Goal: Task Accomplishment & Management: Manage account settings

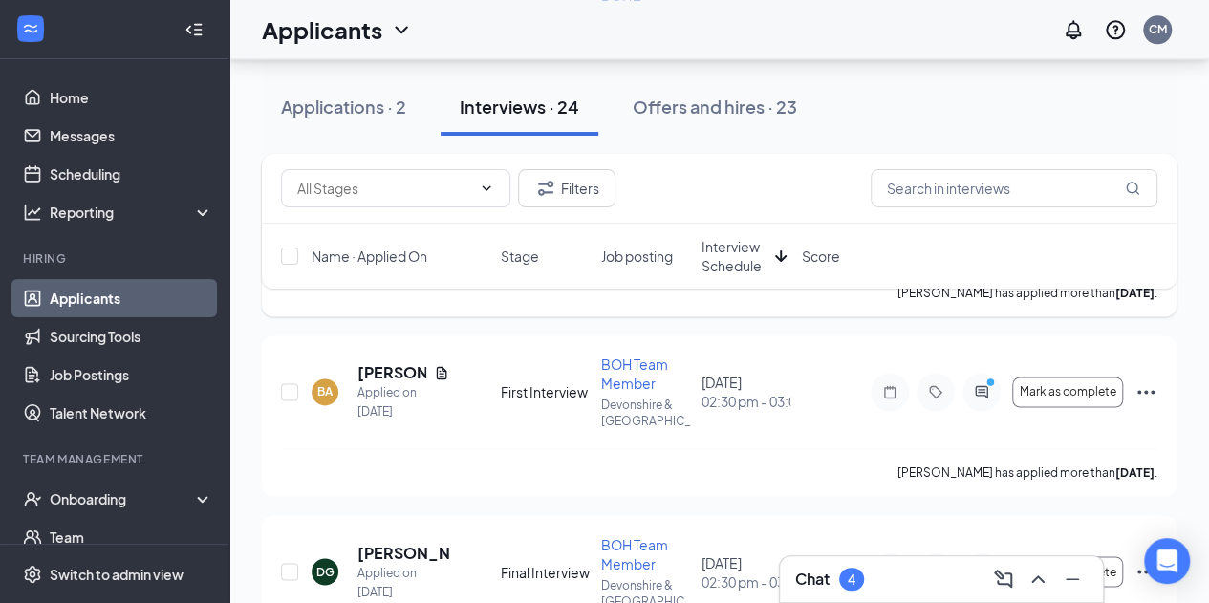
scroll to position [1145, 0]
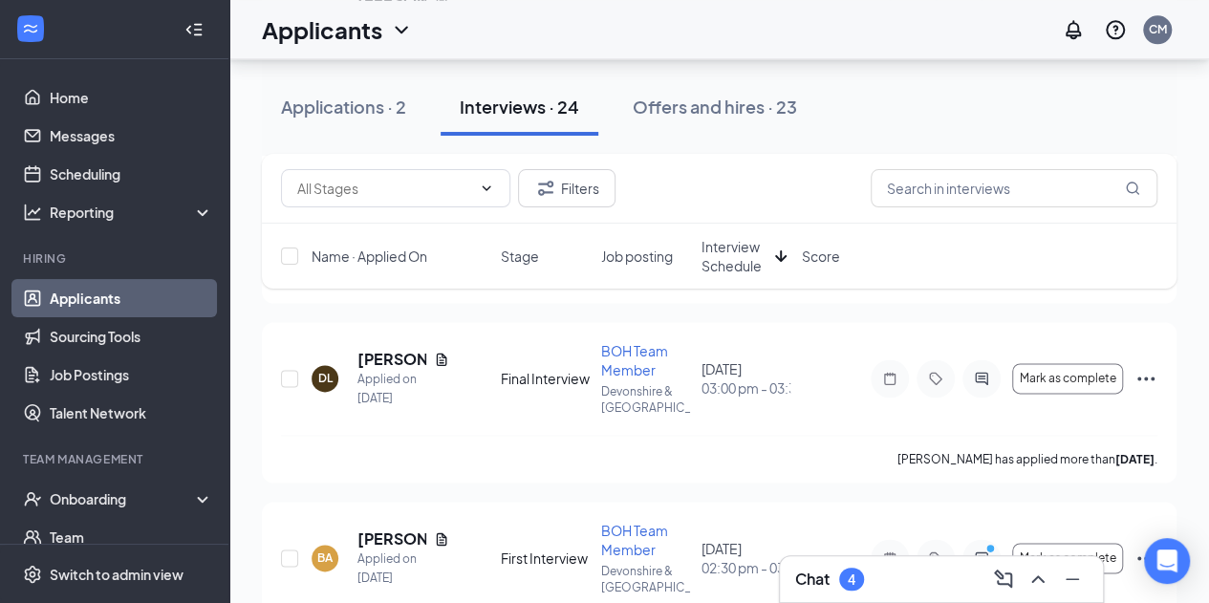
click at [748, 254] on span "Interview Schedule" at bounding box center [735, 256] width 66 height 38
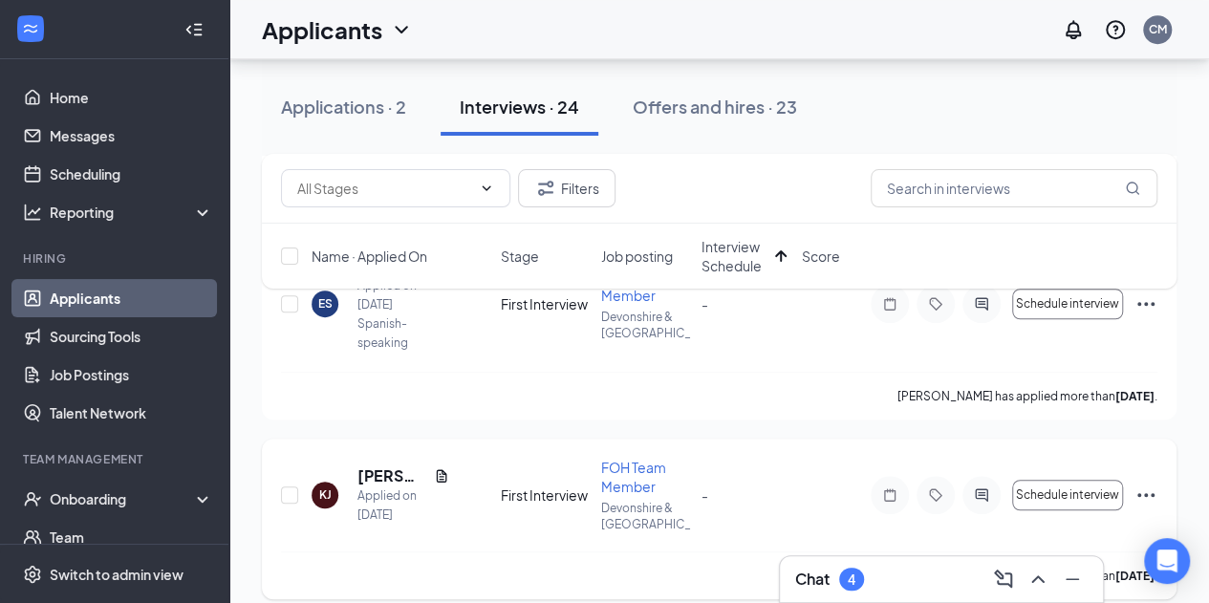
scroll to position [4139, 0]
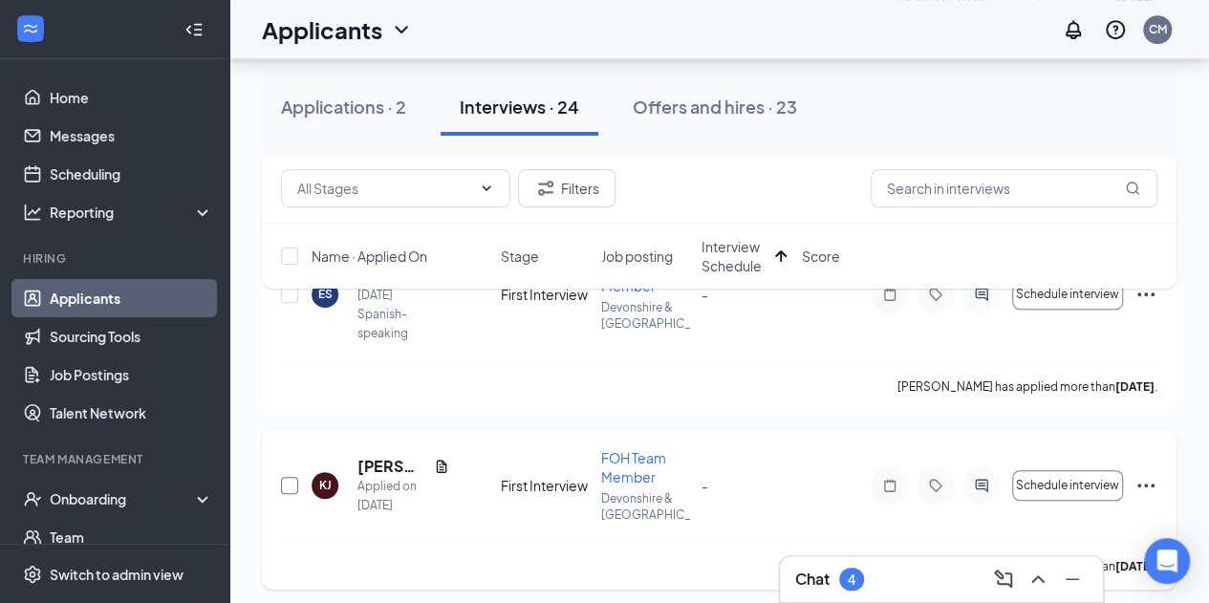
click at [288, 477] on input "checkbox" at bounding box center [289, 485] width 17 height 17
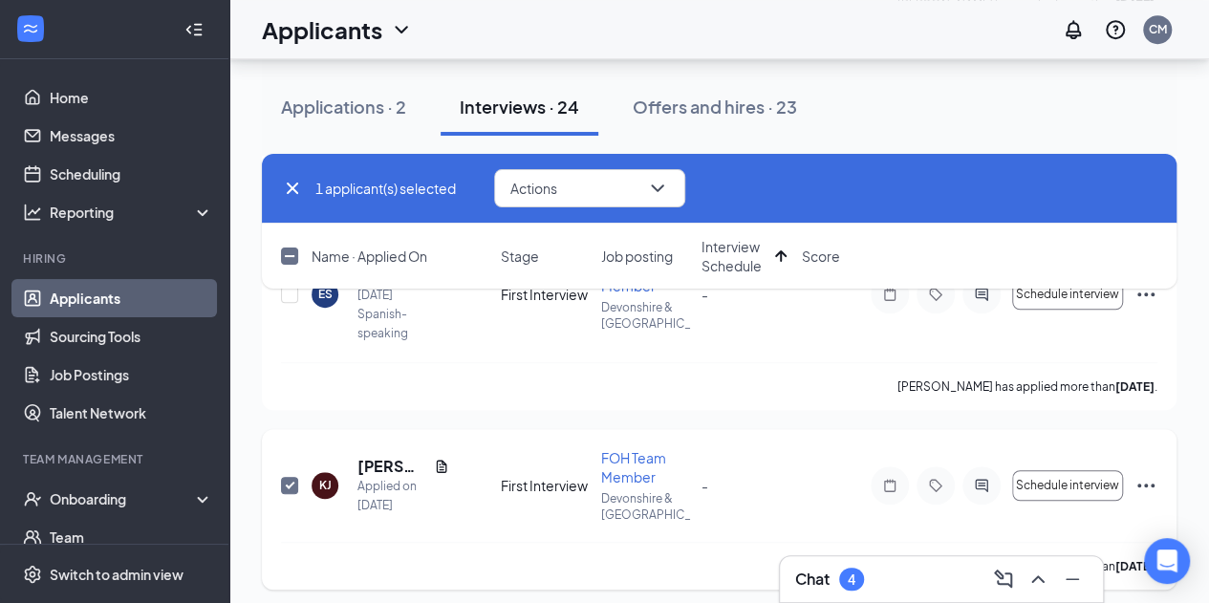
click at [288, 477] on input "checkbox" at bounding box center [289, 485] width 17 height 17
checkbox input "false"
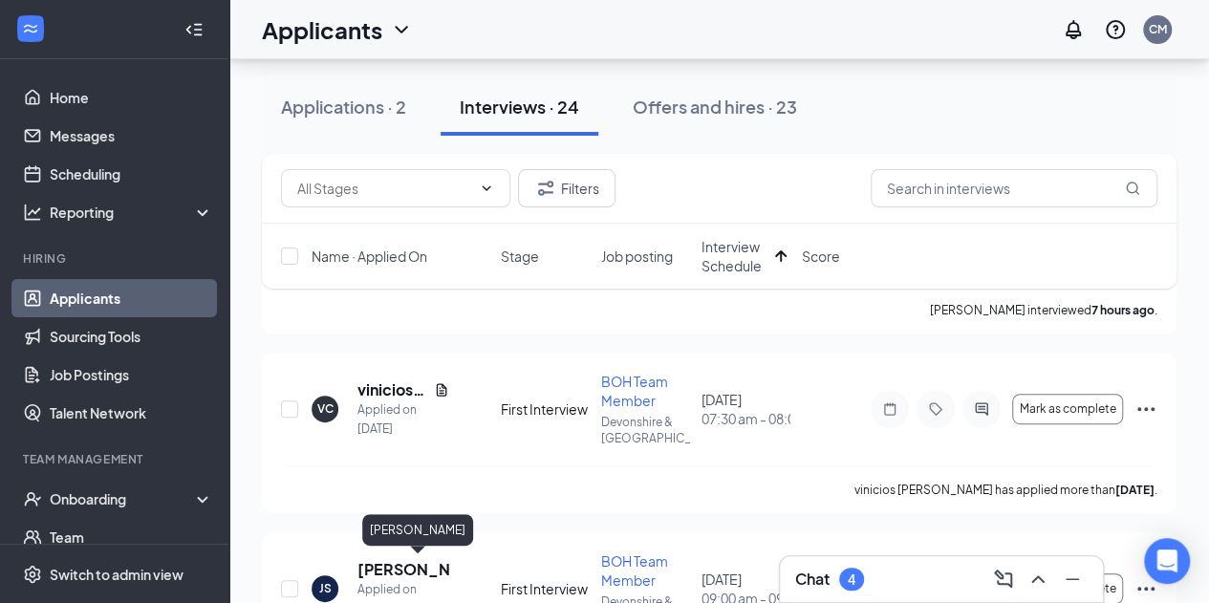
scroll to position [0, 0]
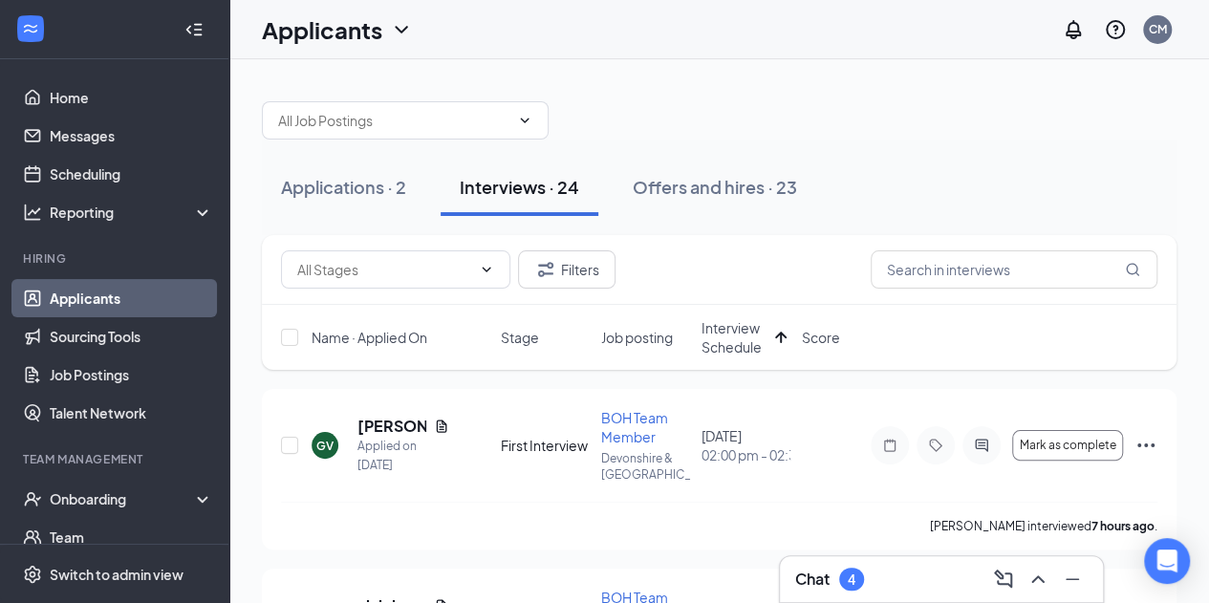
click at [371, 333] on span "Name · Applied On" at bounding box center [370, 337] width 116 height 19
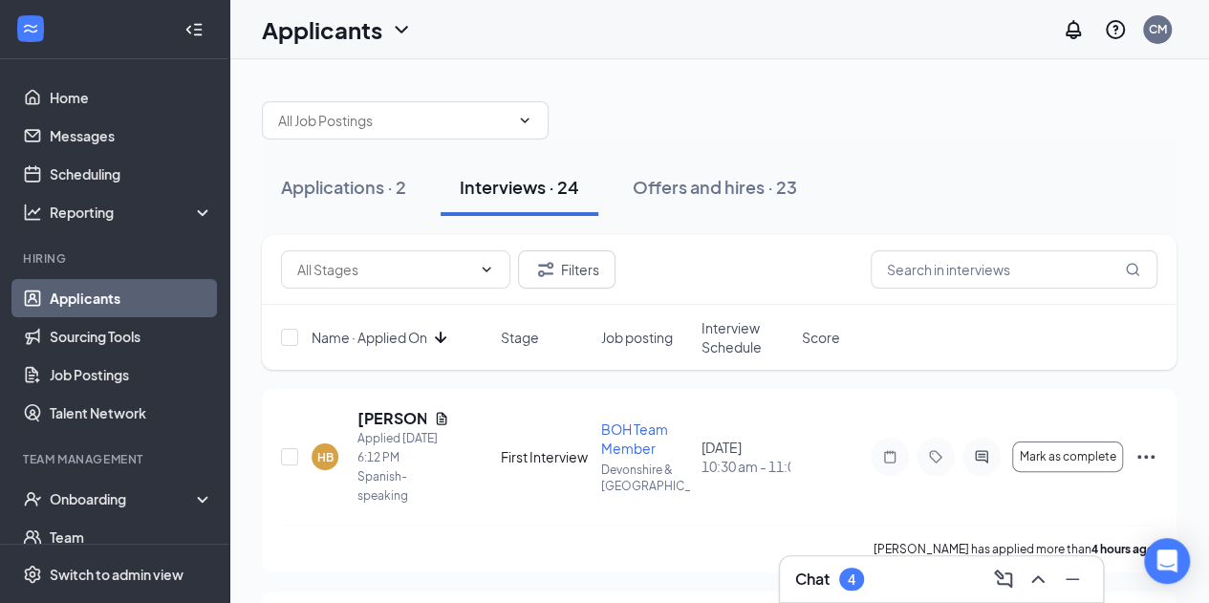
click at [371, 333] on span "Name · Applied On" at bounding box center [370, 337] width 116 height 19
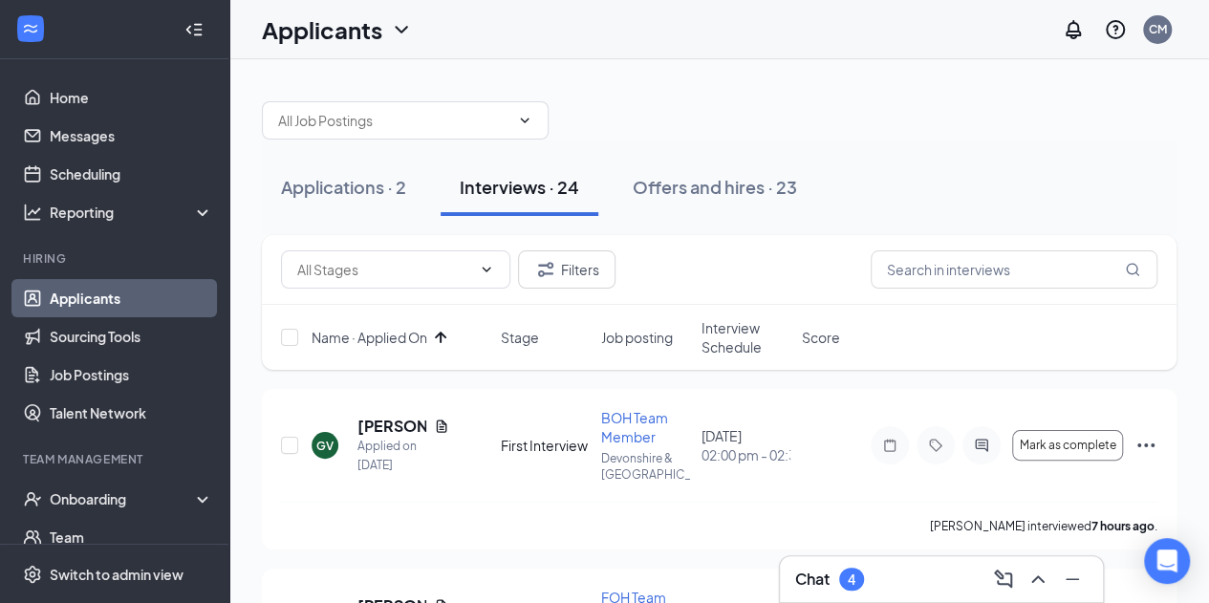
click at [720, 348] on span "Interview Schedule" at bounding box center [746, 337] width 89 height 38
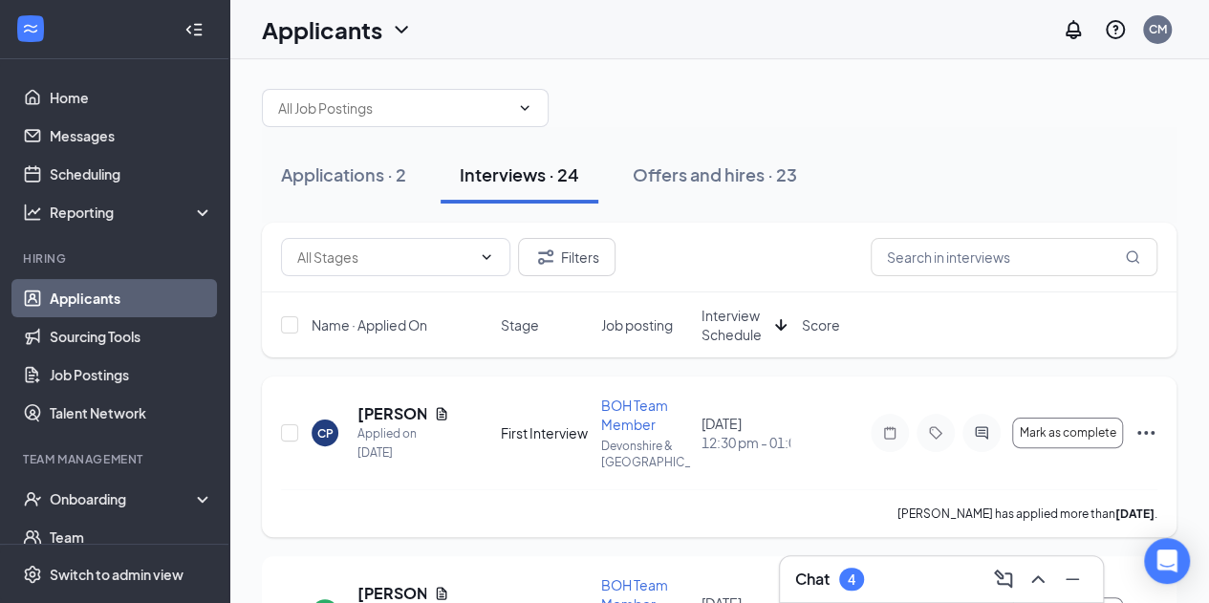
scroll to position [14, 0]
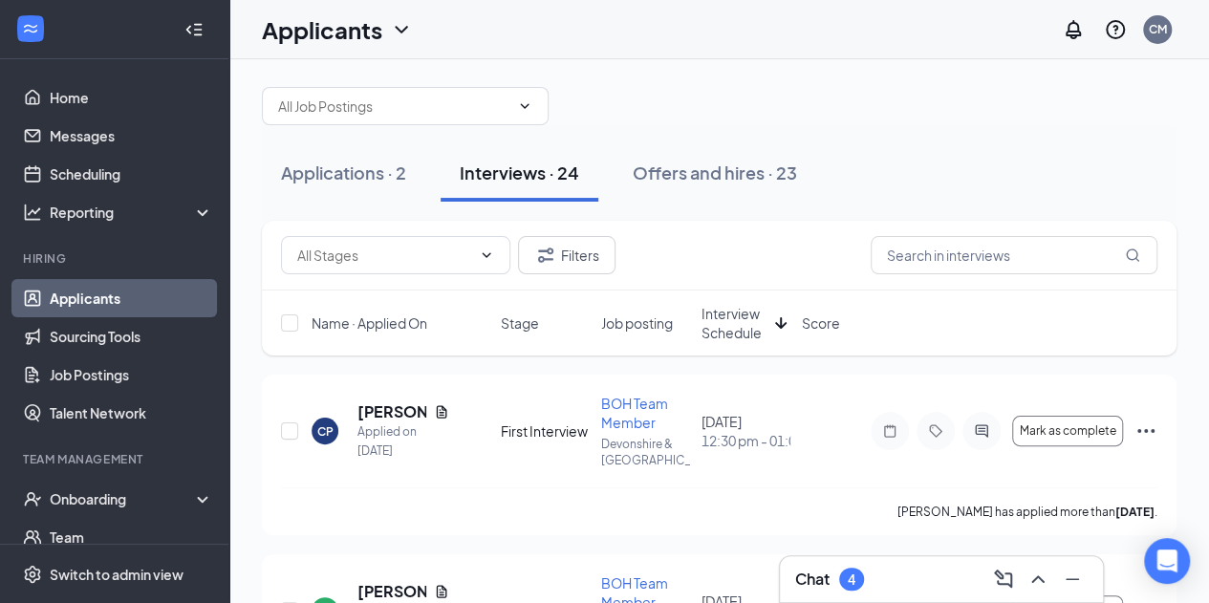
click at [749, 322] on span "Interview Schedule" at bounding box center [735, 323] width 66 height 38
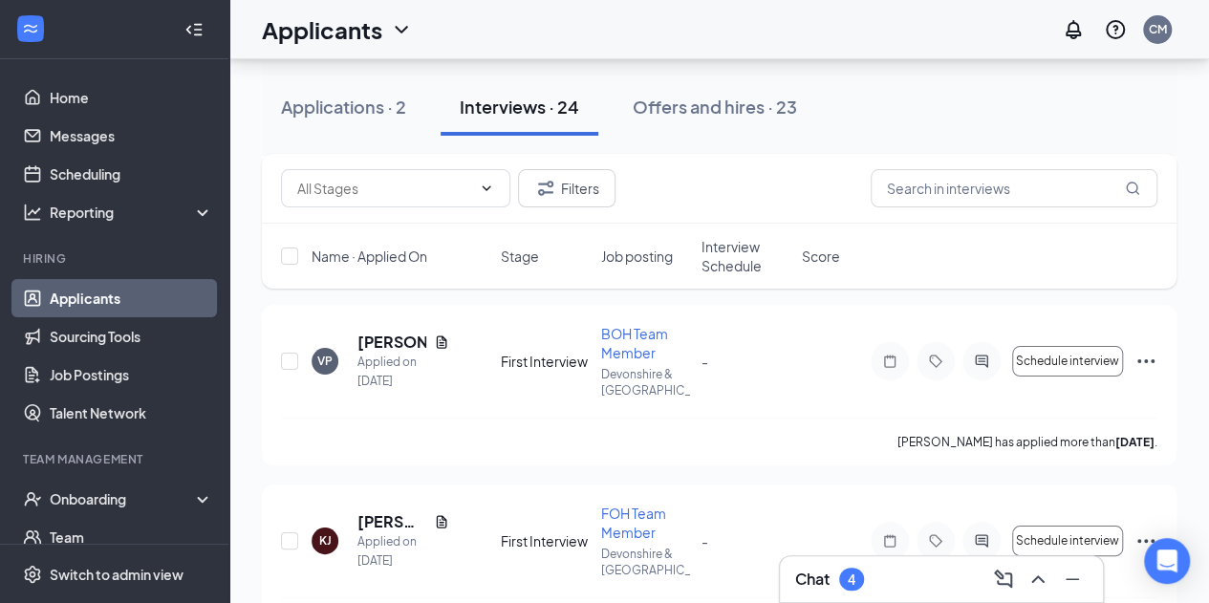
scroll to position [3535, 0]
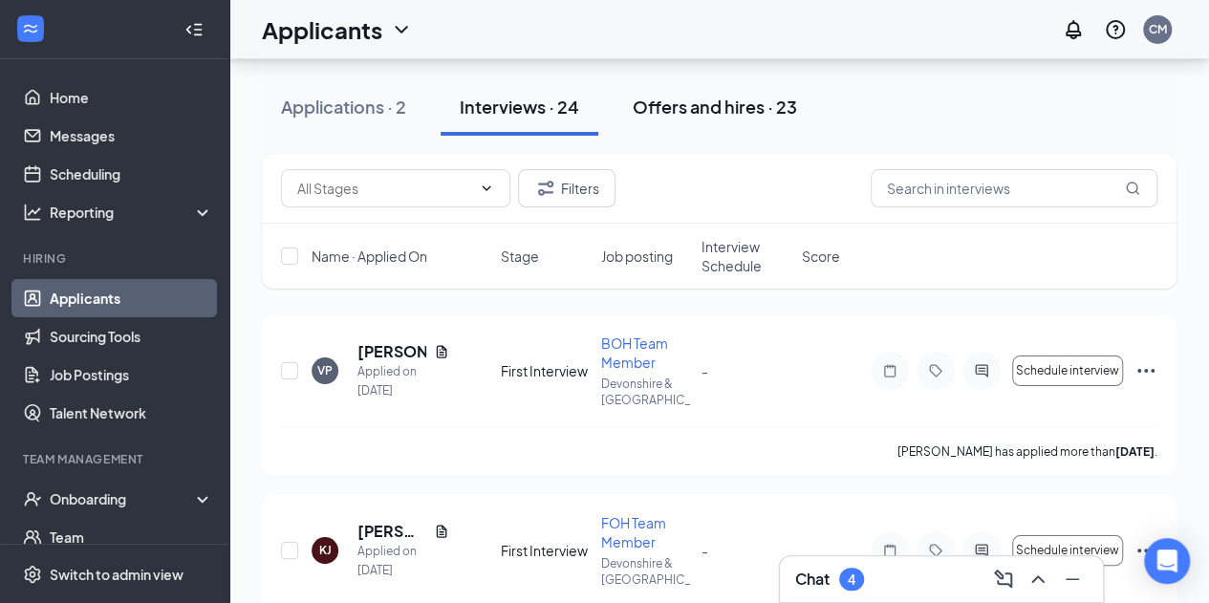
click at [680, 93] on button "Offers and hires · 23" at bounding box center [715, 106] width 203 height 57
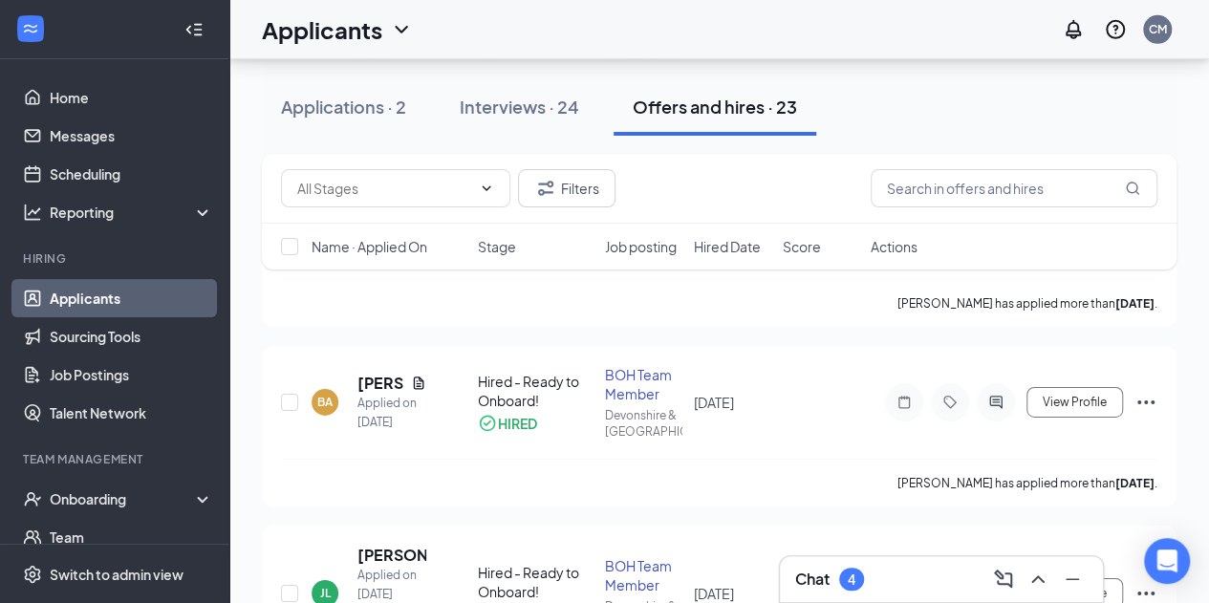
scroll to position [2922, 0]
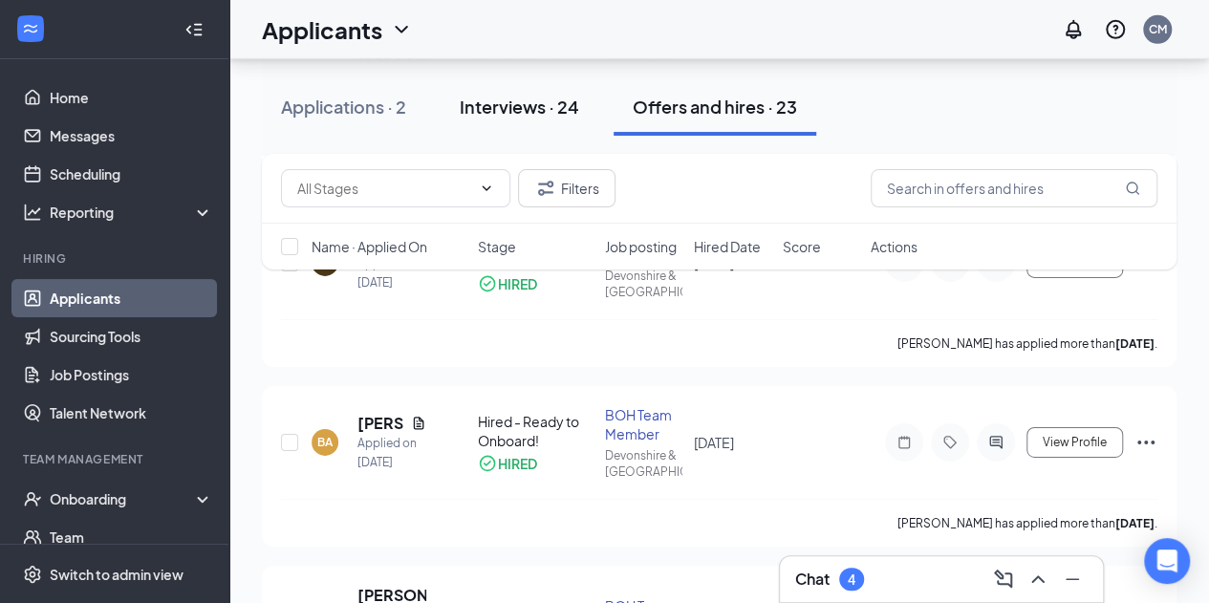
click at [547, 108] on div "Interviews · 24" at bounding box center [519, 107] width 119 height 24
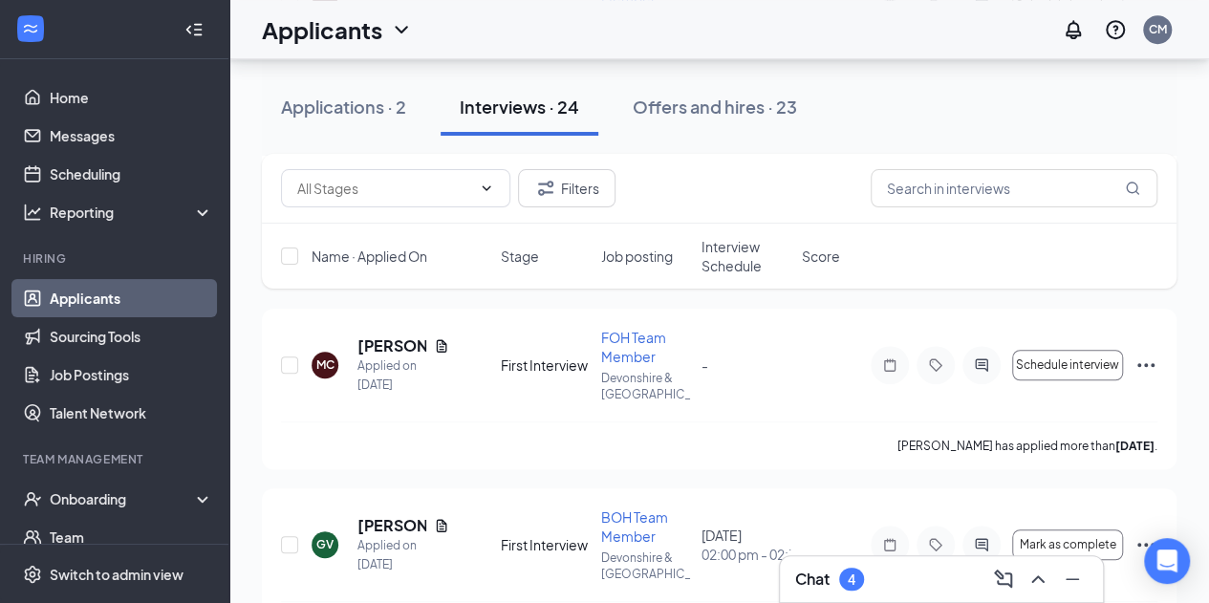
scroll to position [4139, 0]
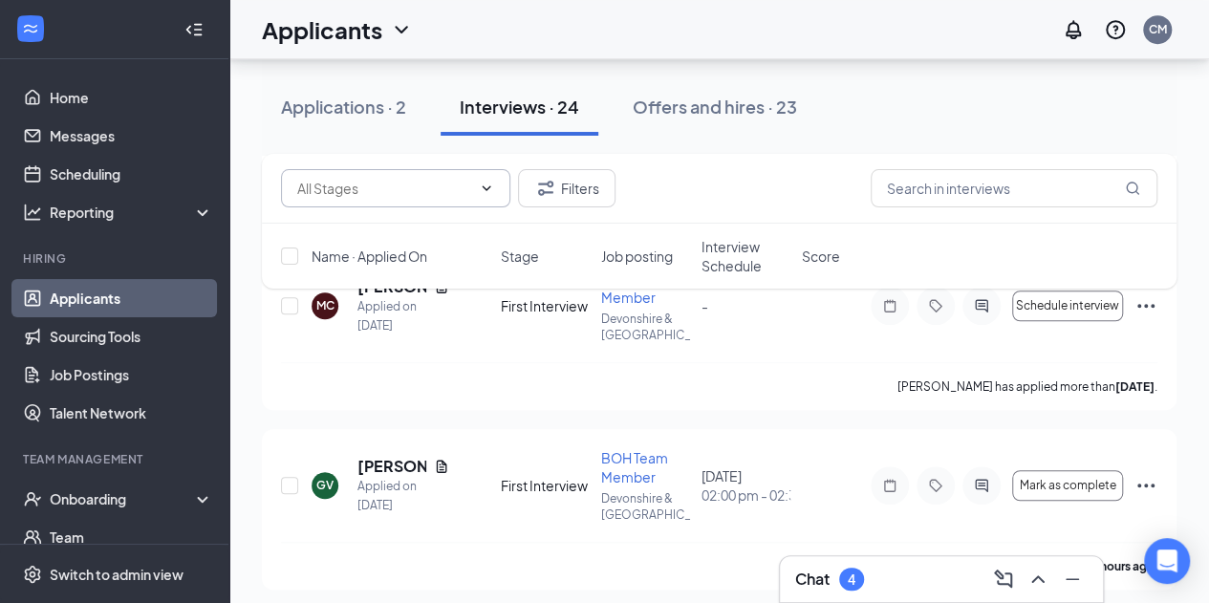
click at [430, 192] on input "text" at bounding box center [384, 188] width 174 height 21
click at [402, 282] on div "First Interview (19)" at bounding box center [410, 269] width 229 height 44
type input "First Interview (19)"
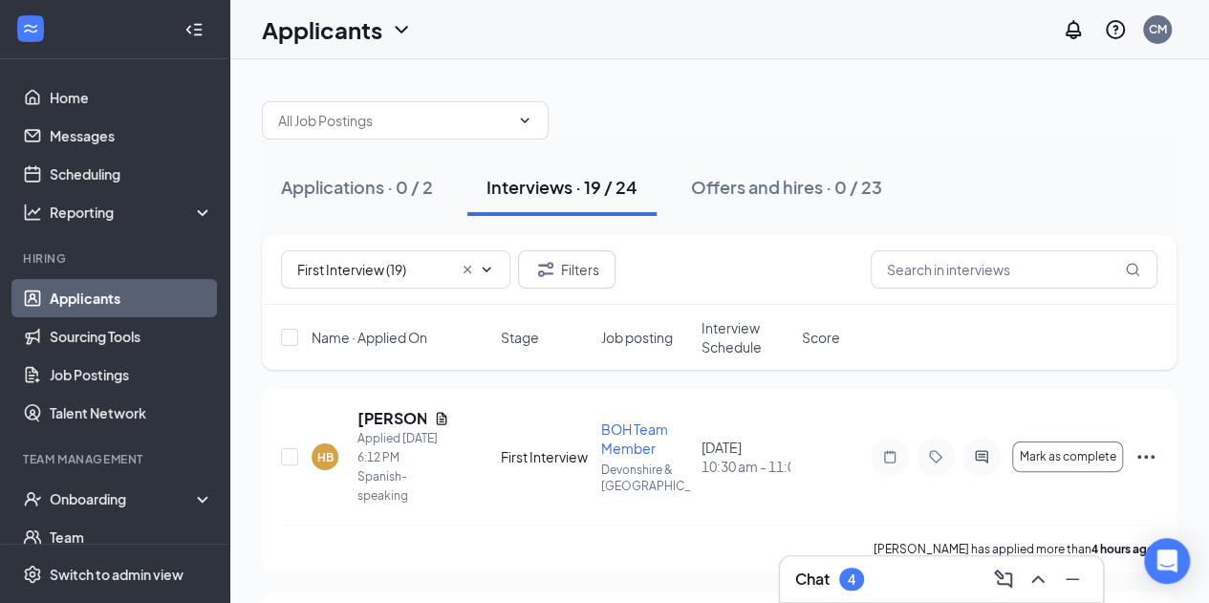
scroll to position [1, 0]
click at [744, 324] on span "Interview Schedule" at bounding box center [746, 336] width 89 height 38
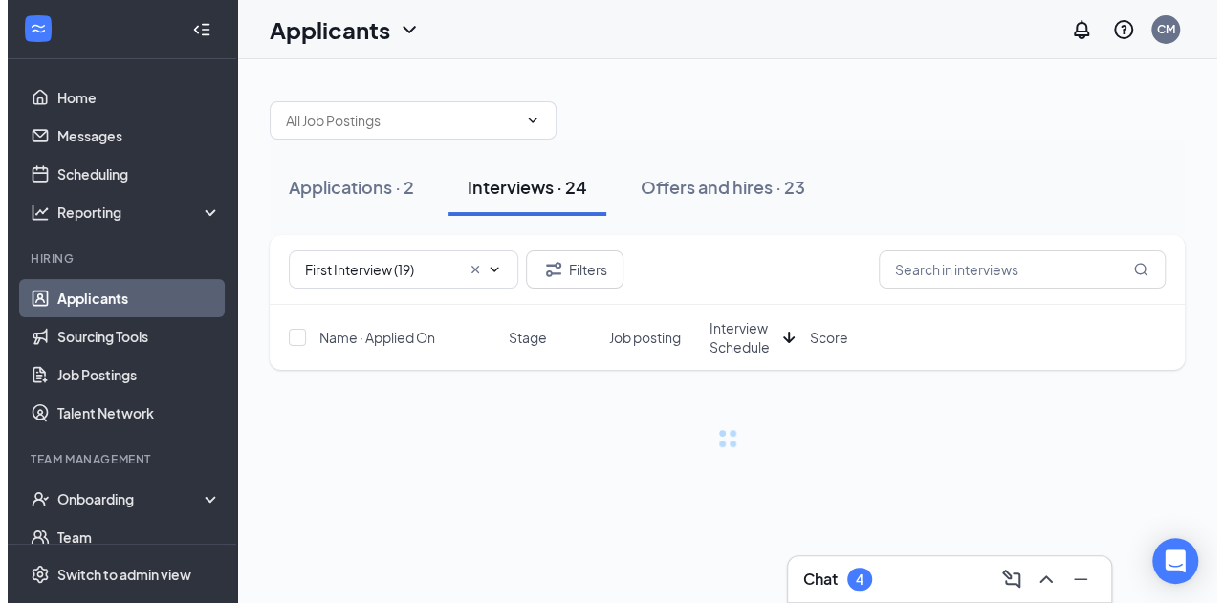
scroll to position [0, 0]
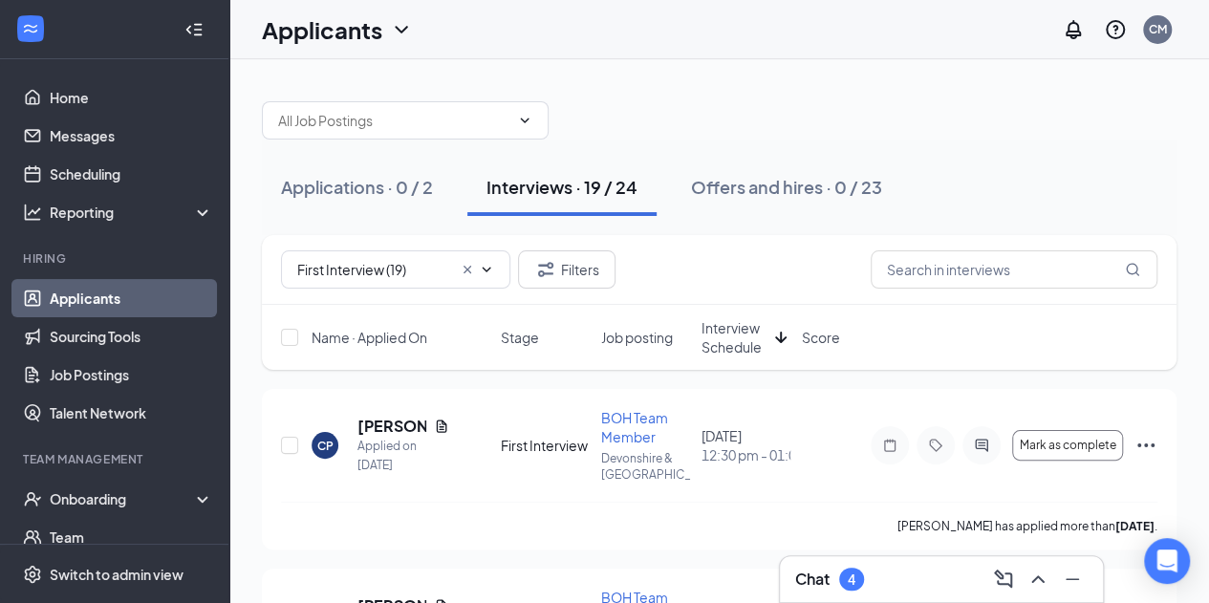
click at [728, 336] on span "Interview Schedule" at bounding box center [735, 337] width 66 height 38
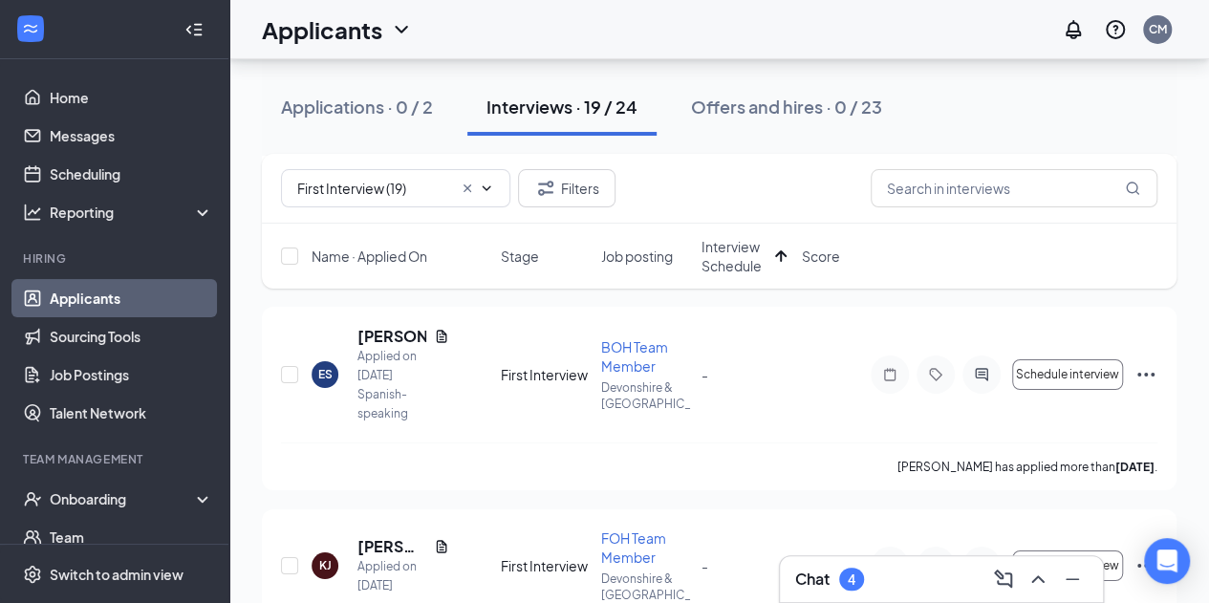
scroll to position [3242, 0]
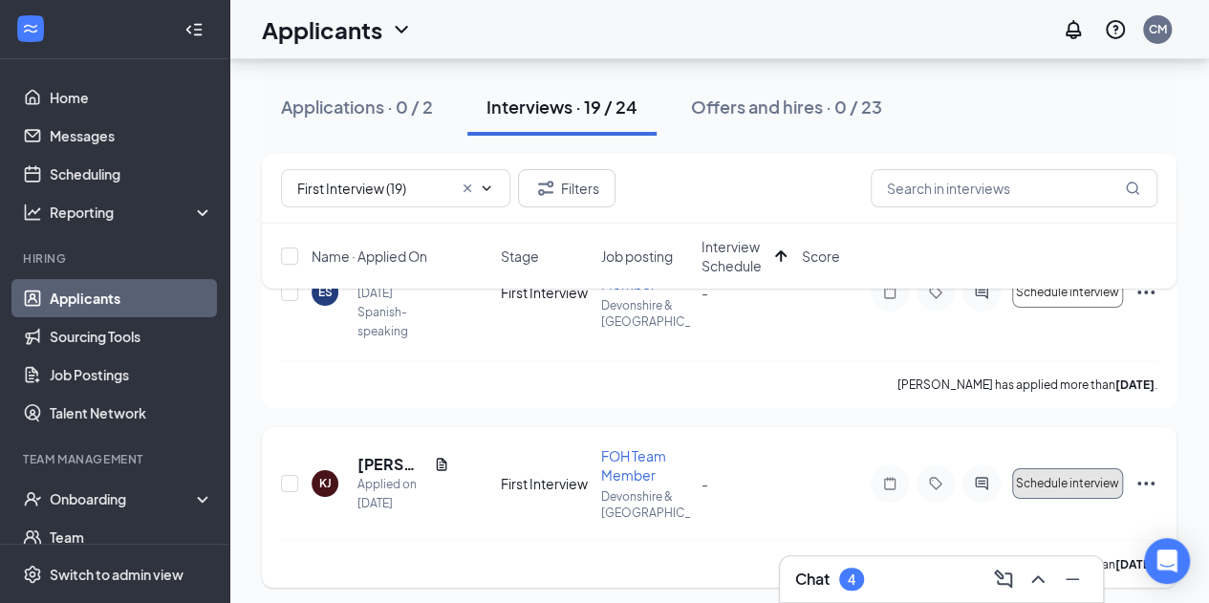
drag, startPoint x: 1067, startPoint y: 462, endPoint x: 724, endPoint y: 426, distance: 345.0
click at [724, 427] on div "KJ Kristi Juan Applied on Aug 27 First Interview FOH Team Member Devonshire & R…" at bounding box center [719, 507] width 915 height 161
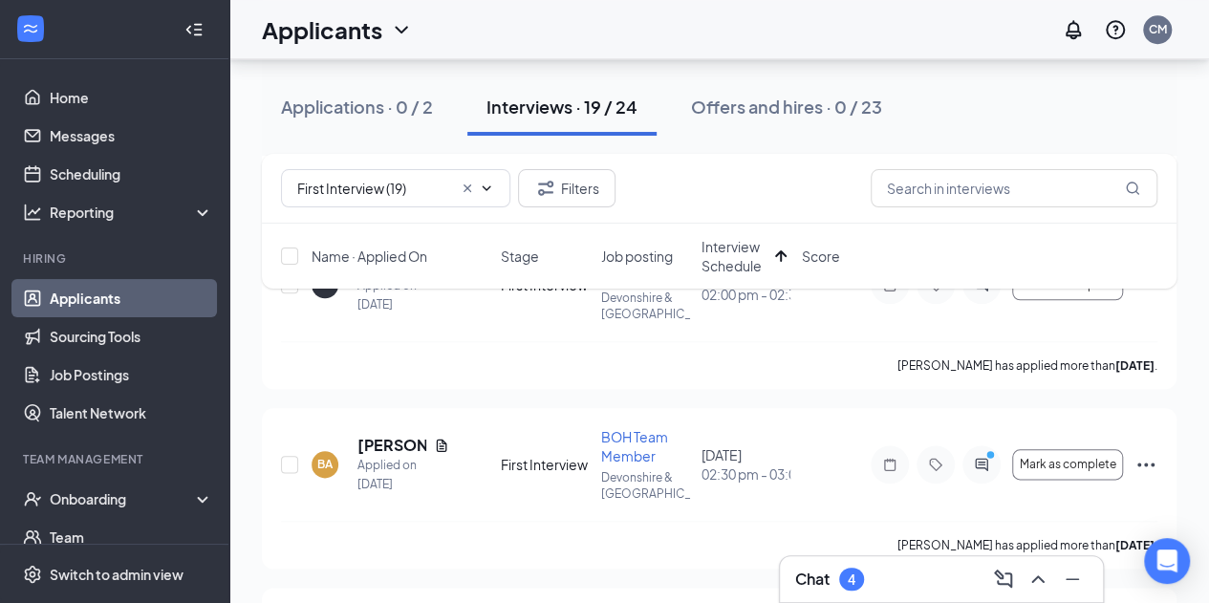
scroll to position [904, 0]
click at [1149, 462] on icon "Ellipses" at bounding box center [1146, 462] width 23 height 23
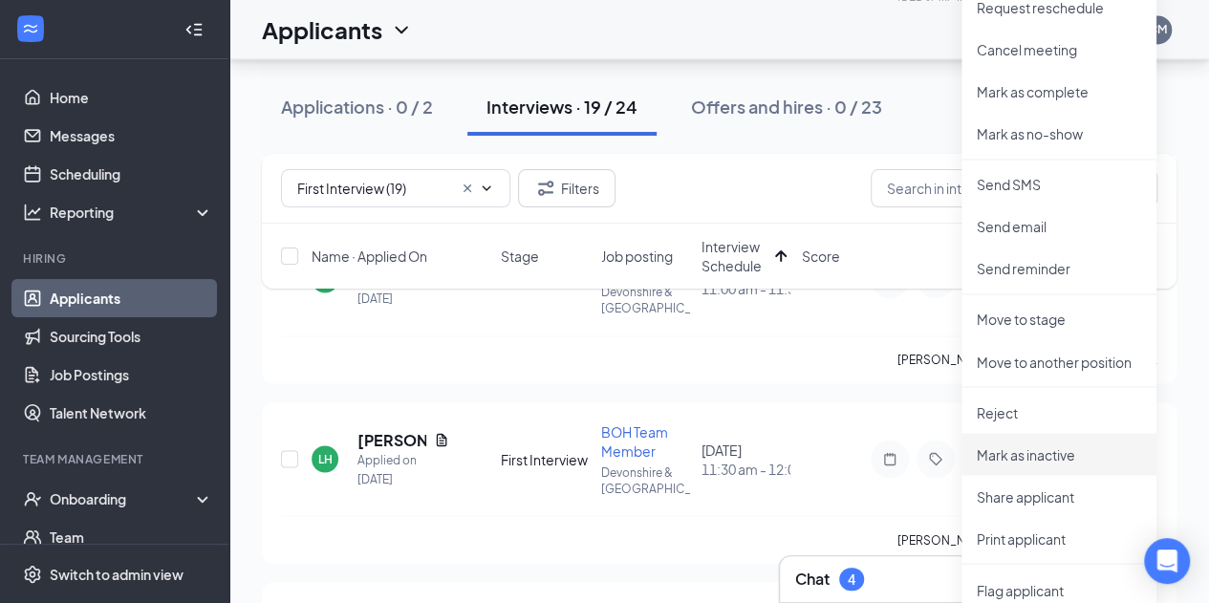
scroll to position [1449, 0]
click at [1004, 482] on li "Share applicant" at bounding box center [1059, 494] width 195 height 42
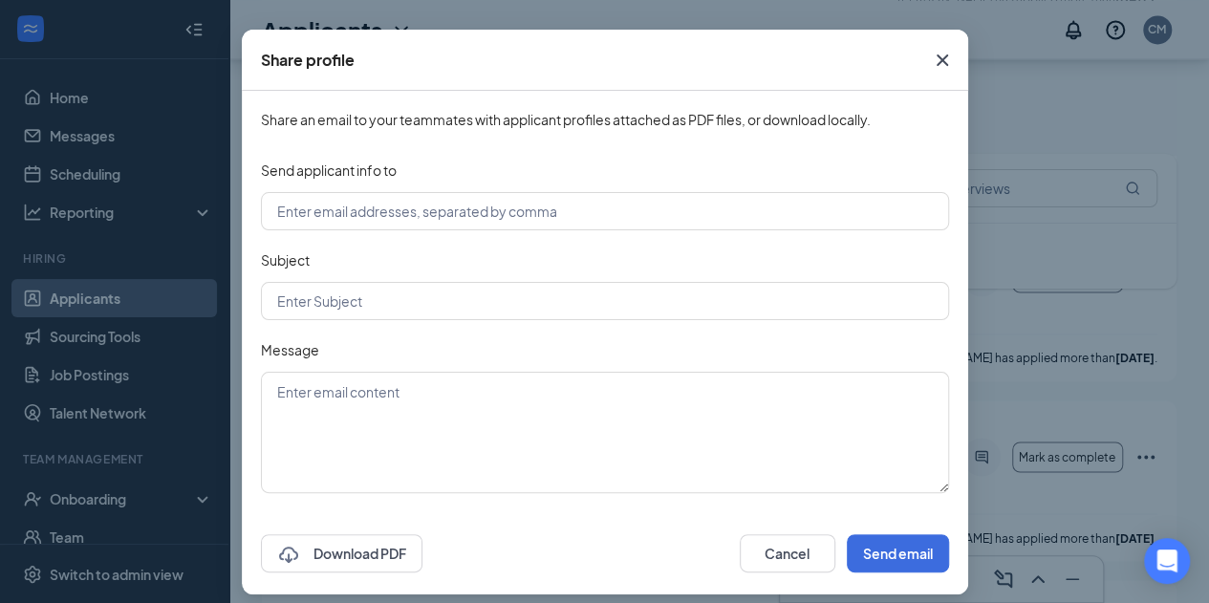
scroll to position [79, 0]
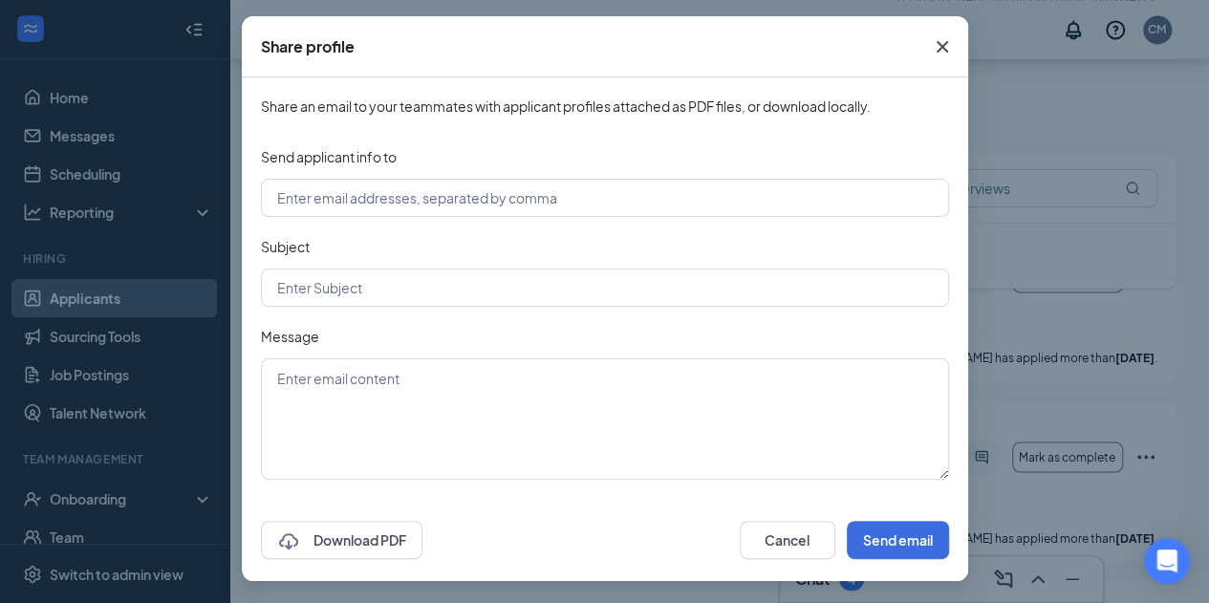
click at [944, 47] on icon "Cross" at bounding box center [942, 46] width 23 height 23
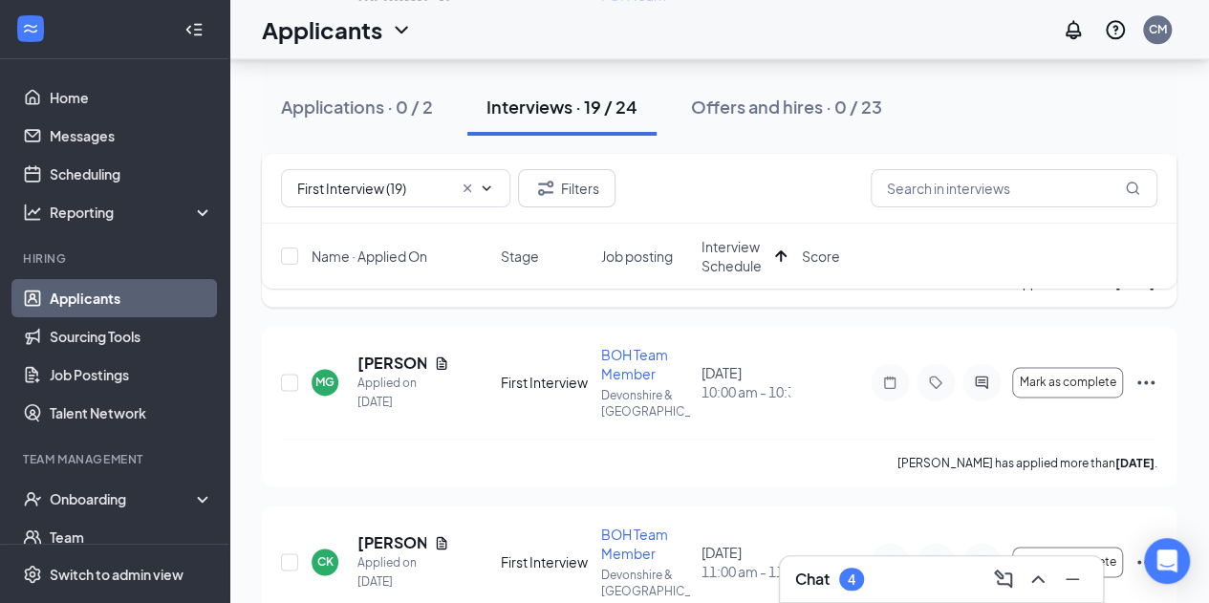
scroll to position [1203, 0]
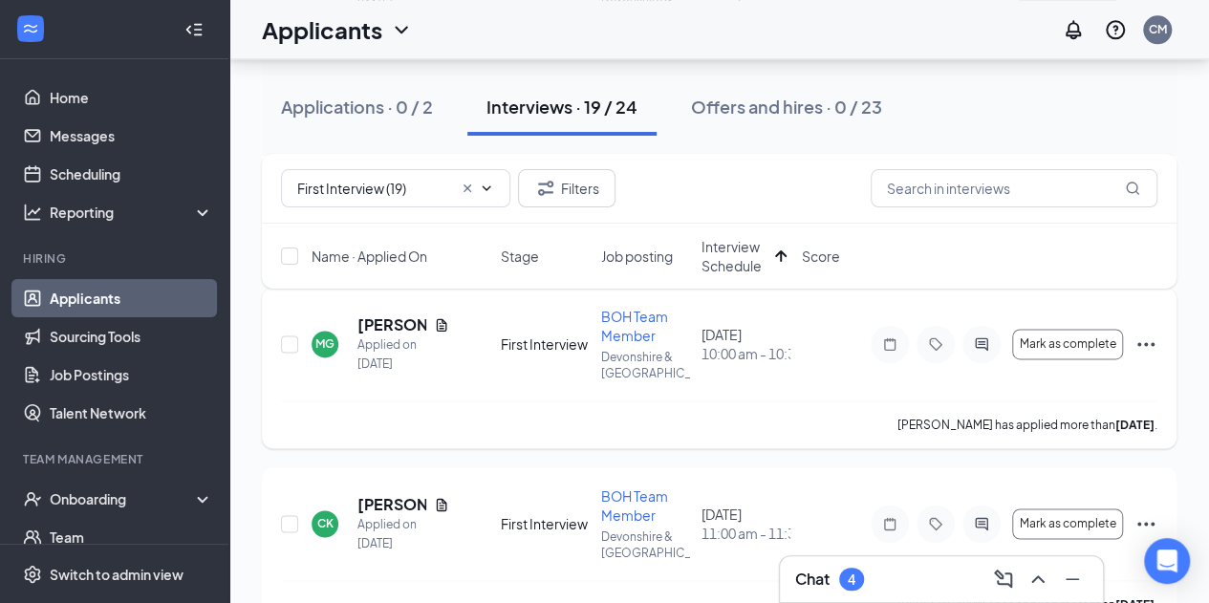
click at [1153, 336] on icon "Ellipses" at bounding box center [1146, 344] width 23 height 23
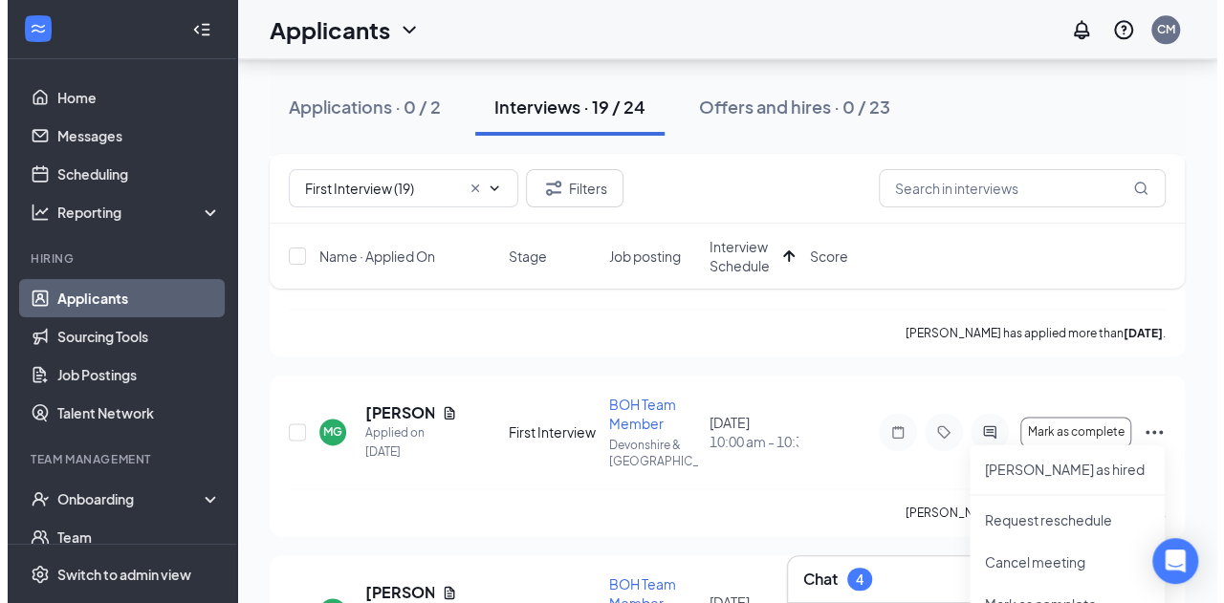
scroll to position [1115, 0]
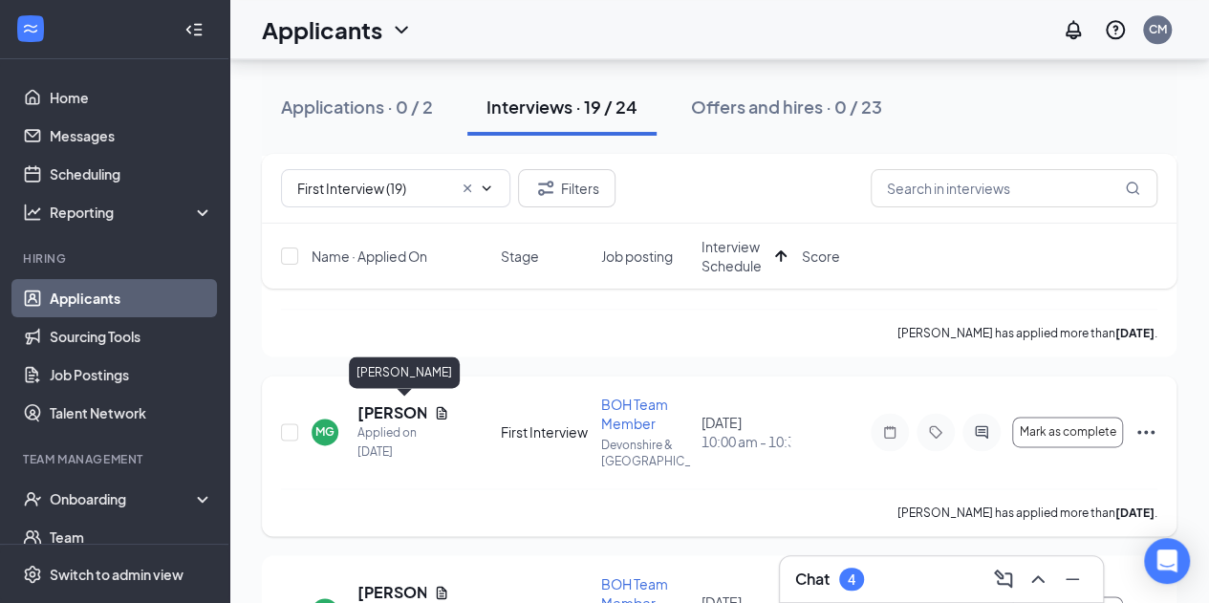
click at [372, 413] on h5 "Mia Gonzalez" at bounding box center [392, 412] width 69 height 21
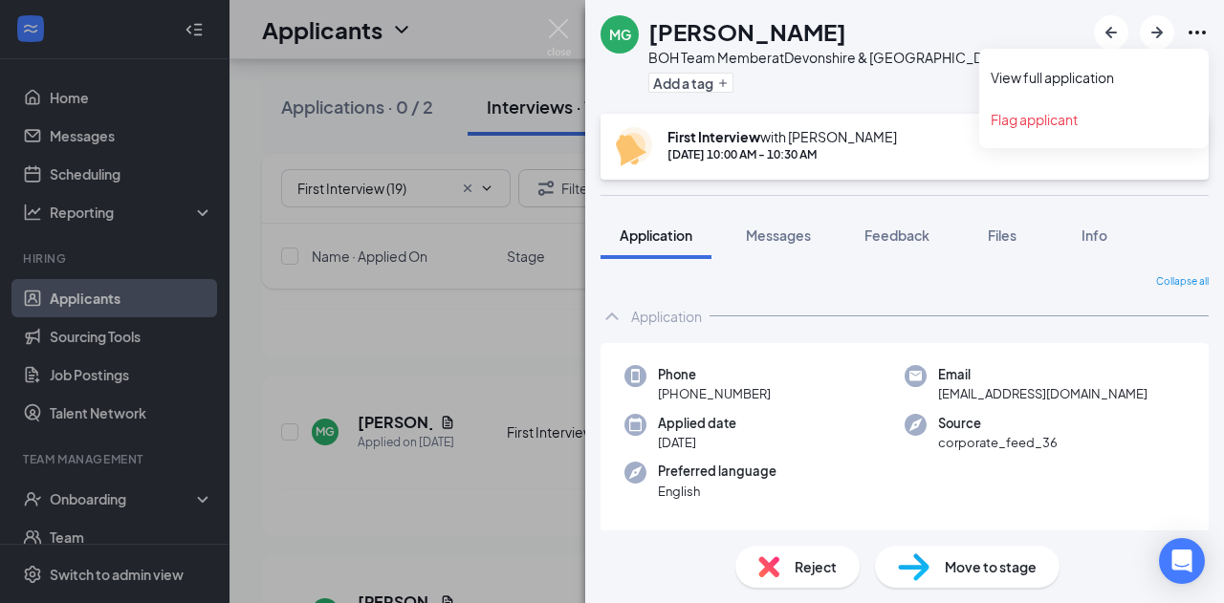
click at [1198, 34] on icon "Ellipses" at bounding box center [1196, 32] width 23 height 23
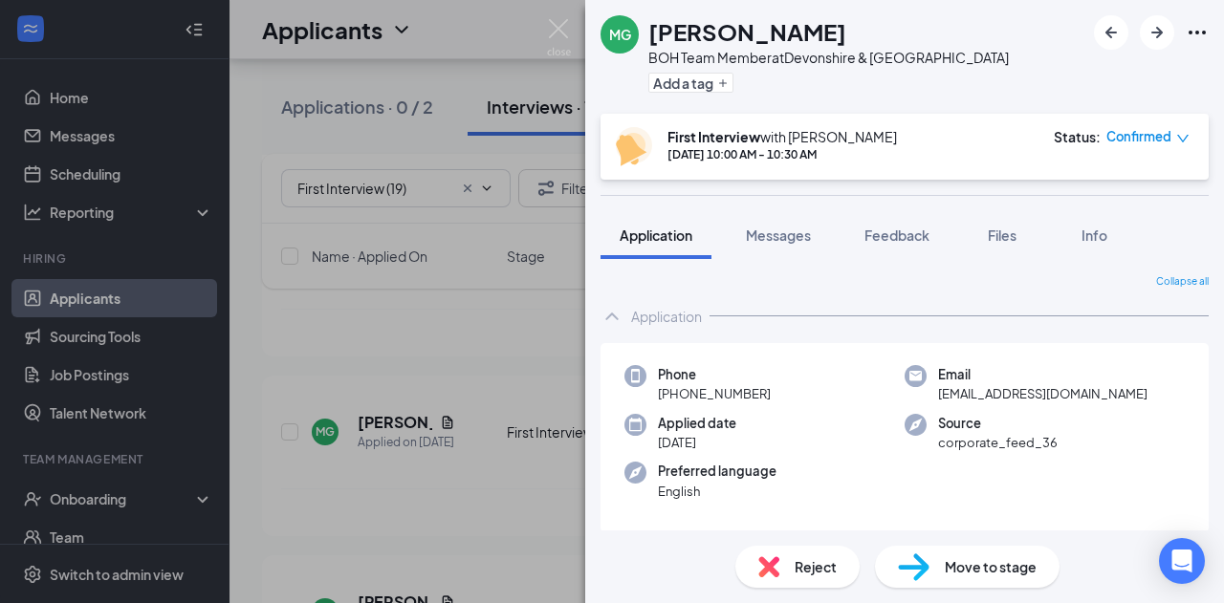
click at [841, 98] on div "MG Mia Gonzalez BOH Team Member at Devonshire & Reseda Add a tag" at bounding box center [904, 57] width 639 height 114
drag, startPoint x: 793, startPoint y: 24, endPoint x: 629, endPoint y: 45, distance: 165.8
click at [629, 45] on div "MG Mia Gonzalez BOH Team Member at Devonshire & Reseda Add a tag" at bounding box center [804, 56] width 408 height 83
copy div "Mia Gonzalez"
click at [1080, 57] on div "MG Mia Gonzalez BOH Team Member at Devonshire & Reseda Add a tag" at bounding box center [904, 57] width 639 height 114
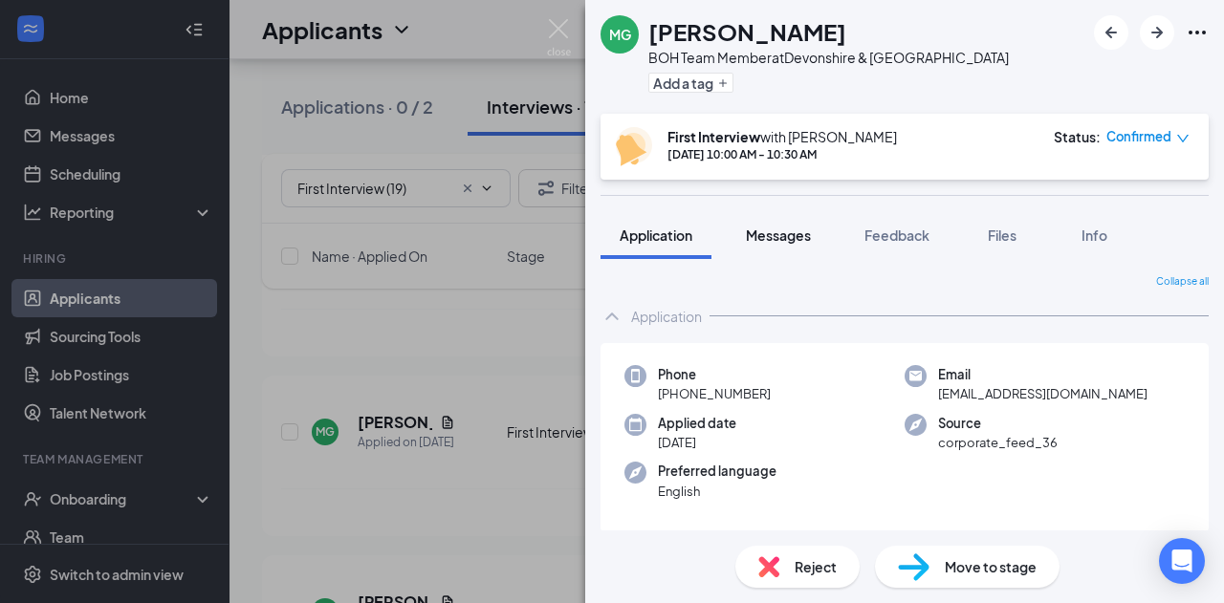
click at [778, 246] on button "Messages" at bounding box center [777, 235] width 103 height 48
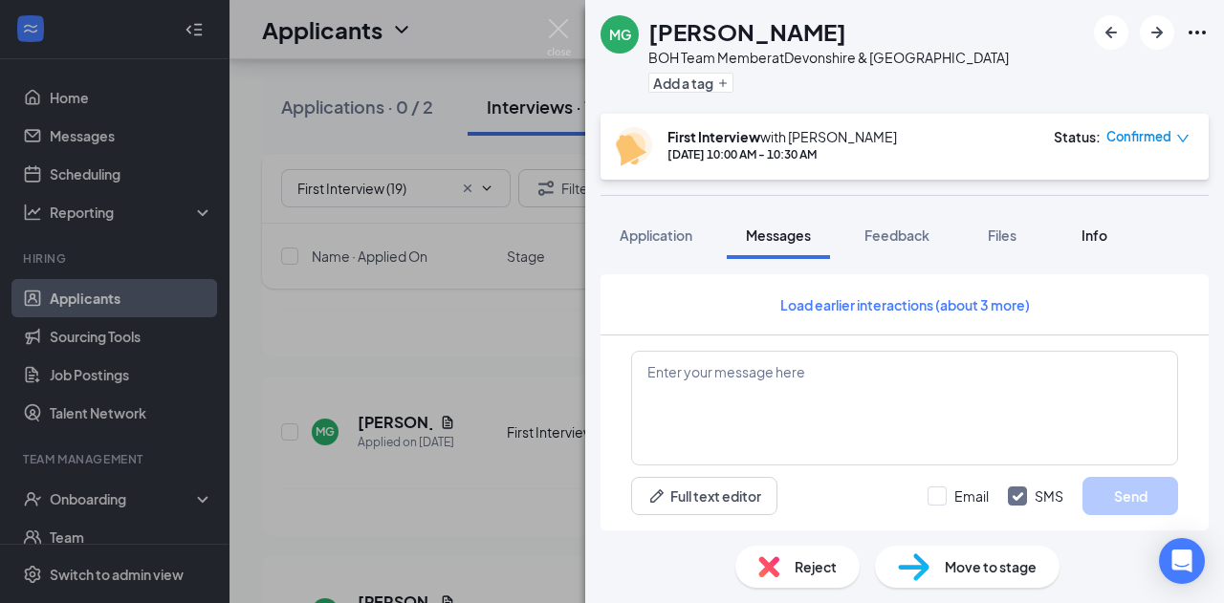
click at [1098, 236] on span "Info" at bounding box center [1094, 235] width 26 height 17
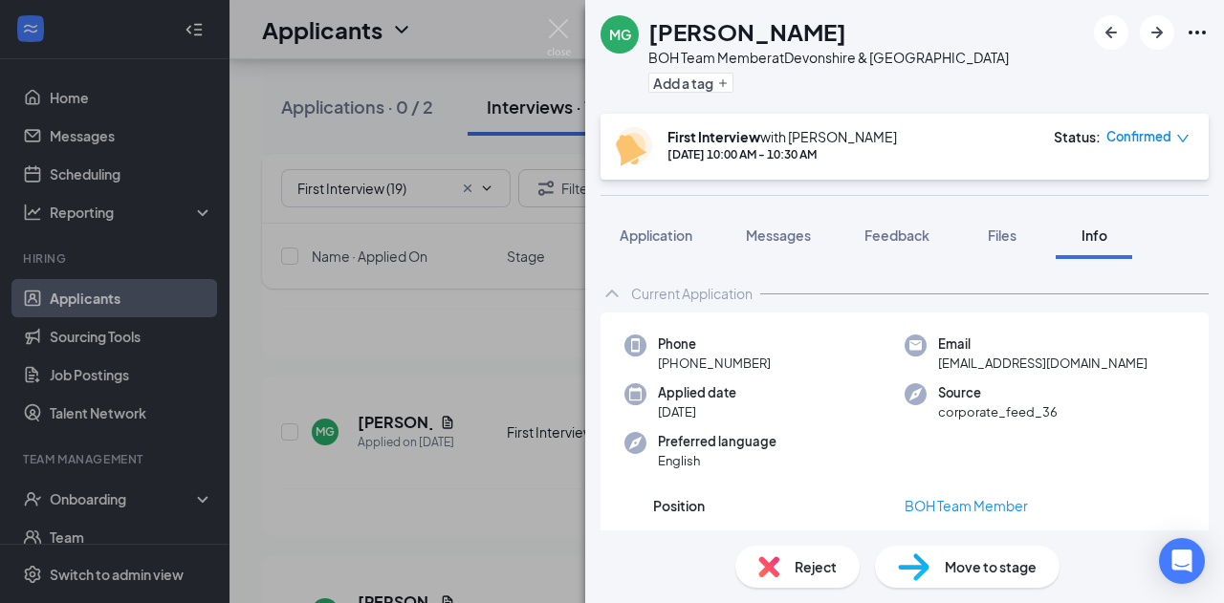
click at [1098, 236] on span "Info" at bounding box center [1094, 235] width 26 height 17
click at [1016, 235] on span "Files" at bounding box center [1001, 235] width 29 height 17
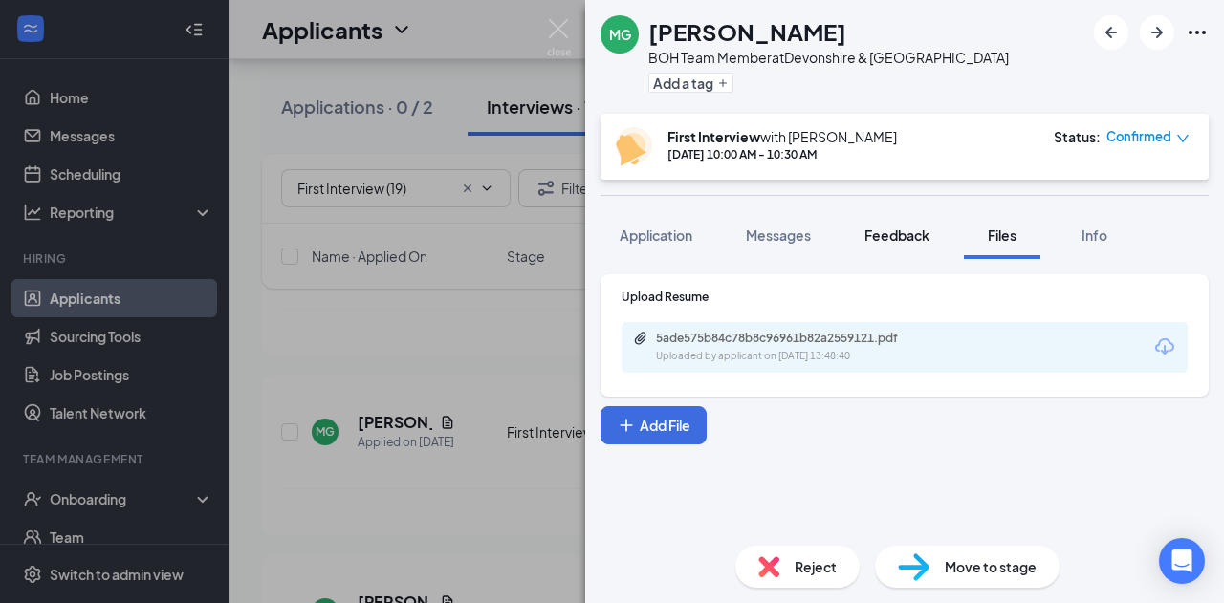
click at [911, 240] on span "Feedback" at bounding box center [896, 235] width 65 height 17
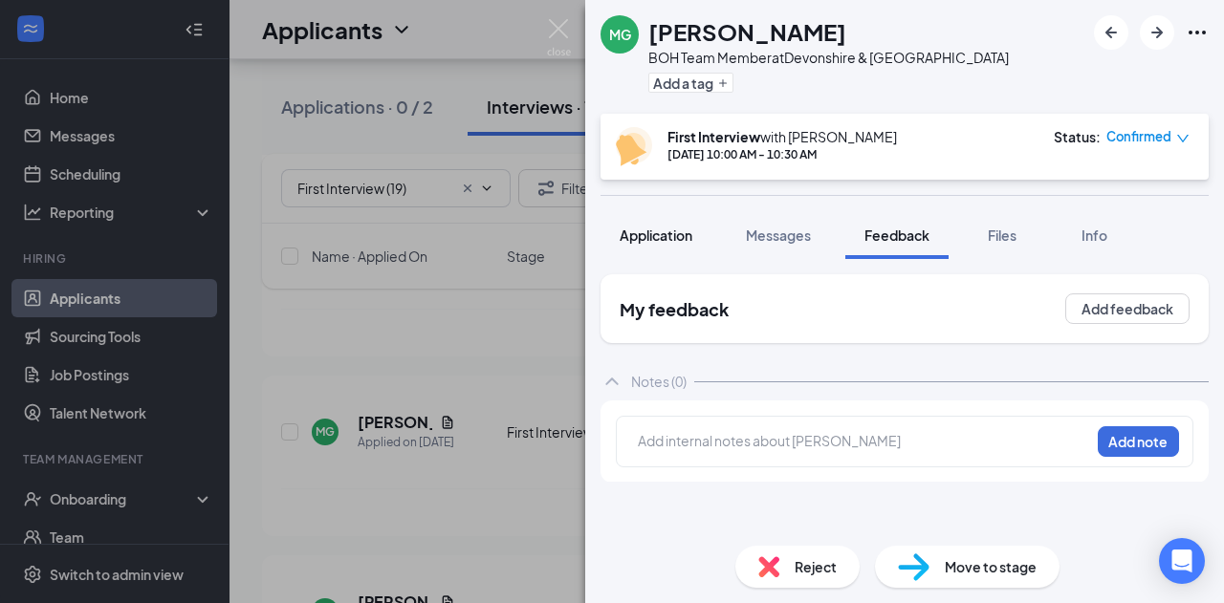
click at [787, 228] on span "Messages" at bounding box center [778, 235] width 65 height 17
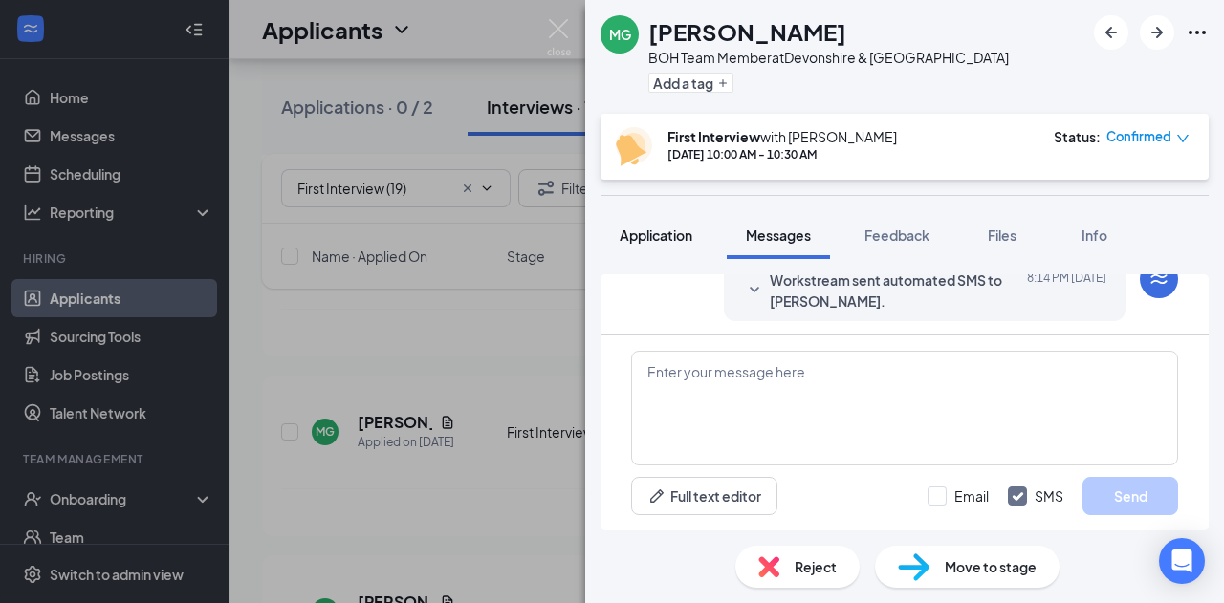
scroll to position [705, 0]
click at [663, 251] on button "Application" at bounding box center [655, 235] width 111 height 48
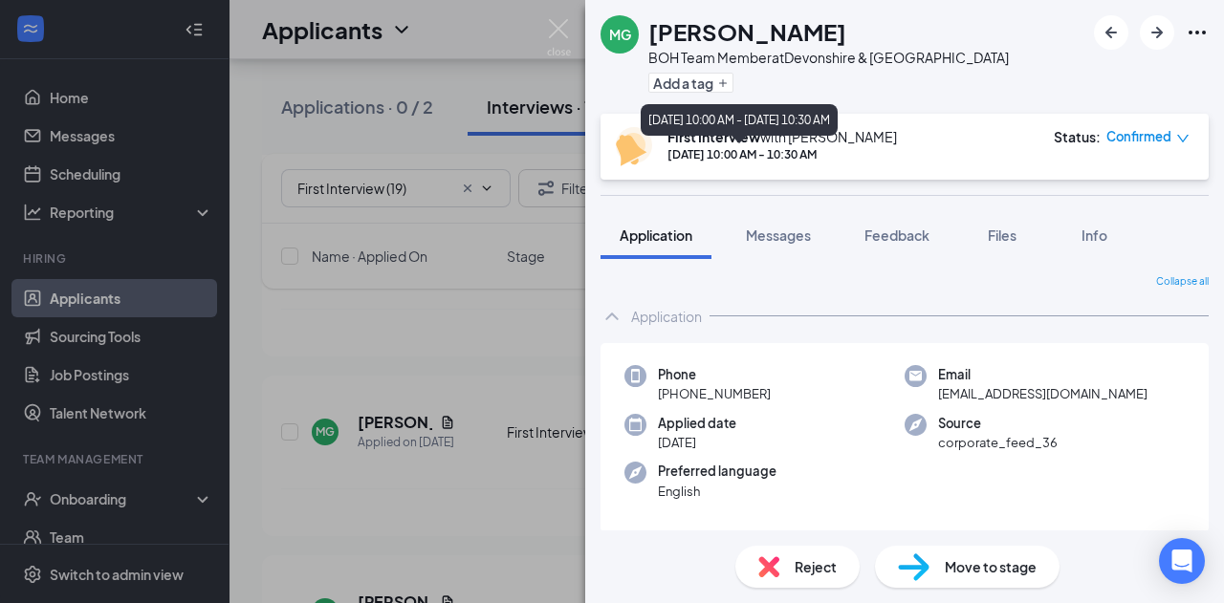
click at [760, 154] on div "Sep 18, 10:00 AM - 10:30 AM" at bounding box center [781, 154] width 229 height 16
drag, startPoint x: 760, startPoint y: 154, endPoint x: 932, endPoint y: 105, distance: 178.8
click at [932, 105] on div "MG Mia Gonzalez BOH Team Member at Devonshire & Reseda Add a tag" at bounding box center [904, 57] width 639 height 114
click at [1197, 33] on icon "Ellipses" at bounding box center [1196, 33] width 17 height 4
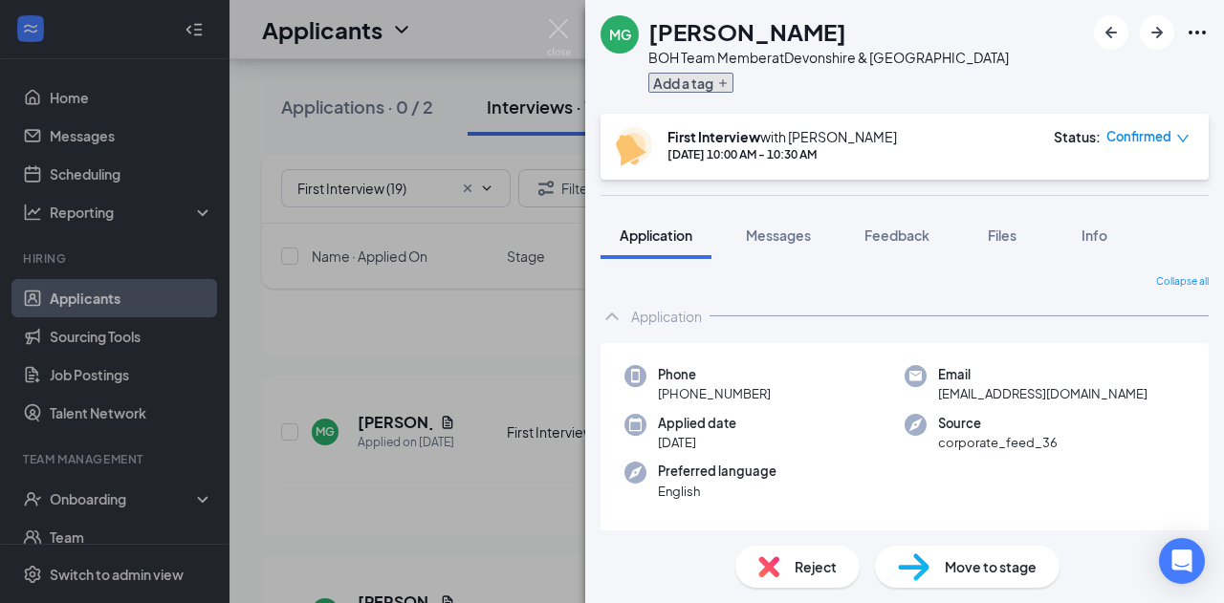
click at [696, 77] on button "Add a tag" at bounding box center [690, 83] width 85 height 20
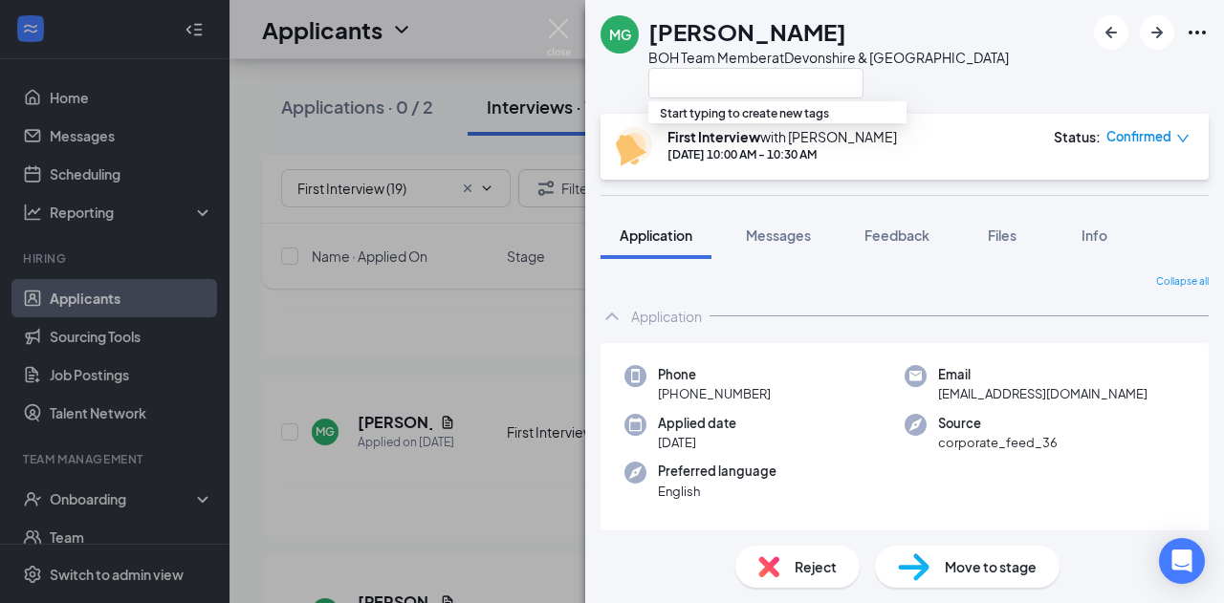
click at [949, 76] on div "MG Mia Gonzalez BOH Team Member at Devonshire & Reseda" at bounding box center [904, 57] width 639 height 114
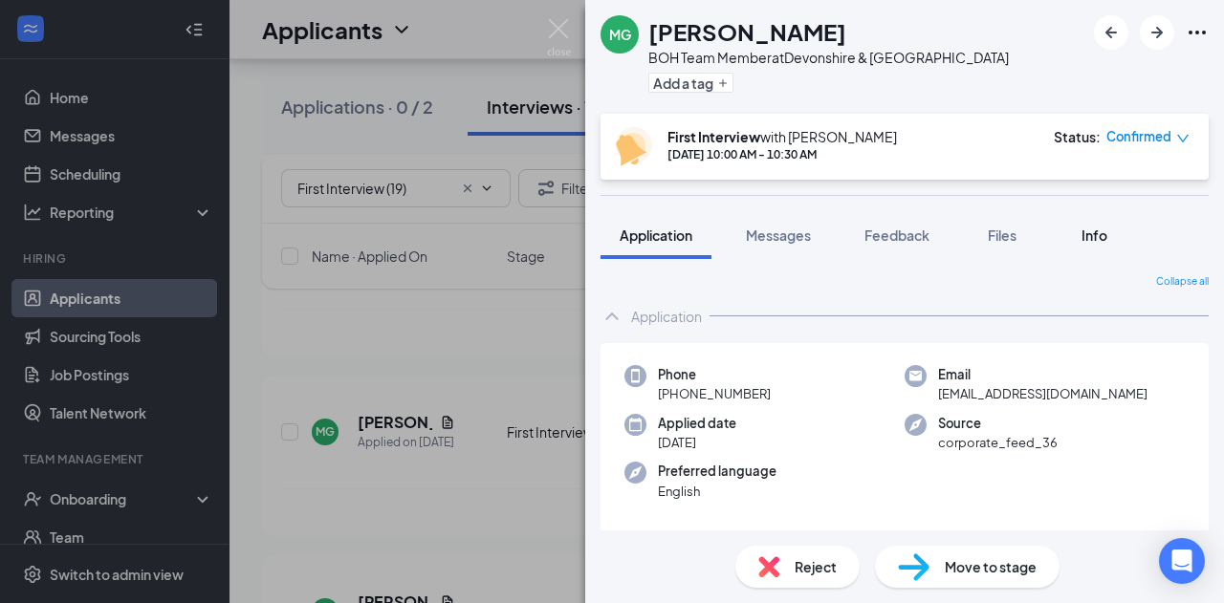
click at [1086, 232] on span "Info" at bounding box center [1094, 235] width 26 height 17
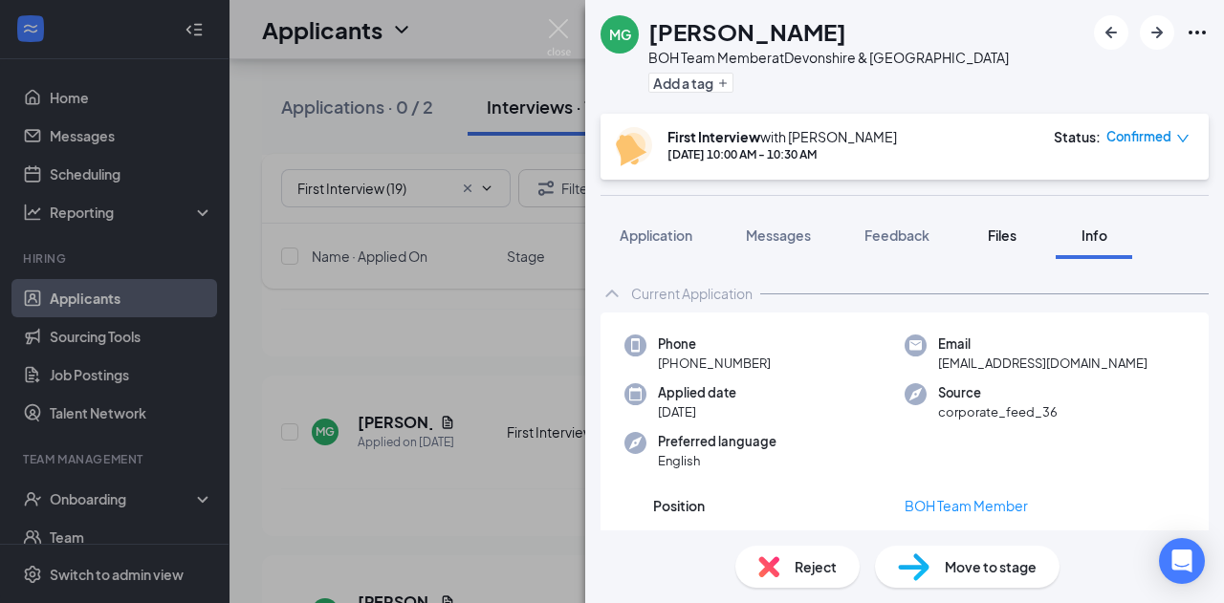
click at [985, 238] on div "Files" at bounding box center [1002, 235] width 38 height 19
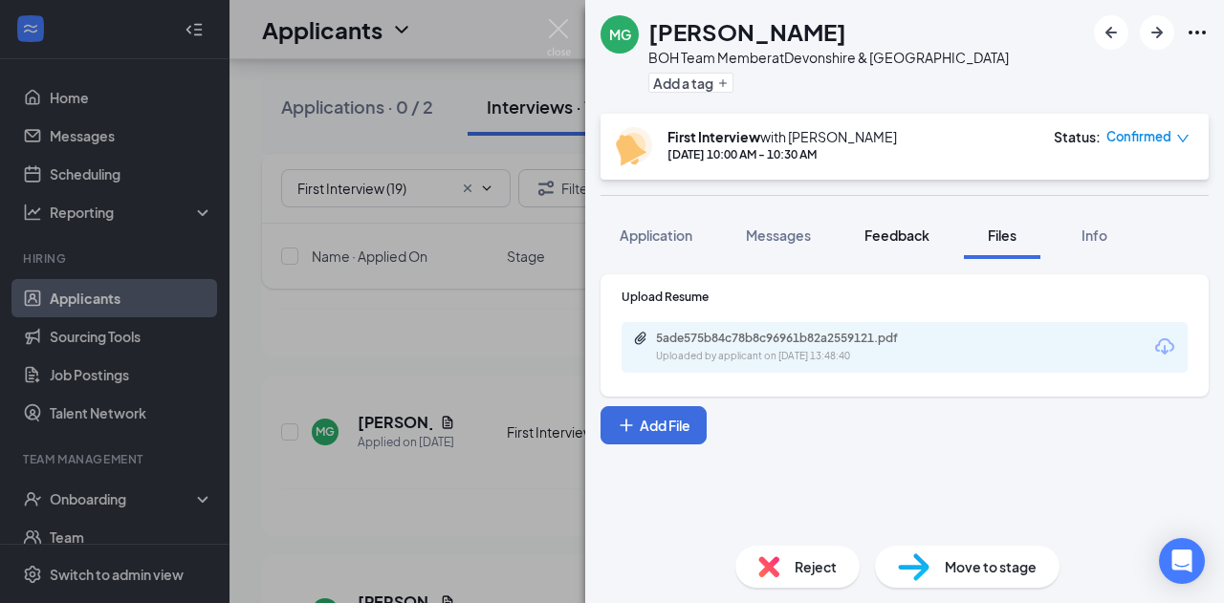
click at [873, 236] on span "Feedback" at bounding box center [896, 235] width 65 height 17
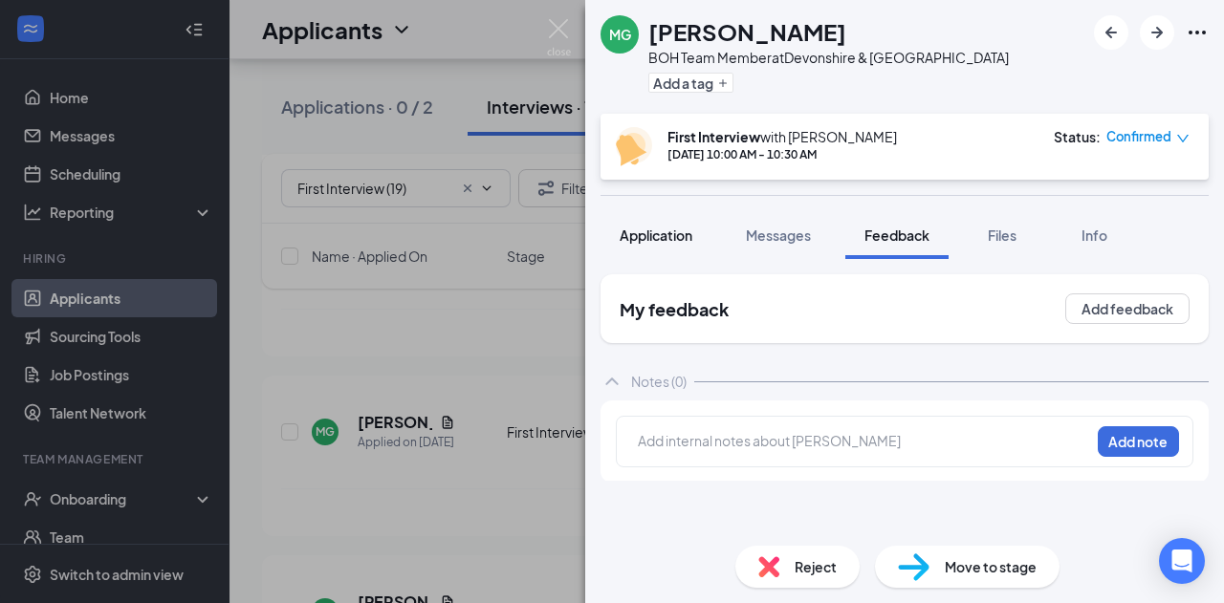
click at [642, 236] on span "Application" at bounding box center [655, 235] width 73 height 17
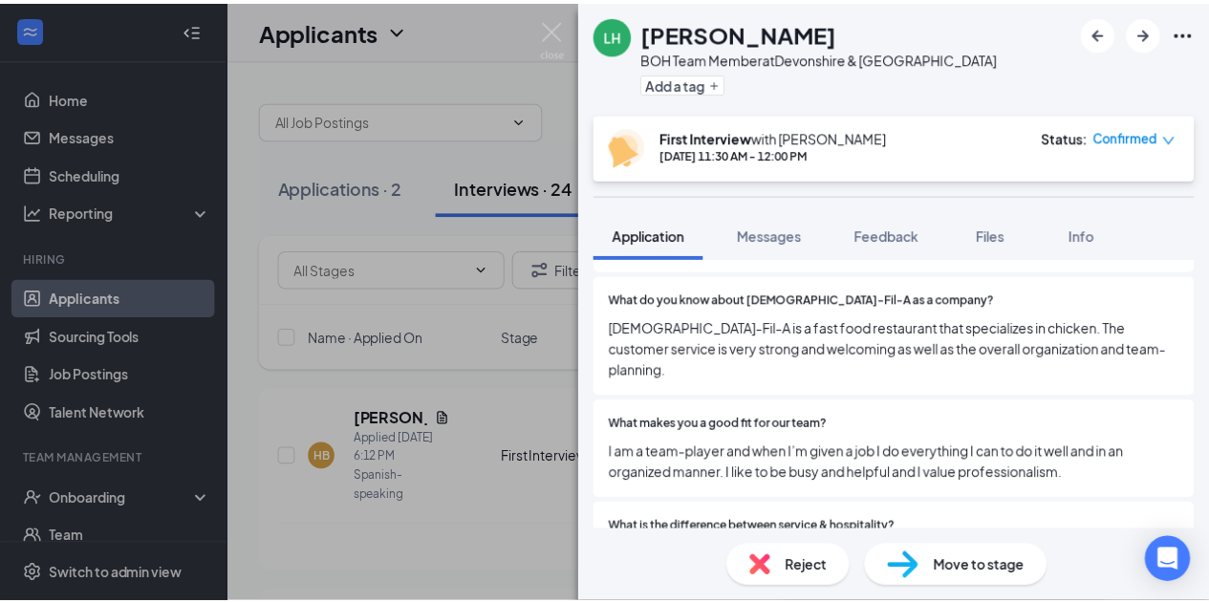
scroll to position [814, 0]
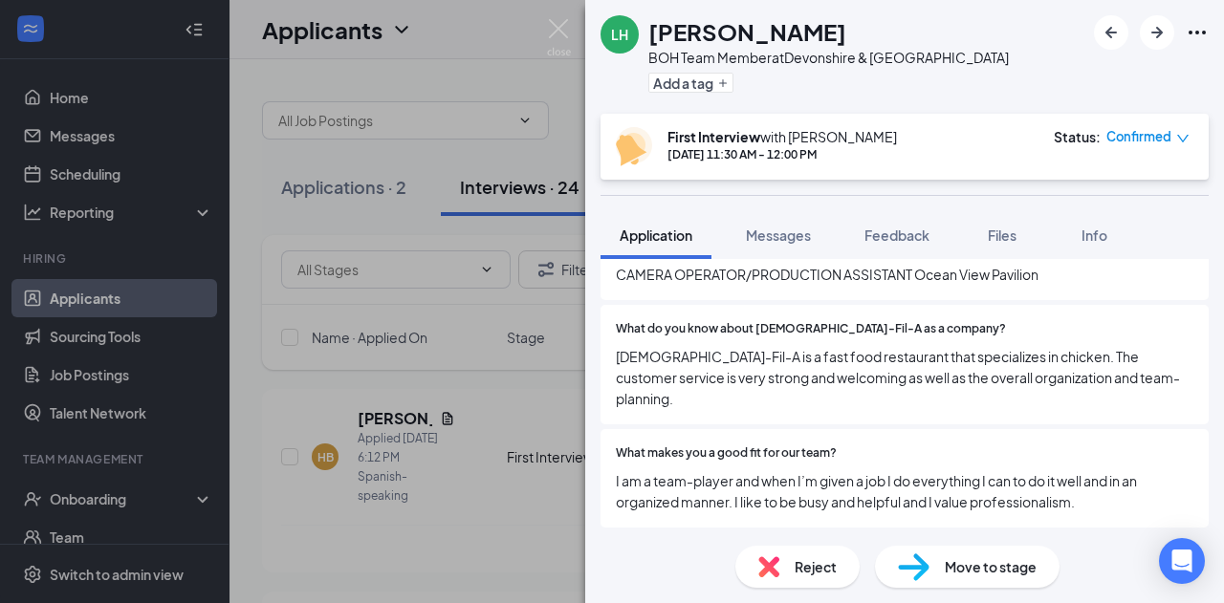
click at [425, 419] on div "LH Livia Houser BOH Team Member at Devonshire & Reseda Add a tag First Intervie…" at bounding box center [612, 301] width 1224 height 603
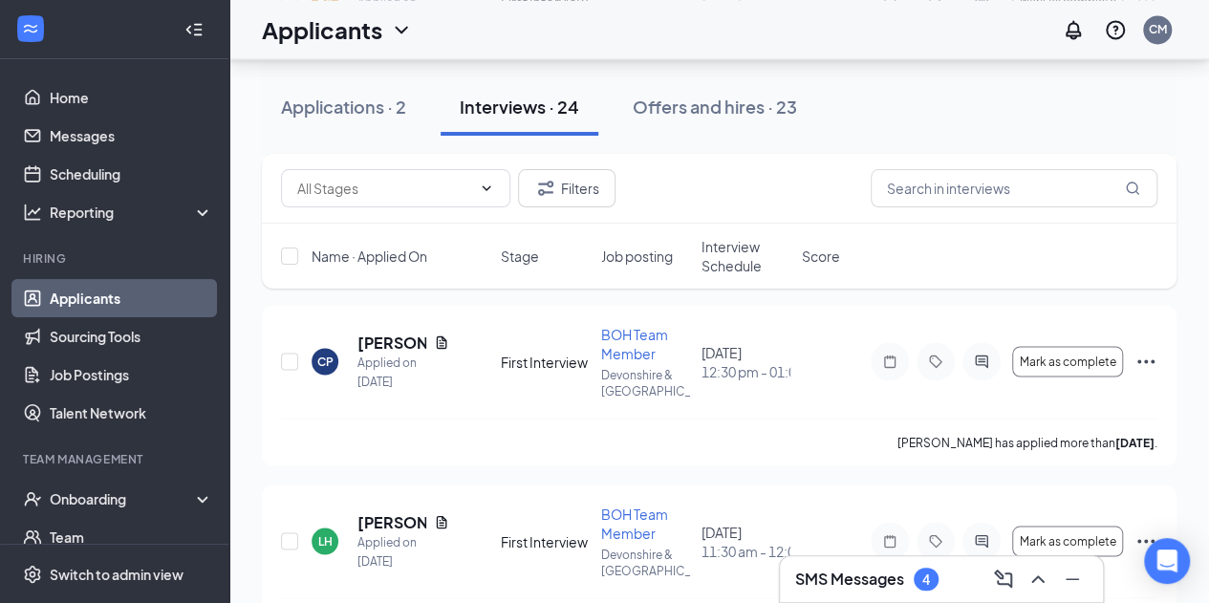
scroll to position [1550, 0]
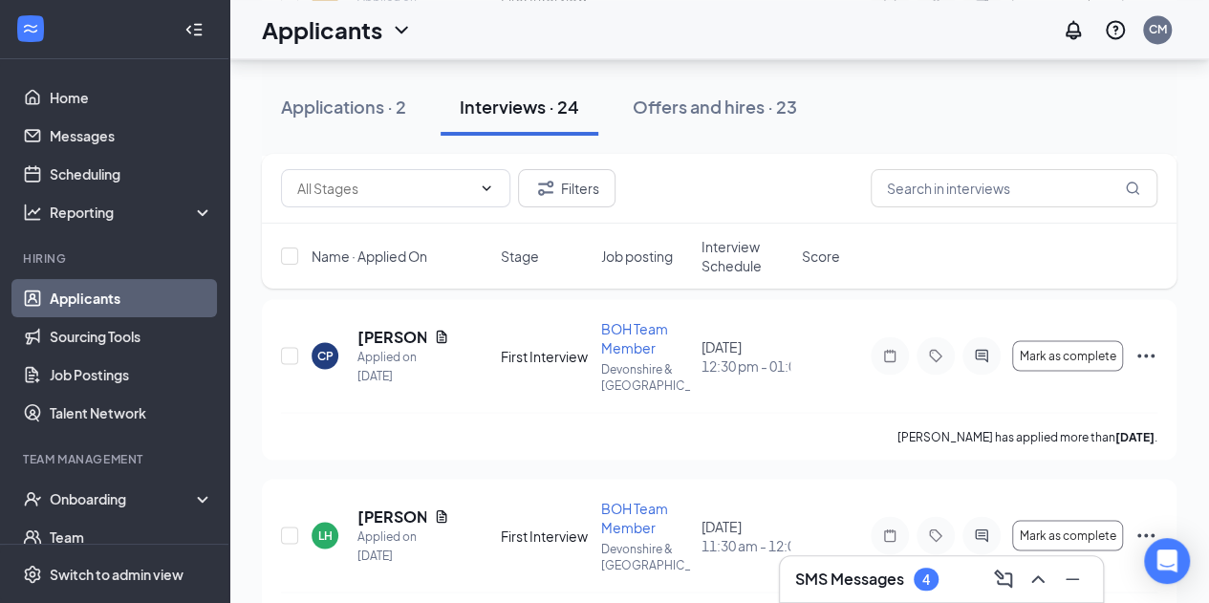
click at [926, 587] on div "4" at bounding box center [926, 580] width 8 height 16
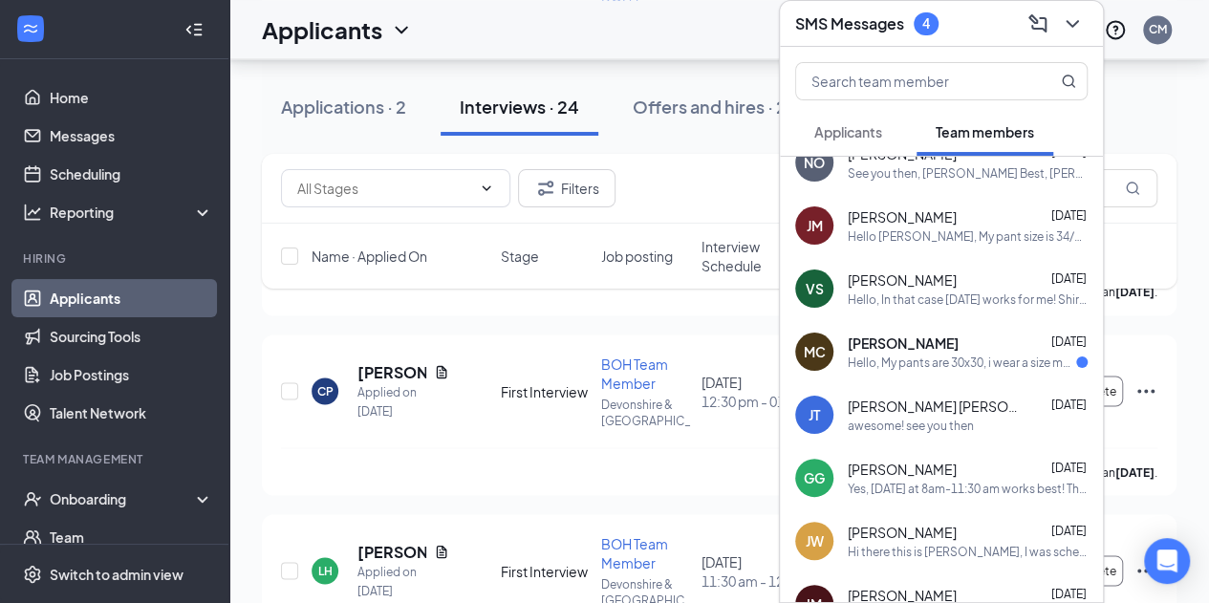
scroll to position [30, 0]
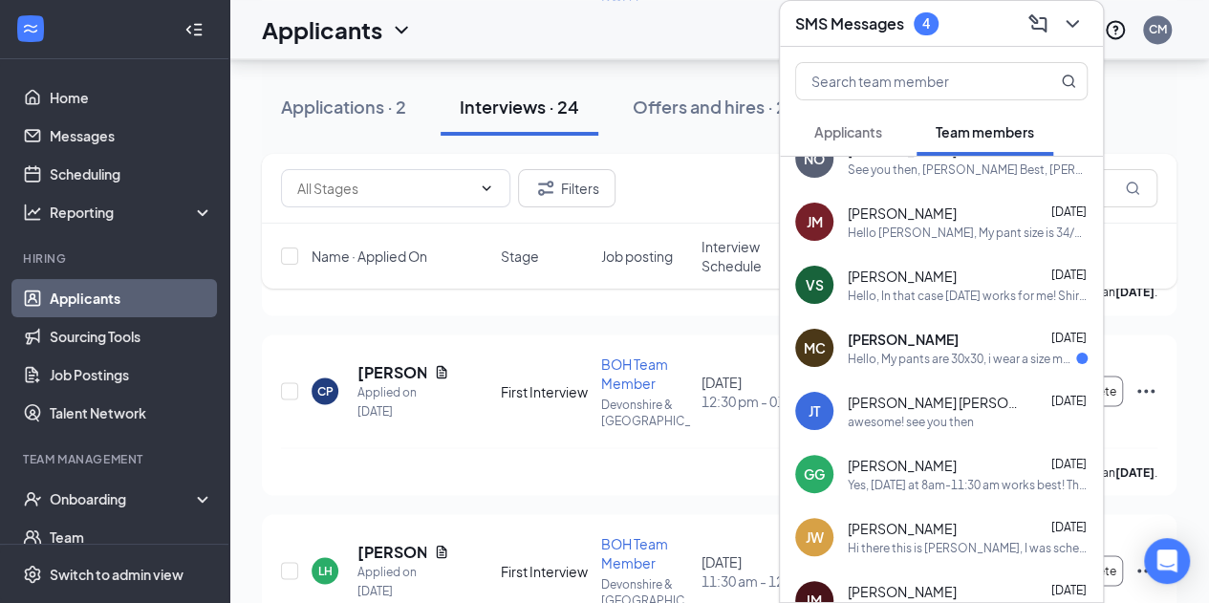
click at [858, 139] on span "Applicants" at bounding box center [848, 131] width 68 height 17
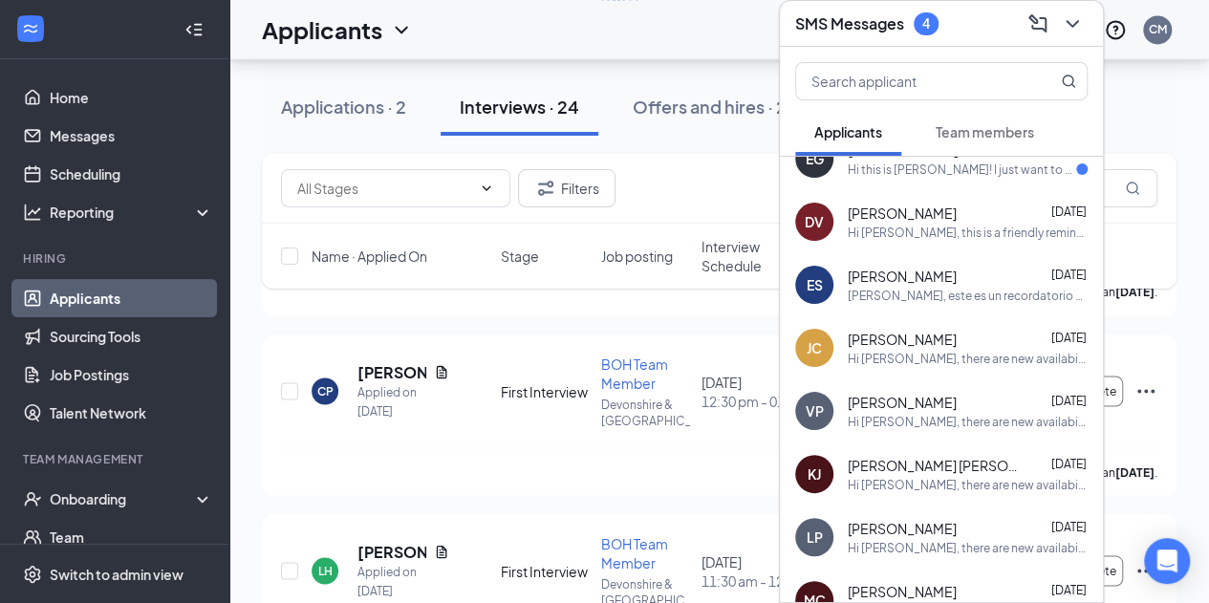
scroll to position [0, 0]
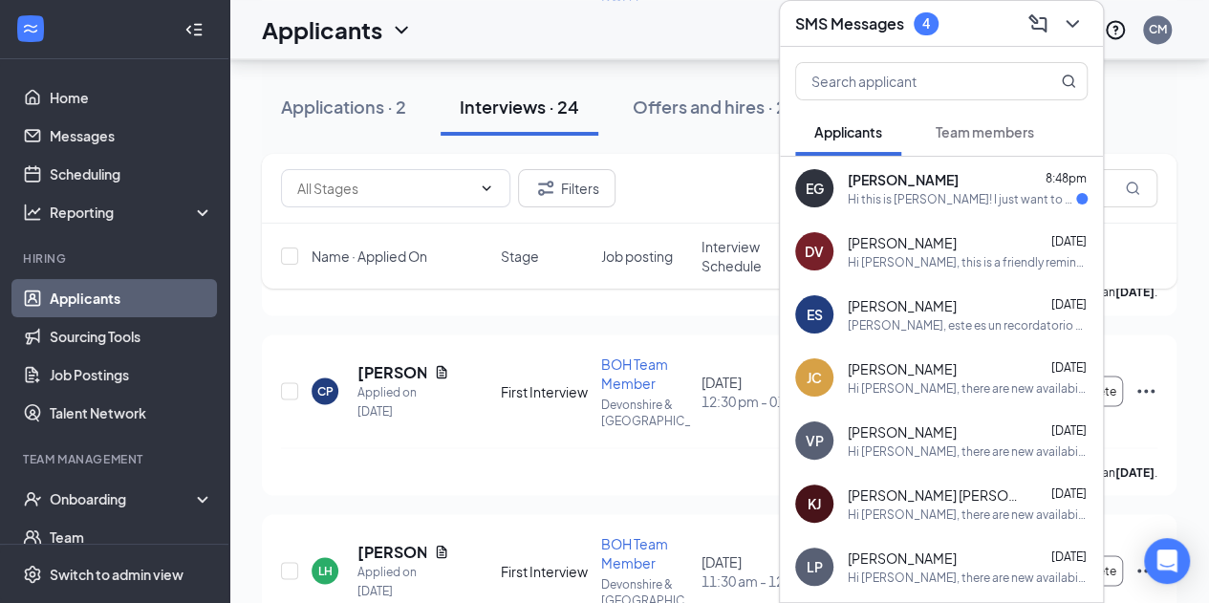
click at [921, 207] on div "EG Emily Galvez 8:48pm Hi this is Emily! I just want to confirm if this was sen…" at bounding box center [941, 188] width 323 height 63
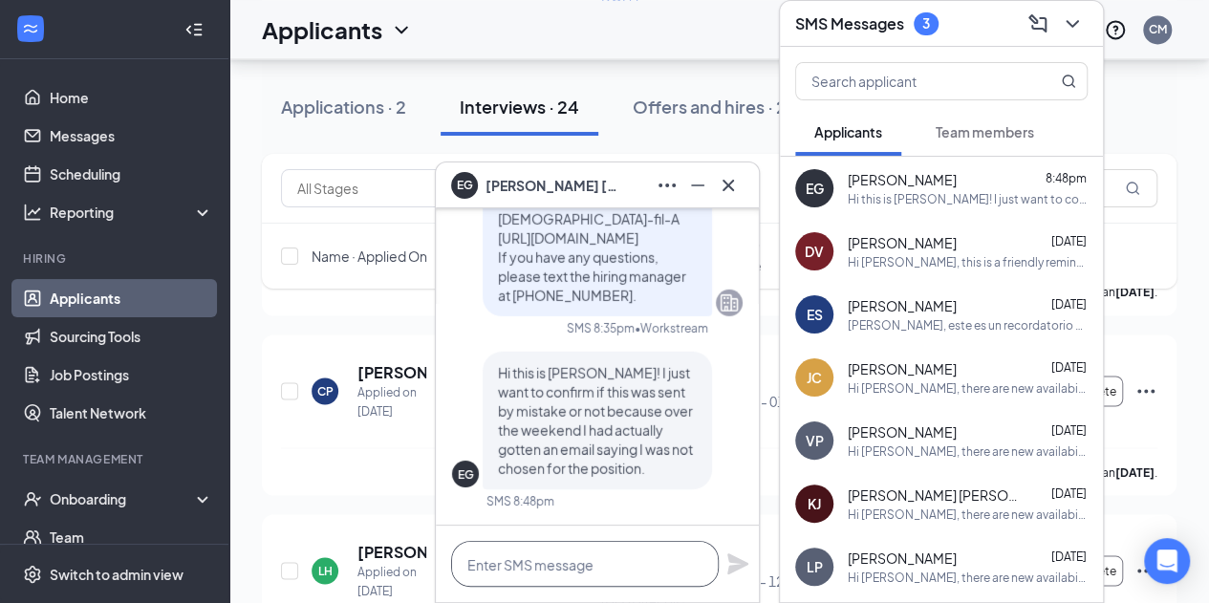
click at [538, 560] on textarea at bounding box center [585, 564] width 268 height 46
click at [502, 560] on textarea "I apolgize for the confusion, Emily!" at bounding box center [585, 564] width 268 height 46
type textarea "I apologize for the confusion, Emily!"
click at [726, 566] on icon "Plane" at bounding box center [737, 564] width 23 height 23
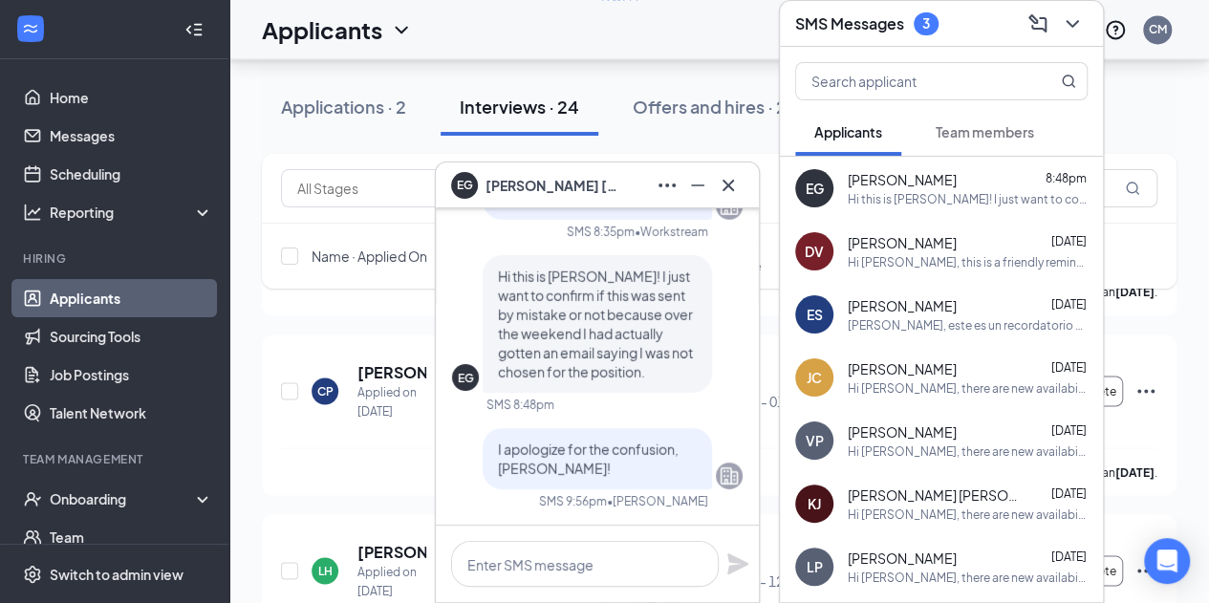
click at [531, 191] on span "Emily Galvez" at bounding box center [553, 185] width 134 height 21
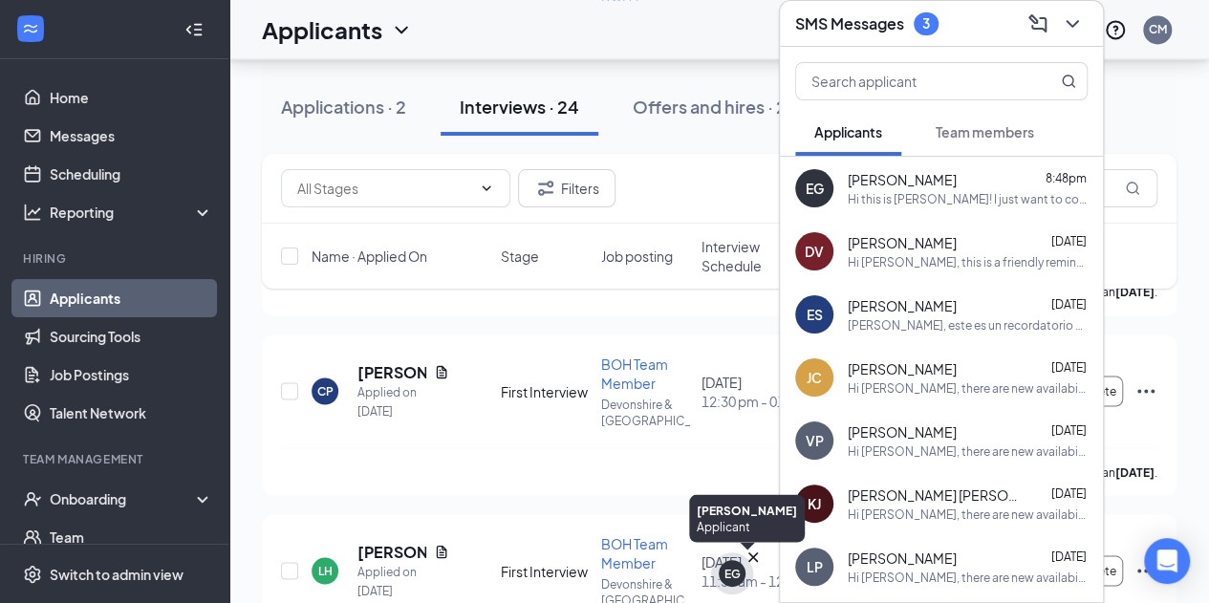
click at [730, 571] on div "EG" at bounding box center [733, 574] width 16 height 16
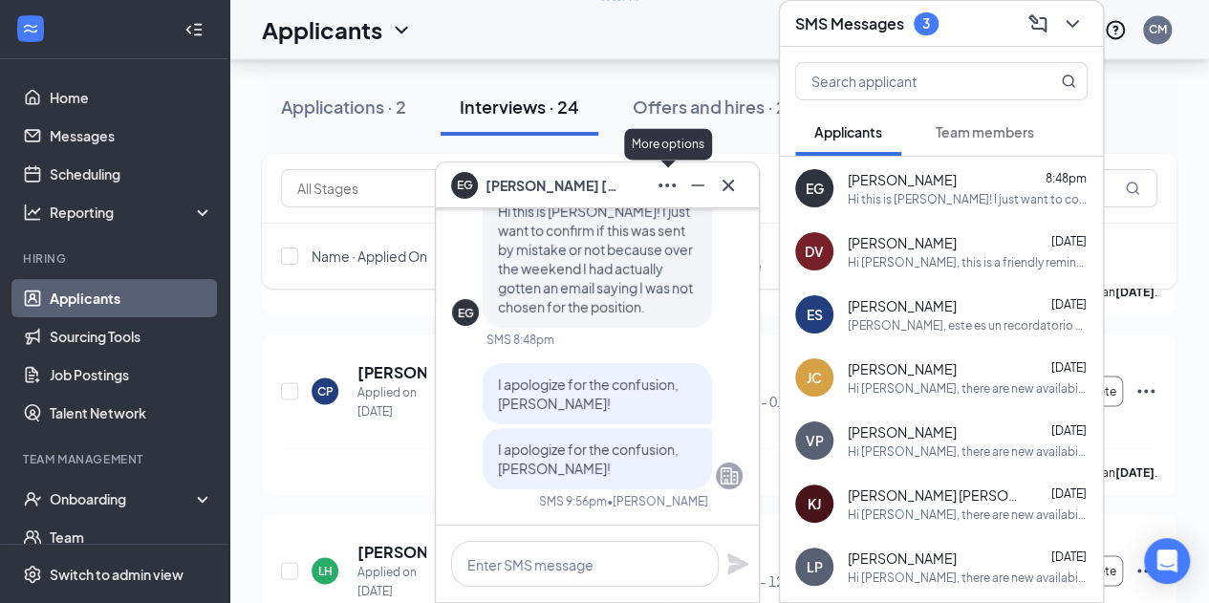
click at [663, 181] on icon "Ellipses" at bounding box center [667, 185] width 23 height 23
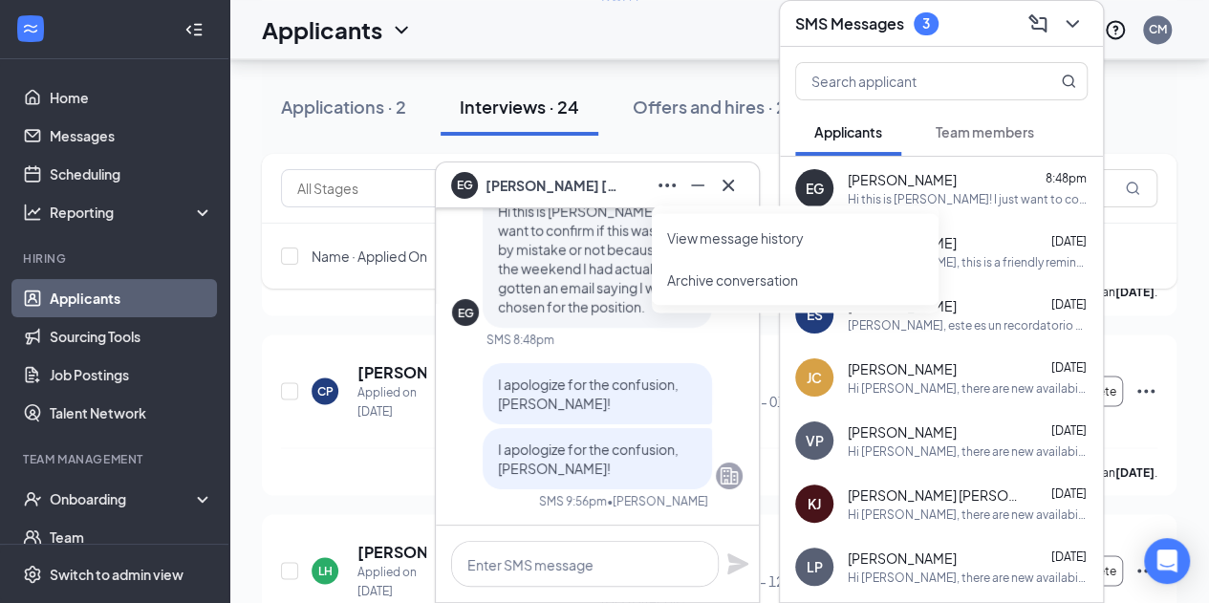
click at [333, 236] on div "Name · Applied On Stage Job posting Interview Schedule Score" at bounding box center [719, 256] width 915 height 65
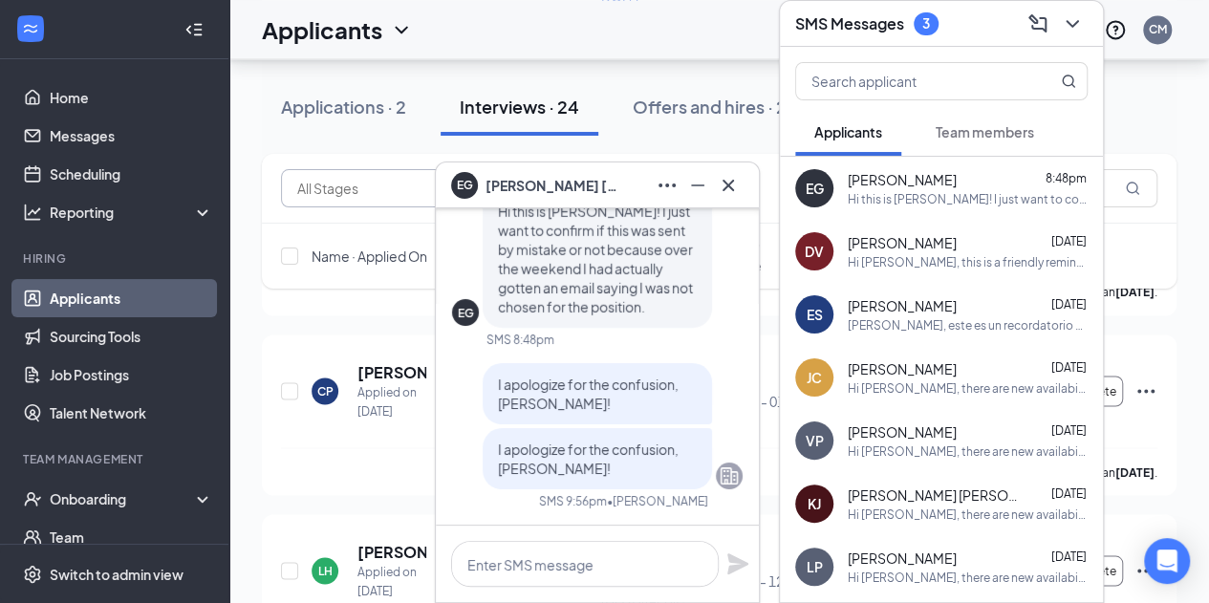
click at [389, 188] on input "text" at bounding box center [384, 188] width 174 height 21
click at [1077, 22] on icon "ChevronDown" at bounding box center [1072, 24] width 12 height 8
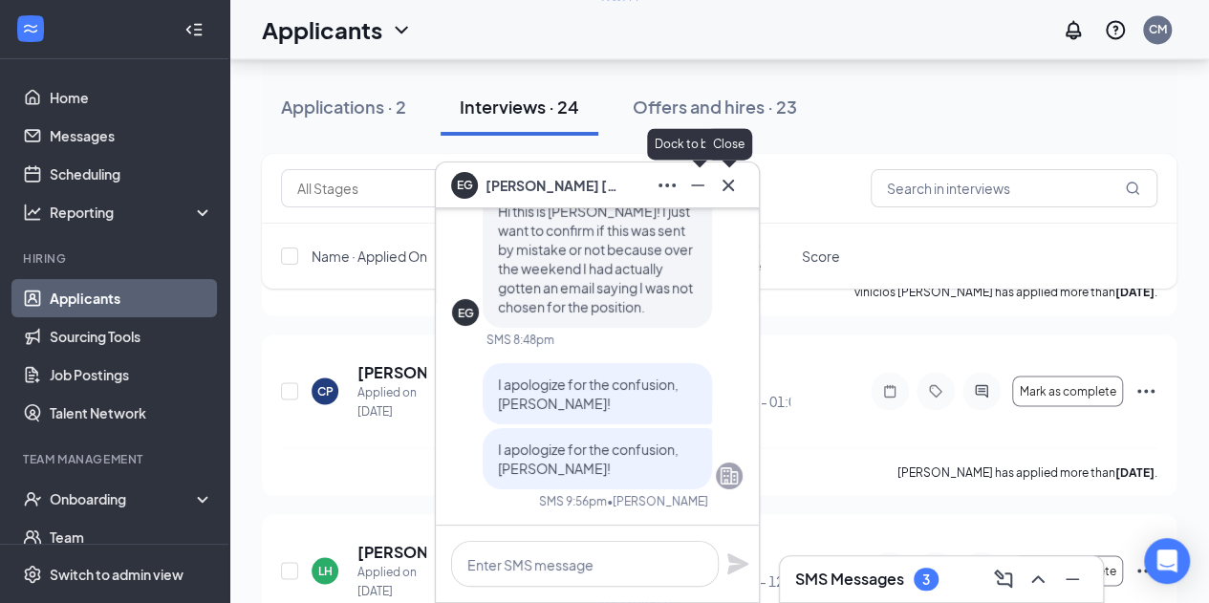
click at [728, 190] on icon "Cross" at bounding box center [728, 185] width 23 height 23
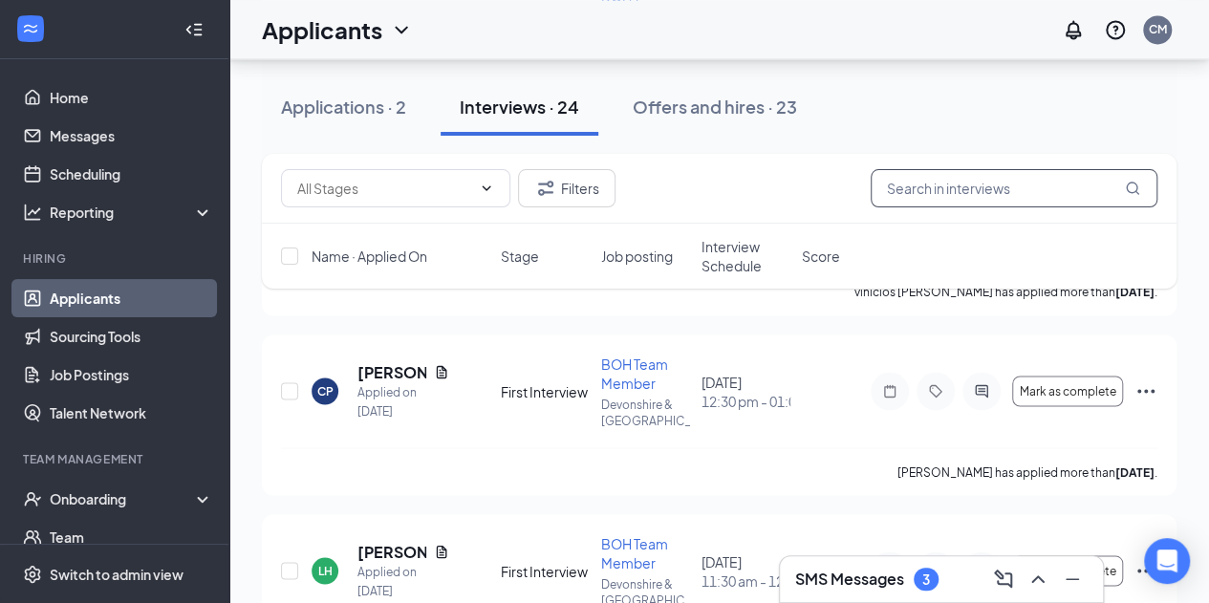
click at [1013, 202] on input "text" at bounding box center [1014, 188] width 287 height 38
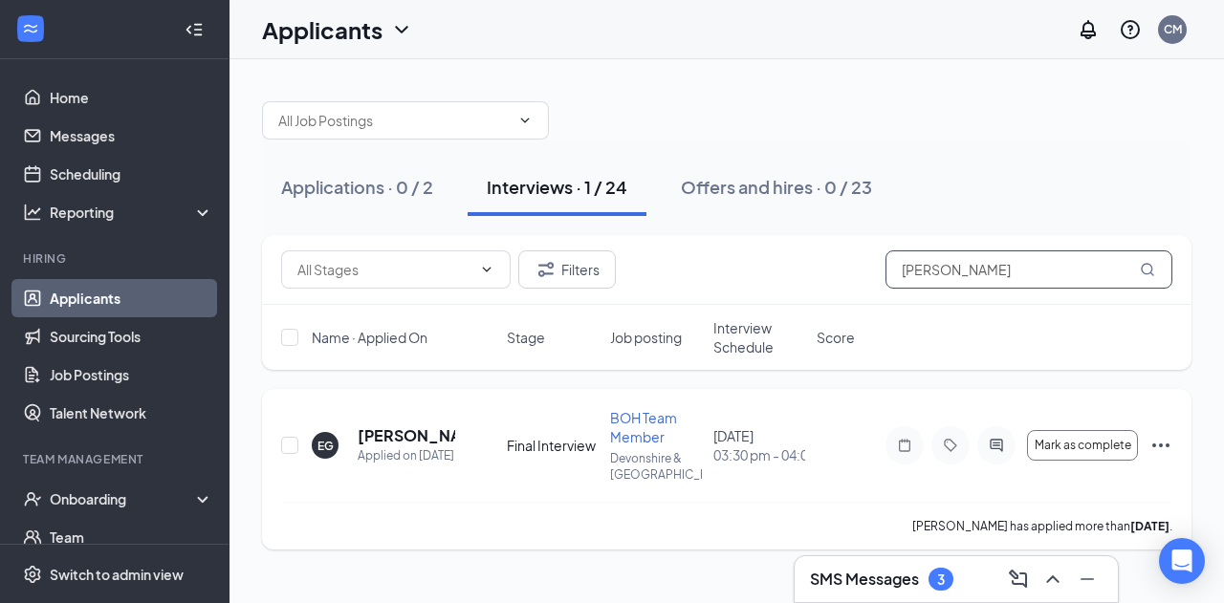
type input "emily"
click at [1153, 437] on icon "Ellipses" at bounding box center [1160, 445] width 23 height 23
drag, startPoint x: 381, startPoint y: 423, endPoint x: 346, endPoint y: 439, distance: 38.9
click at [346, 439] on div "EG Emily Galvez Applied on Sep 3" at bounding box center [404, 445] width 184 height 40
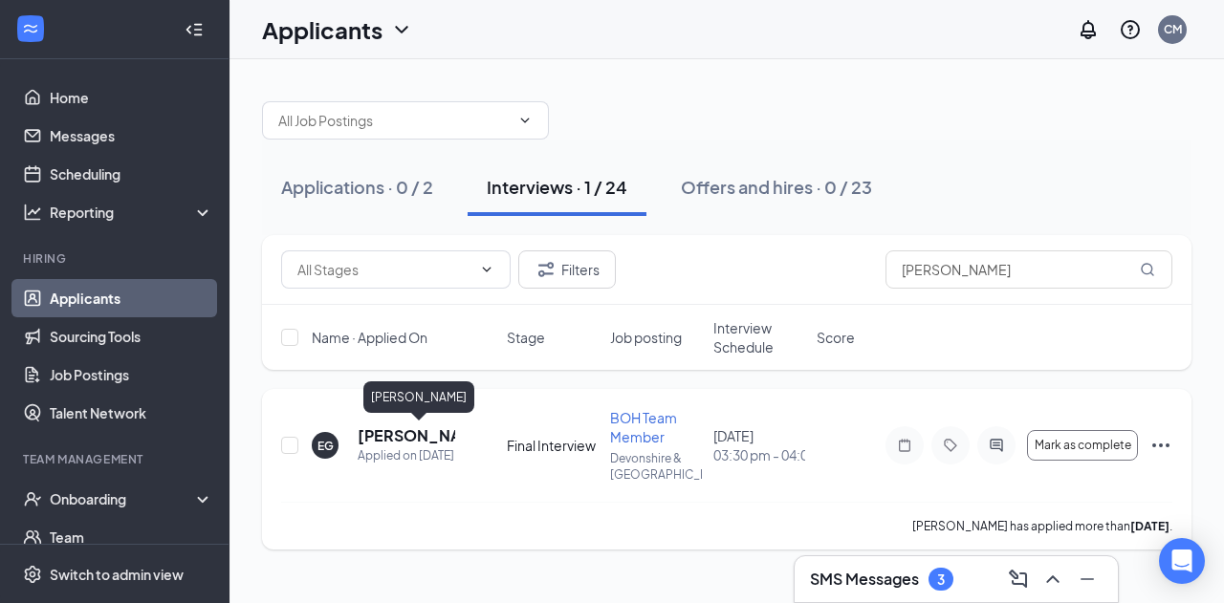
click at [398, 437] on h5 "[PERSON_NAME]" at bounding box center [407, 435] width 98 height 21
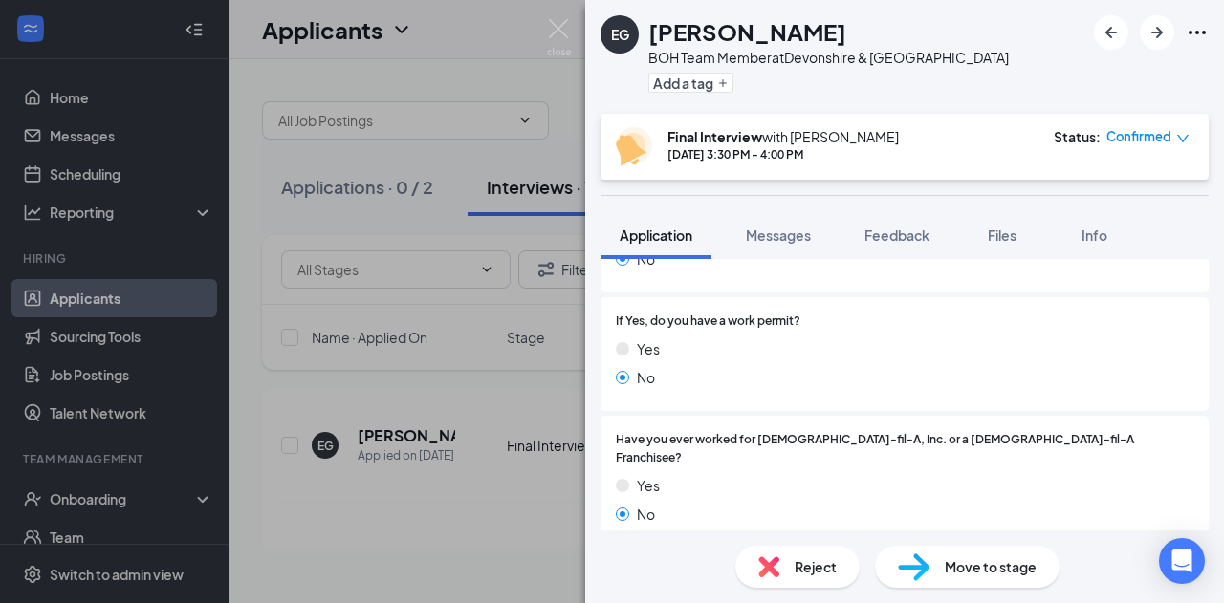
scroll to position [153, 0]
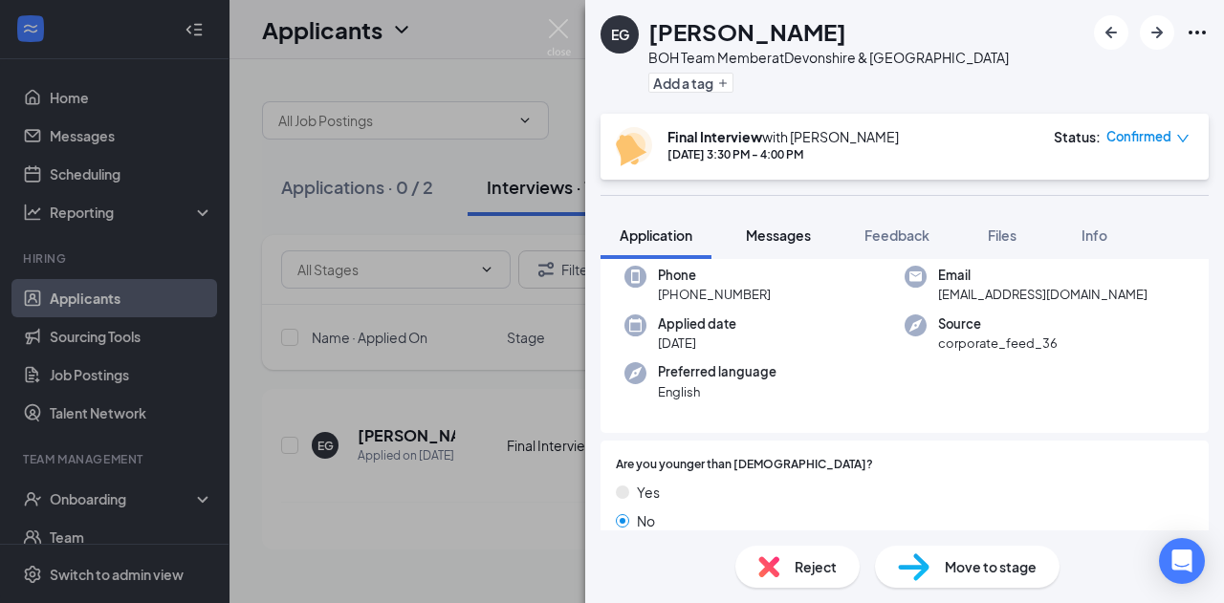
click at [786, 230] on span "Messages" at bounding box center [778, 235] width 65 height 17
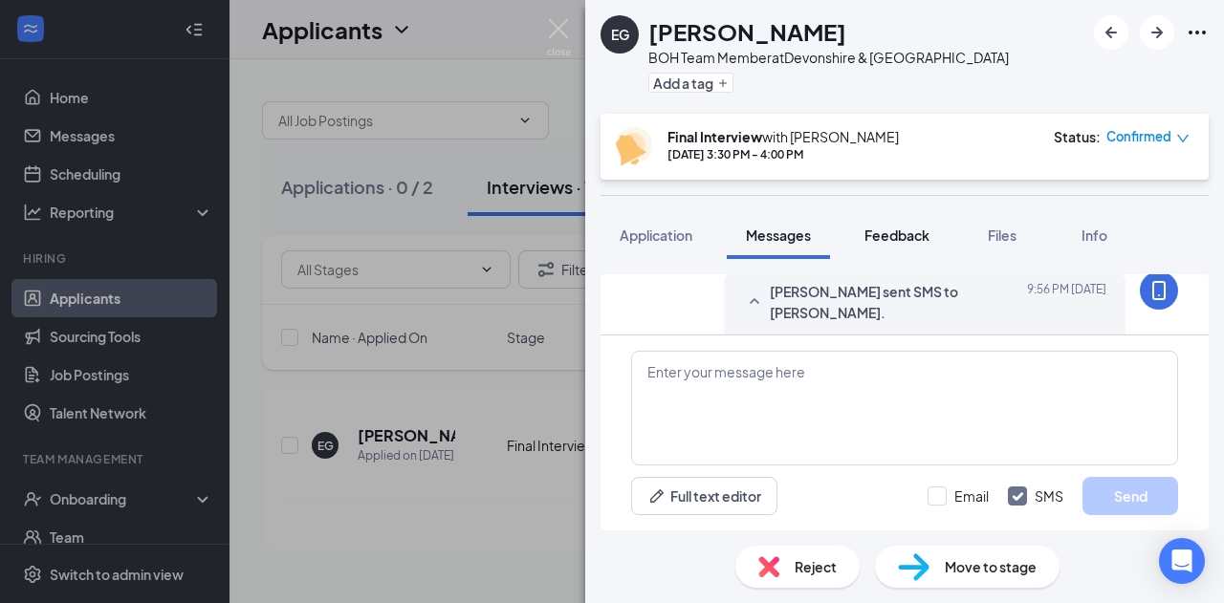
scroll to position [1401, 0]
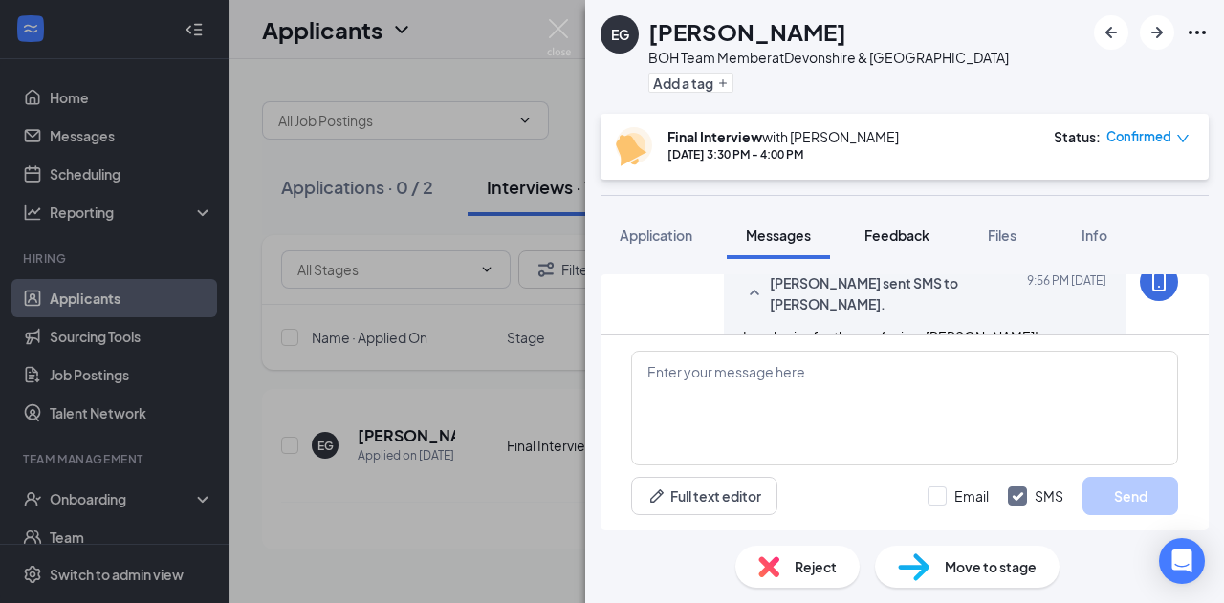
click at [899, 240] on span "Feedback" at bounding box center [896, 235] width 65 height 17
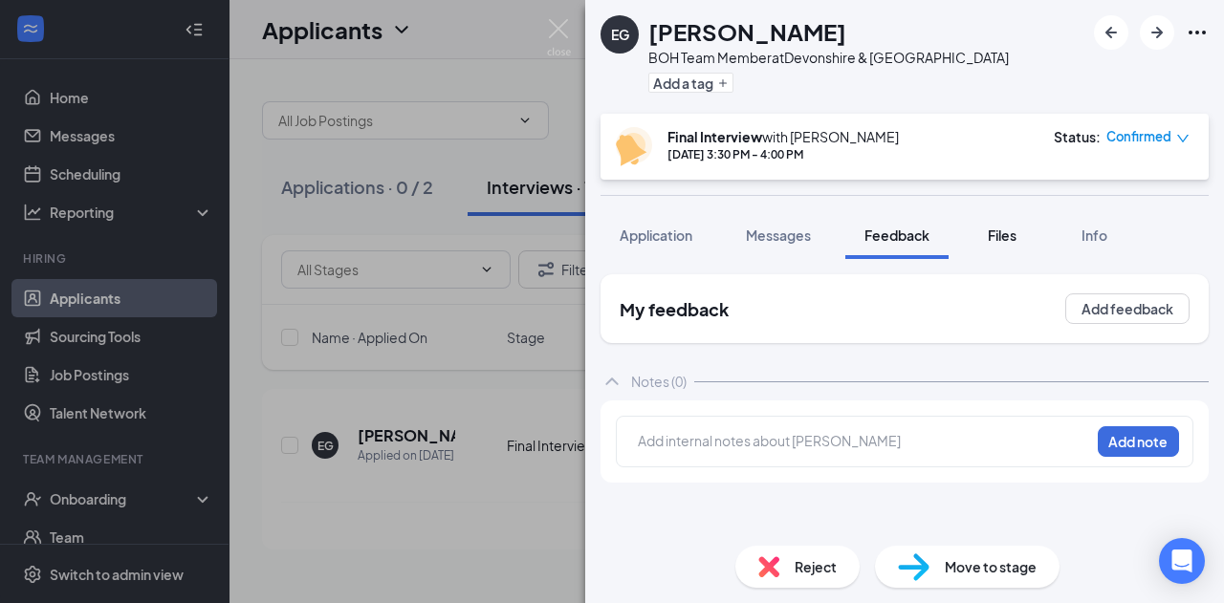
click at [1016, 230] on span "Files" at bounding box center [1001, 235] width 29 height 17
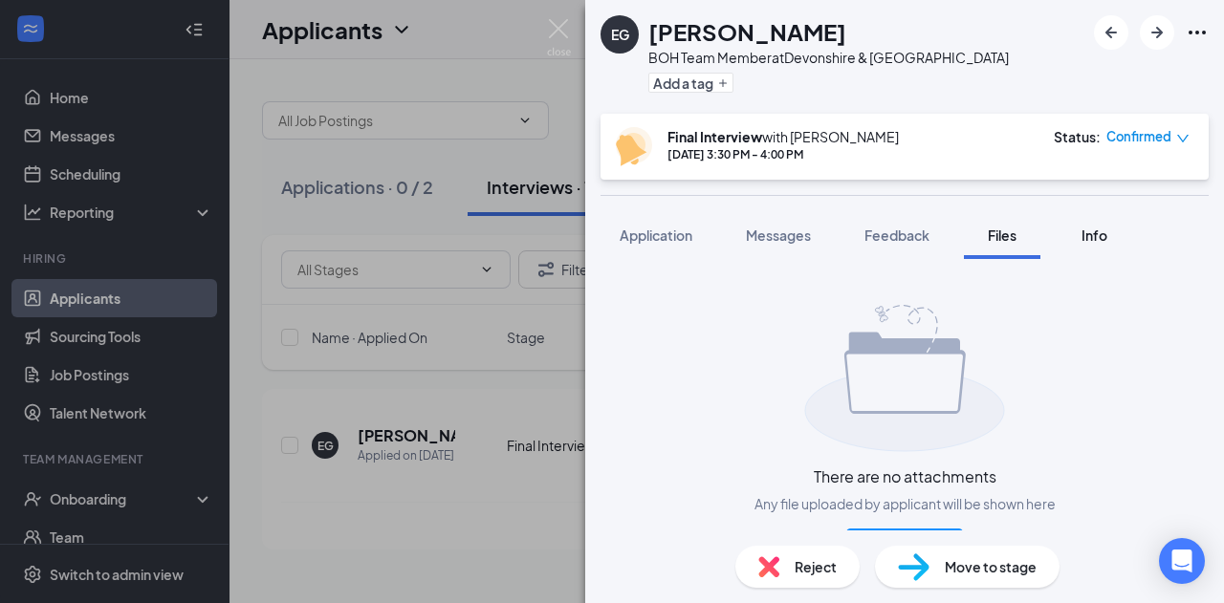
click at [1097, 230] on span "Info" at bounding box center [1094, 235] width 26 height 17
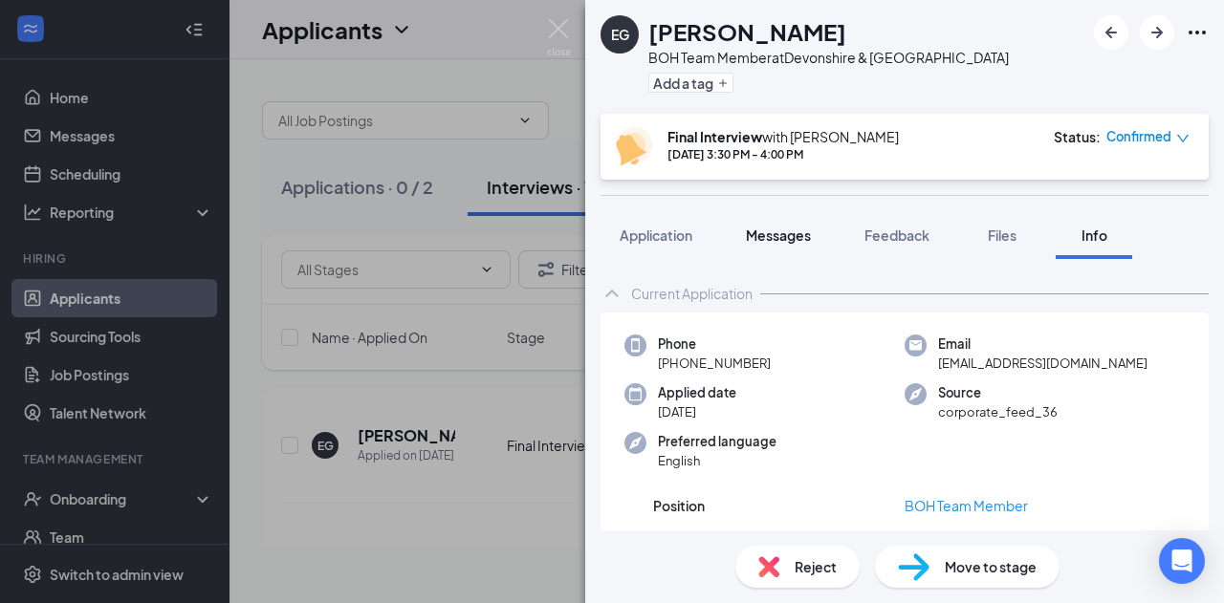
click at [766, 234] on span "Messages" at bounding box center [778, 235] width 65 height 17
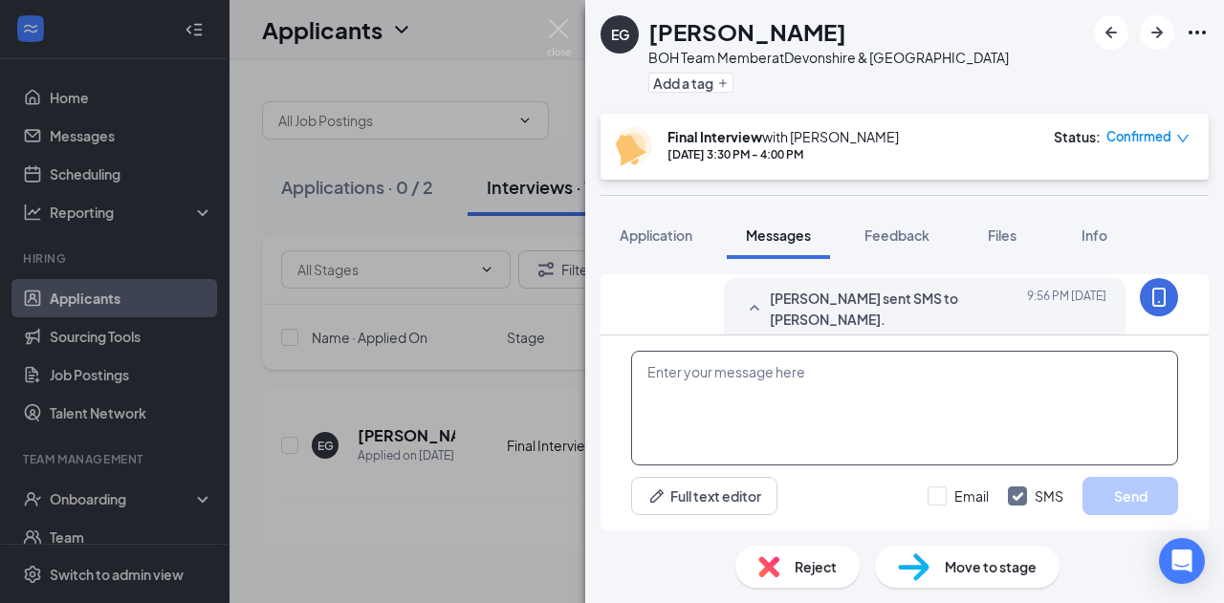
scroll to position [1401, 0]
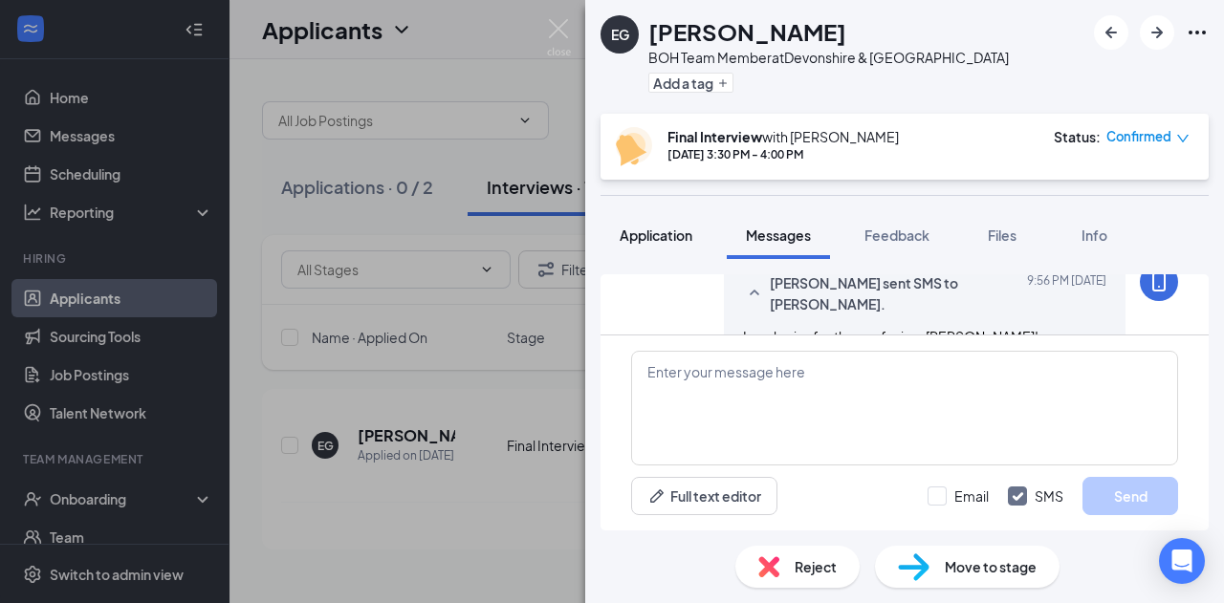
drag, startPoint x: 654, startPoint y: 237, endPoint x: 631, endPoint y: 241, distance: 23.3
click at [631, 241] on span "Application" at bounding box center [655, 235] width 73 height 17
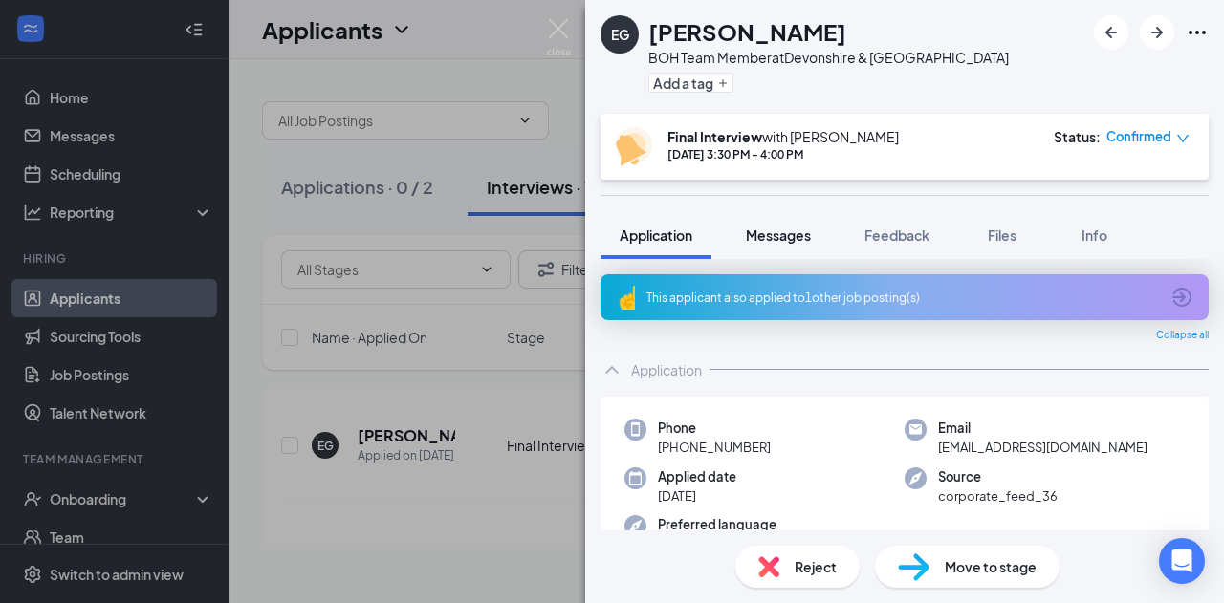
click at [765, 235] on span "Messages" at bounding box center [778, 235] width 65 height 17
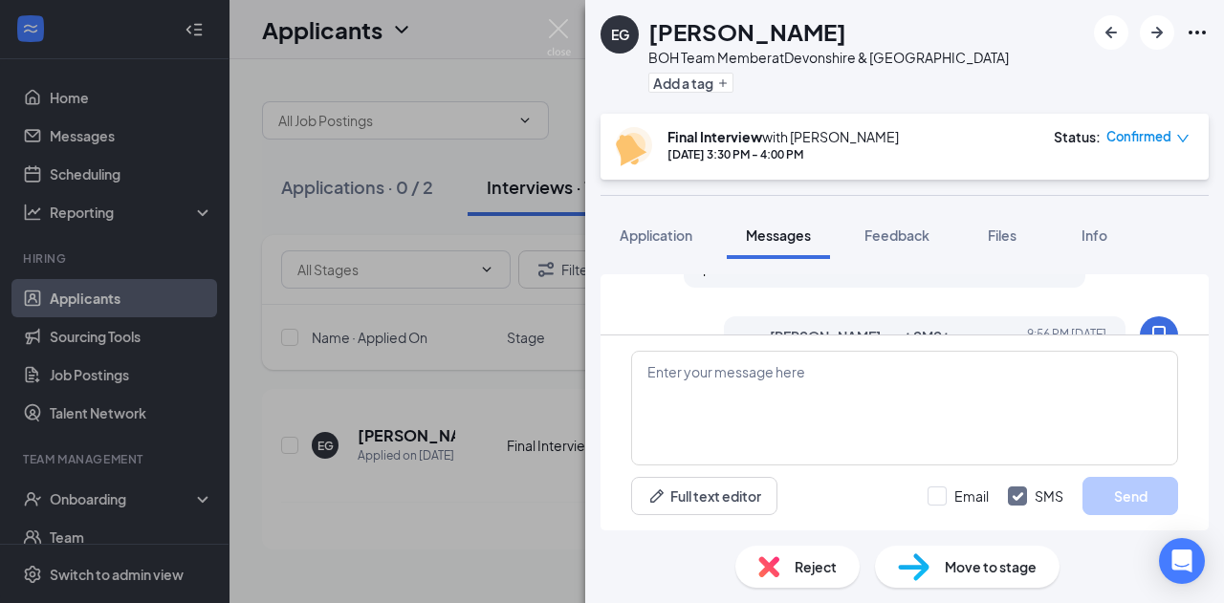
scroll to position [1401, 0]
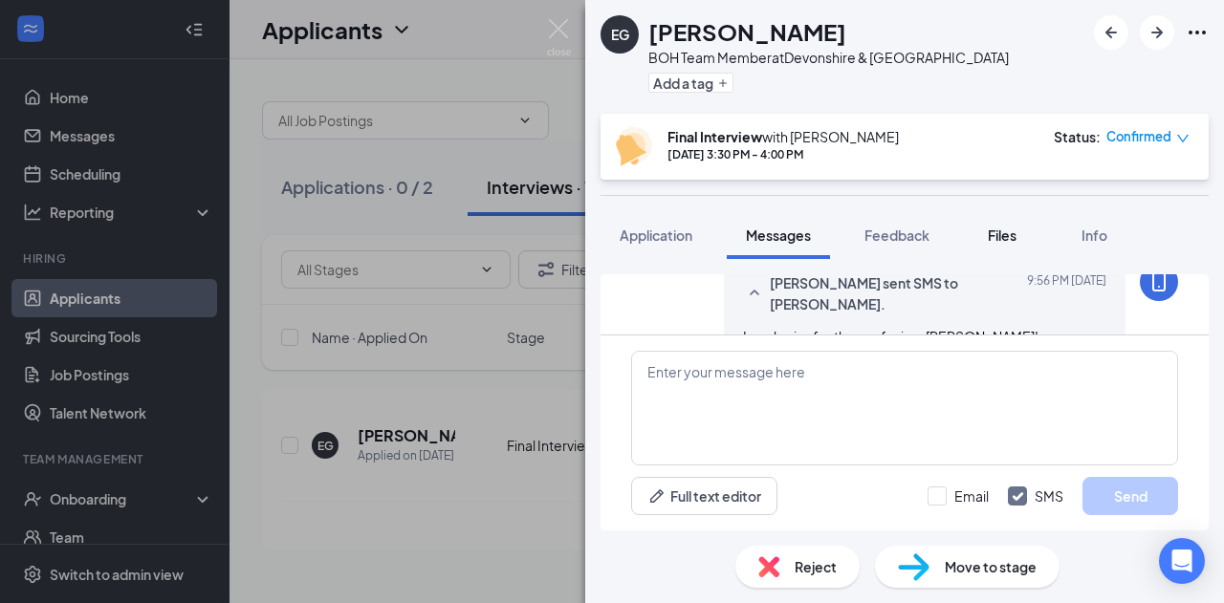
drag, startPoint x: 931, startPoint y: 248, endPoint x: 968, endPoint y: 219, distance: 47.0
click at [968, 219] on button "Files" at bounding box center [1002, 235] width 76 height 48
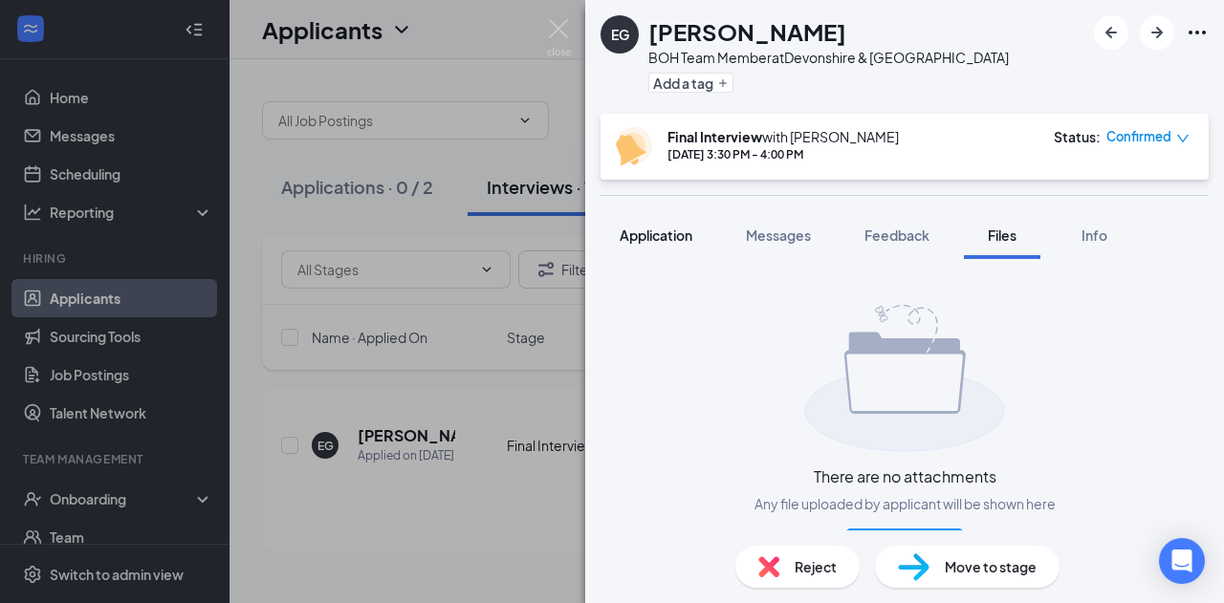
click at [695, 230] on button "Application" at bounding box center [655, 235] width 111 height 48
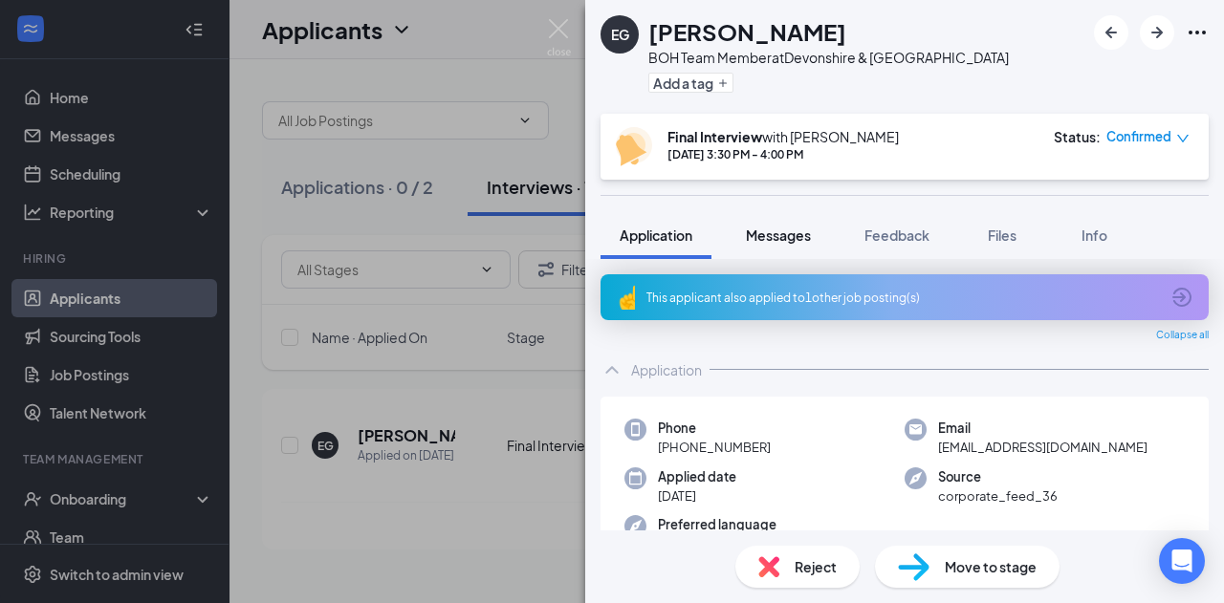
click at [766, 233] on span "Messages" at bounding box center [778, 235] width 65 height 17
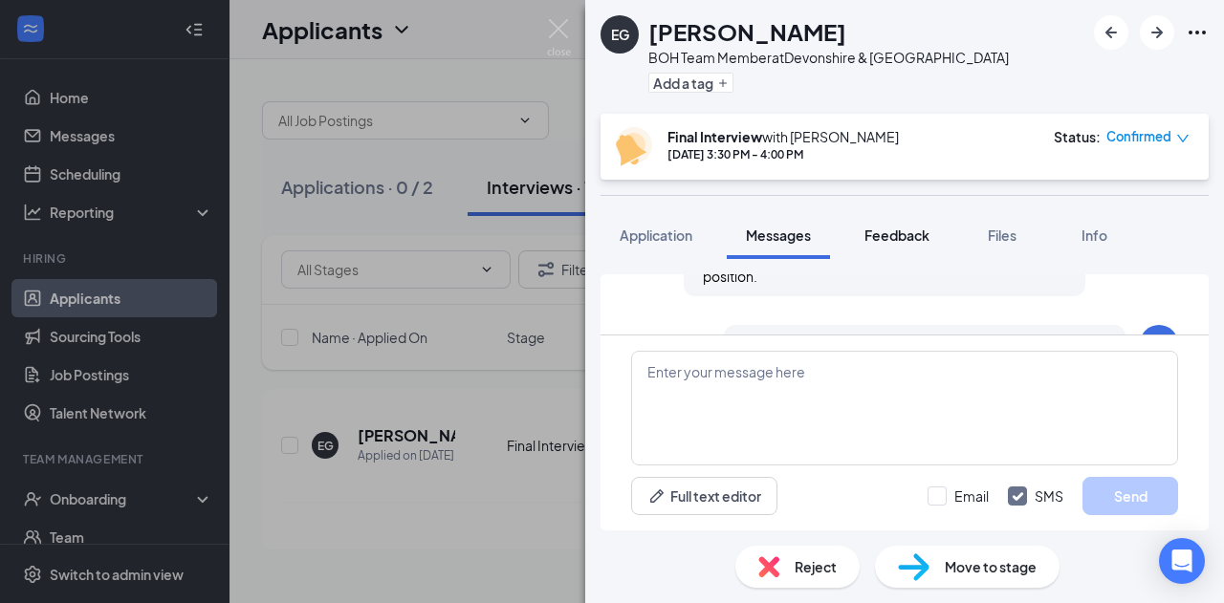
scroll to position [1401, 0]
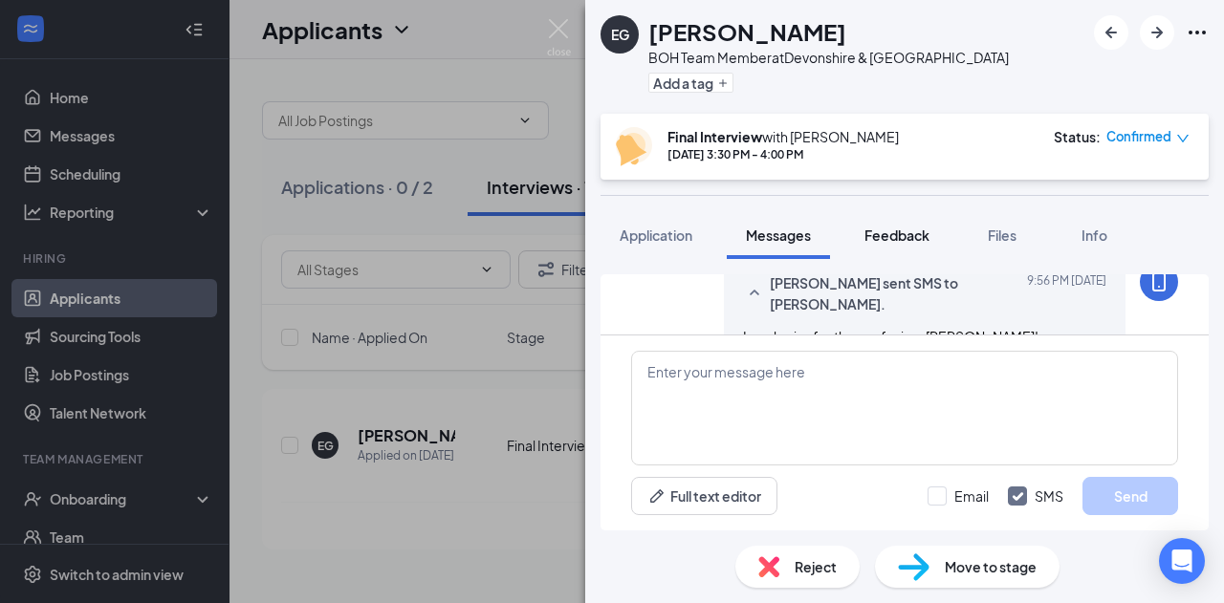
click at [904, 228] on span "Feedback" at bounding box center [896, 235] width 65 height 17
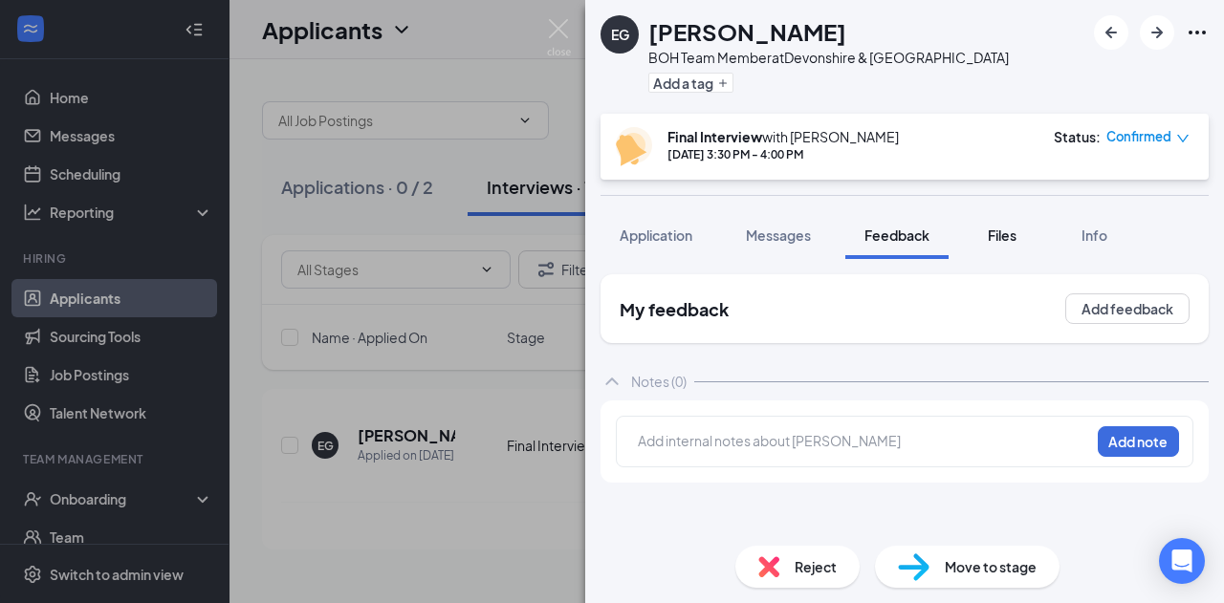
click at [1016, 236] on span "Files" at bounding box center [1001, 235] width 29 height 17
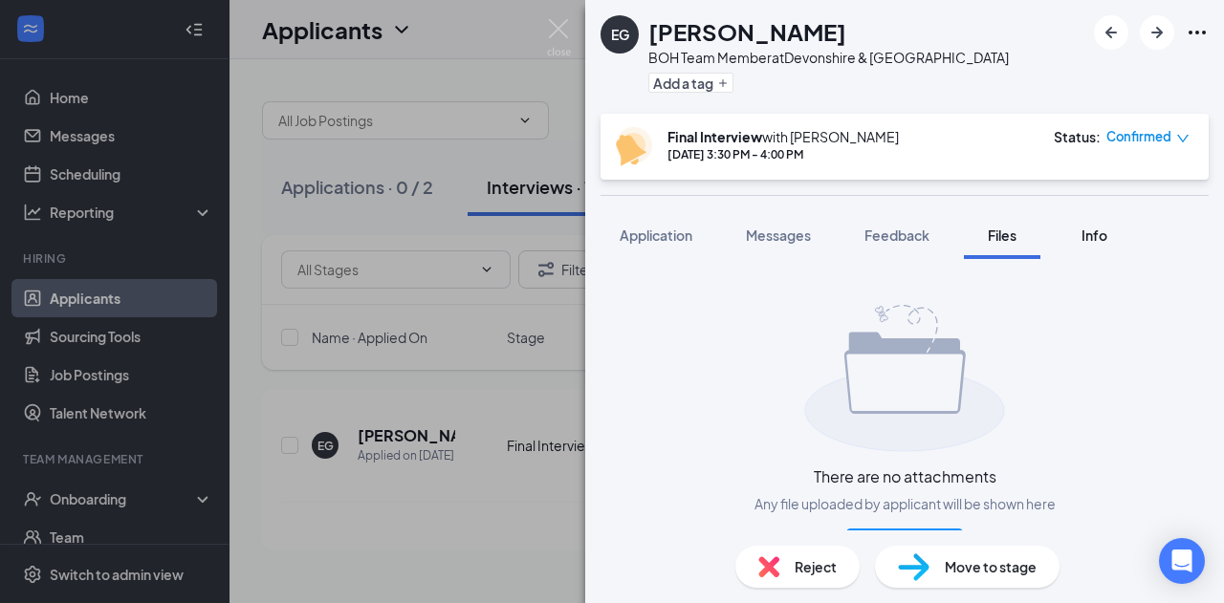
click at [1077, 235] on div "Info" at bounding box center [1093, 235] width 38 height 19
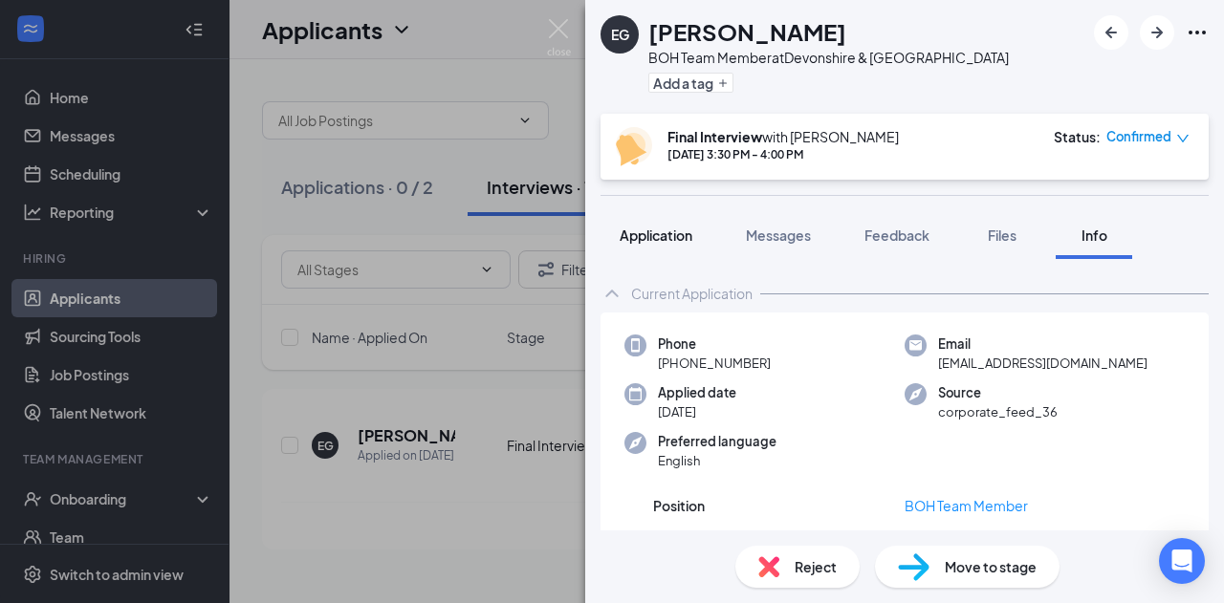
click at [671, 228] on span "Application" at bounding box center [655, 235] width 73 height 17
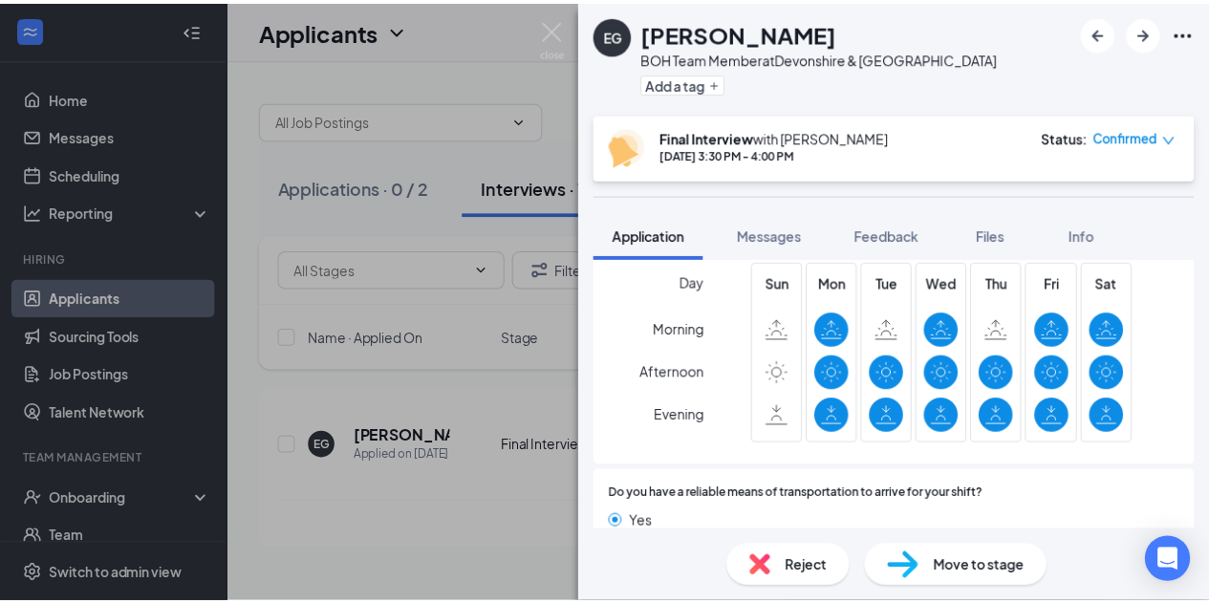
scroll to position [1837, 0]
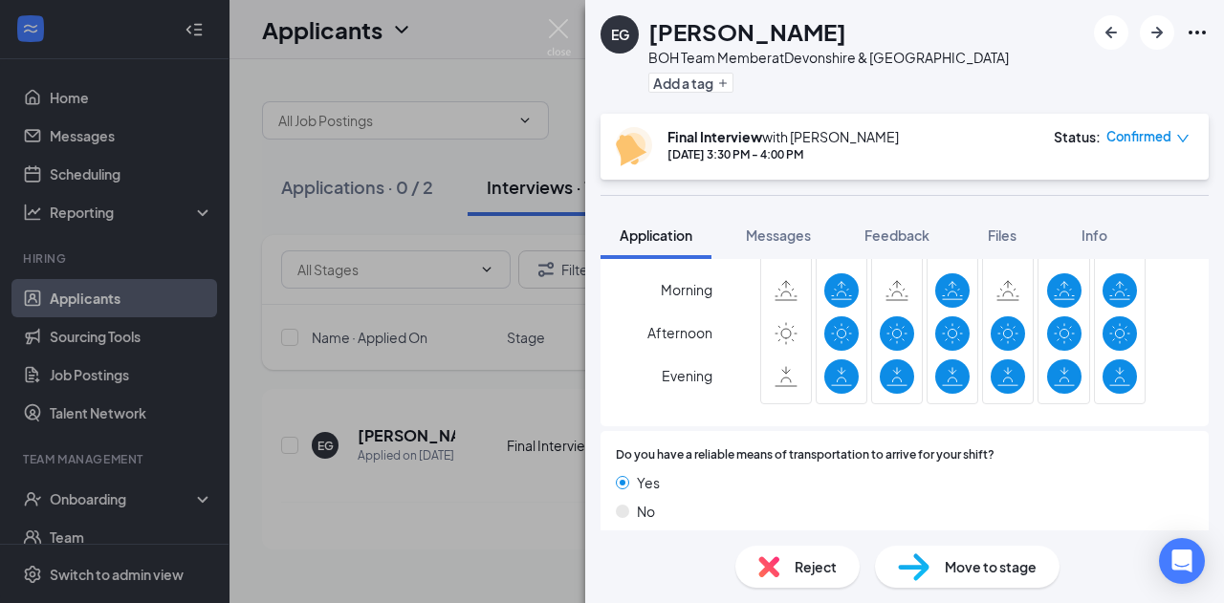
click at [480, 353] on div "EG Emily Galvez BOH Team Member at Devonshire & Reseda Add a tag Final Intervie…" at bounding box center [612, 301] width 1224 height 603
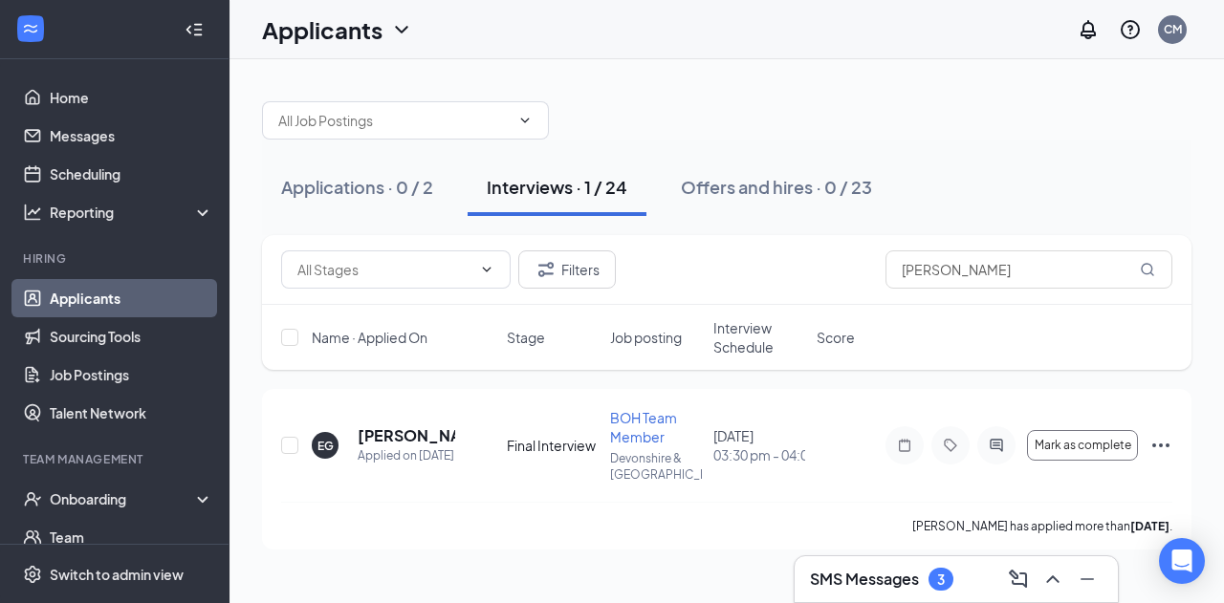
click at [724, 336] on span "Interview Schedule" at bounding box center [759, 337] width 92 height 38
click at [750, 337] on span "Interview Schedule" at bounding box center [747, 337] width 69 height 38
click at [401, 267] on input "text" at bounding box center [384, 269] width 174 height 21
click at [381, 328] on div "First Interview (19)" at bounding box center [410, 350] width 229 height 44
type input "First Interview (19)"
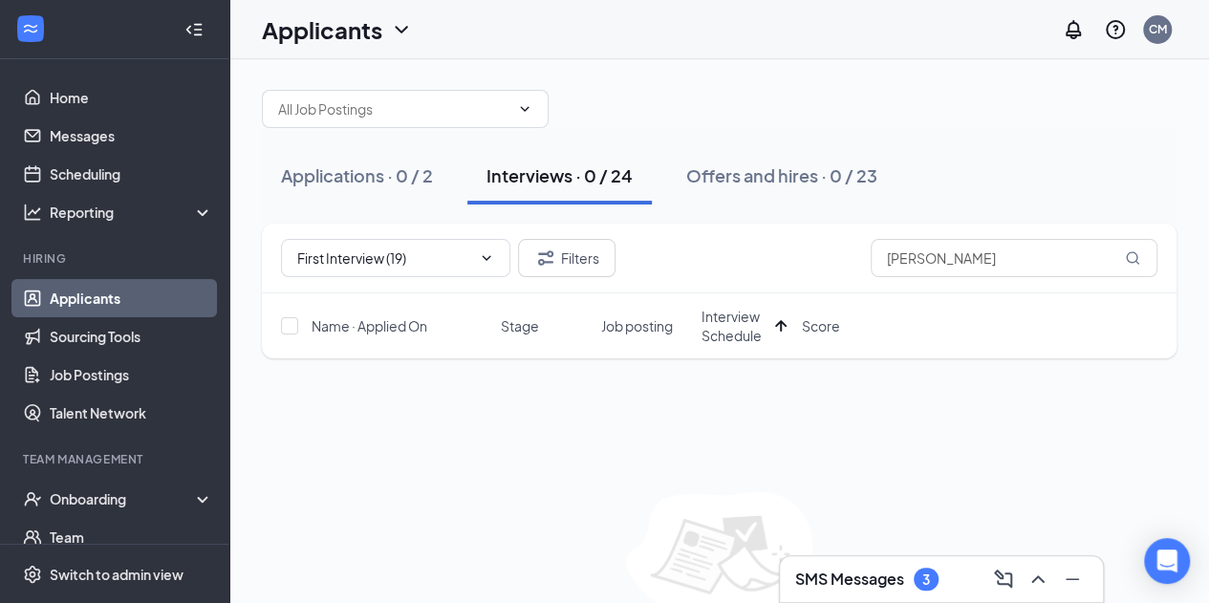
scroll to position [2, 0]
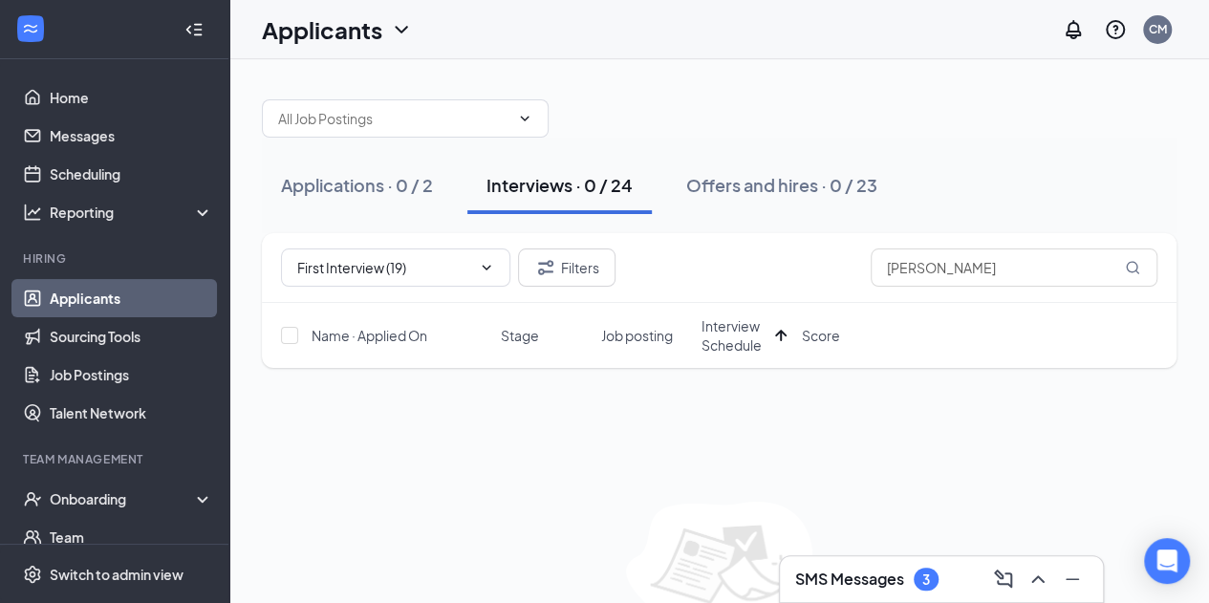
click at [732, 335] on span "Interview Schedule" at bounding box center [735, 335] width 66 height 38
click at [719, 345] on span "Interview Schedule" at bounding box center [746, 337] width 89 height 38
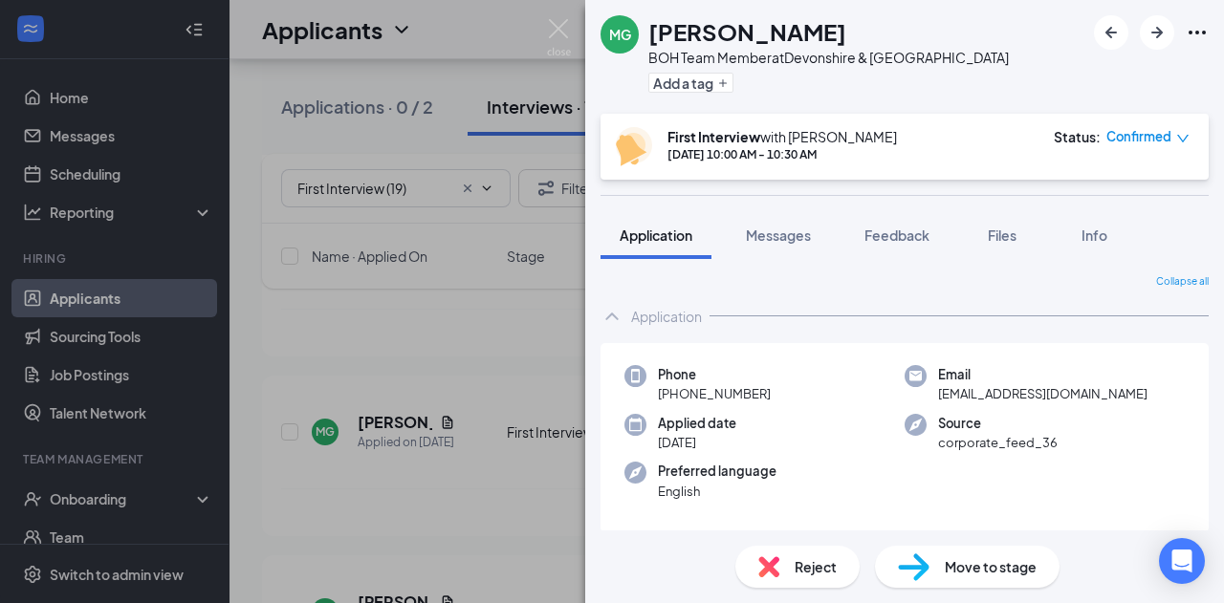
click at [505, 248] on div "MG [PERSON_NAME] BOH Team Member at [GEOGRAPHIC_DATA] & Reseda Add a tag First …" at bounding box center [612, 301] width 1224 height 603
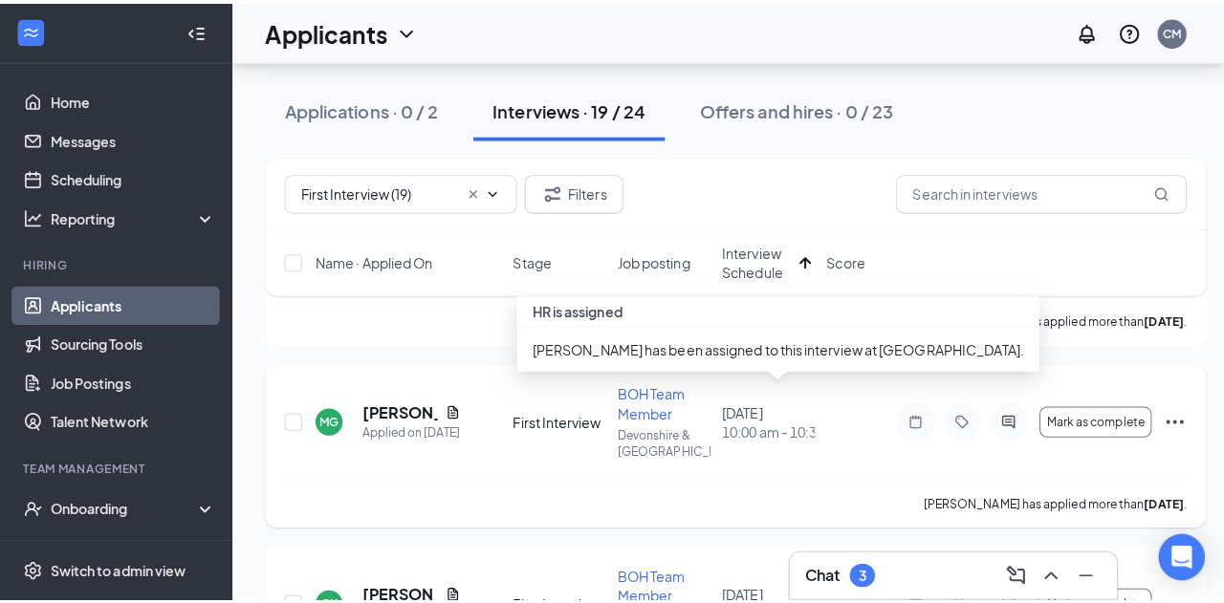
scroll to position [1139, 0]
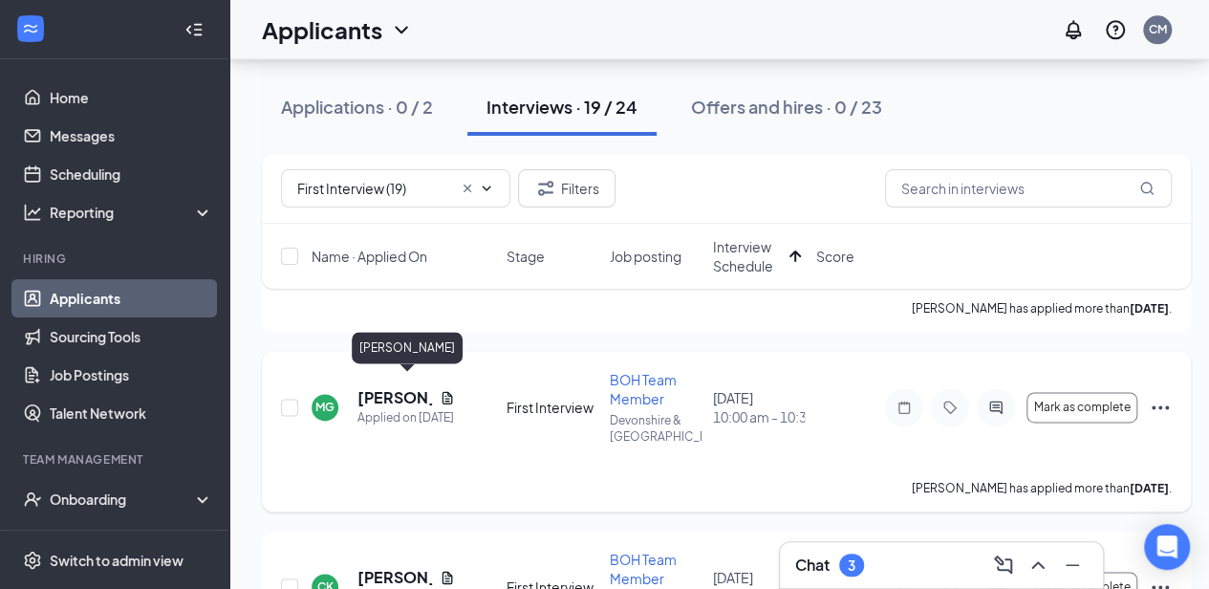
click at [368, 387] on h5 "Mia Gonzalez" at bounding box center [395, 397] width 75 height 21
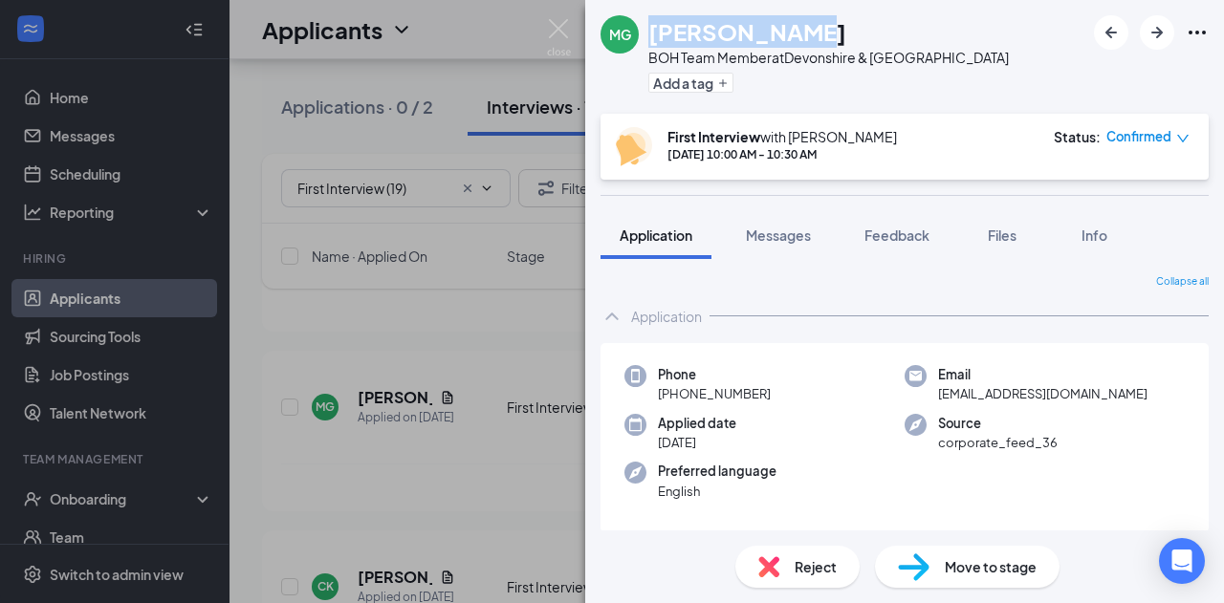
drag, startPoint x: 791, startPoint y: 33, endPoint x: 633, endPoint y: 26, distance: 157.9
click at [633, 26] on div "MG Mia Gonzalez BOH Team Member at Devonshire & Reseda Add a tag" at bounding box center [804, 56] width 408 height 83
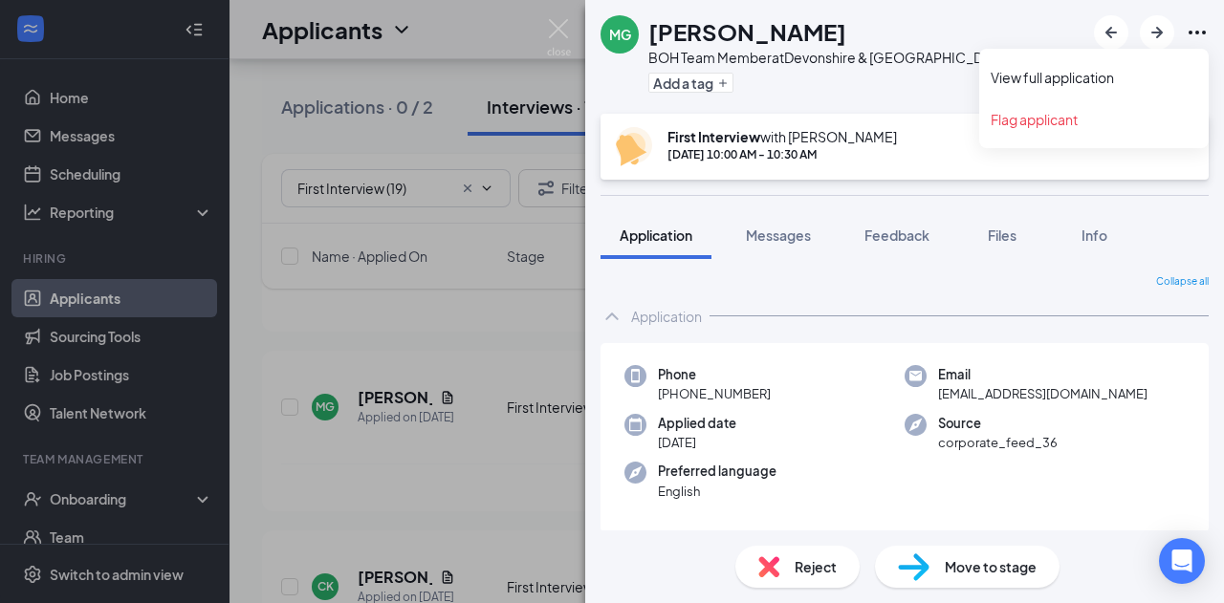
click at [1185, 27] on icon "Ellipses" at bounding box center [1196, 32] width 23 height 23
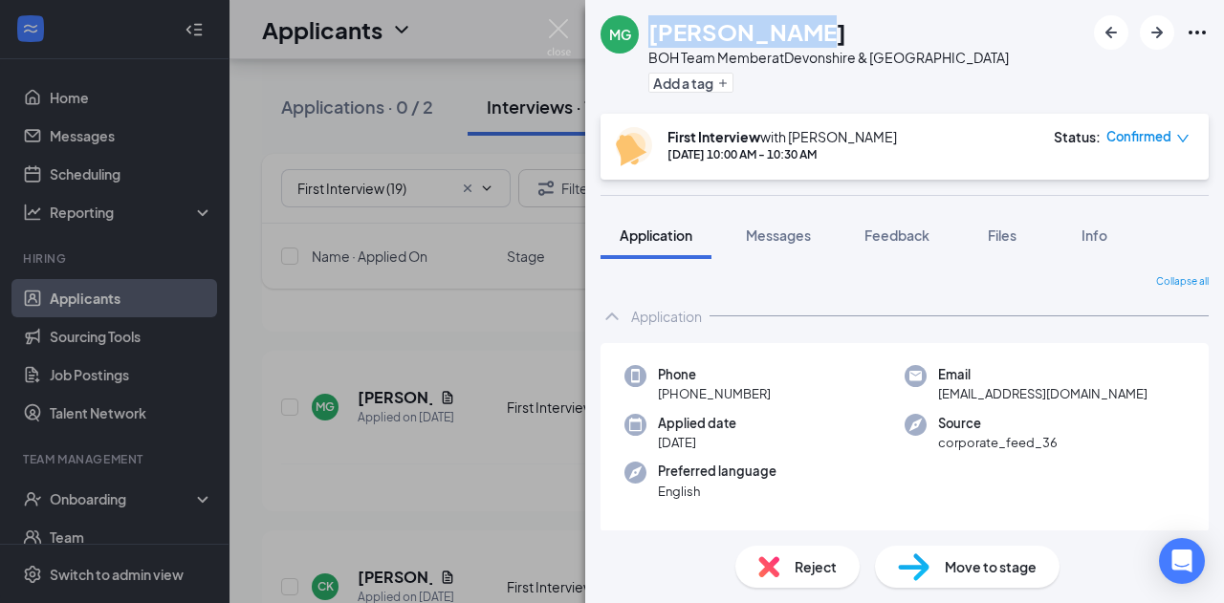
drag, startPoint x: 790, startPoint y: 32, endPoint x: 643, endPoint y: 27, distance: 146.3
click at [643, 27] on div "MG Mia Gonzalez BOH Team Member at Devonshire & Reseda Add a tag" at bounding box center [804, 56] width 408 height 83
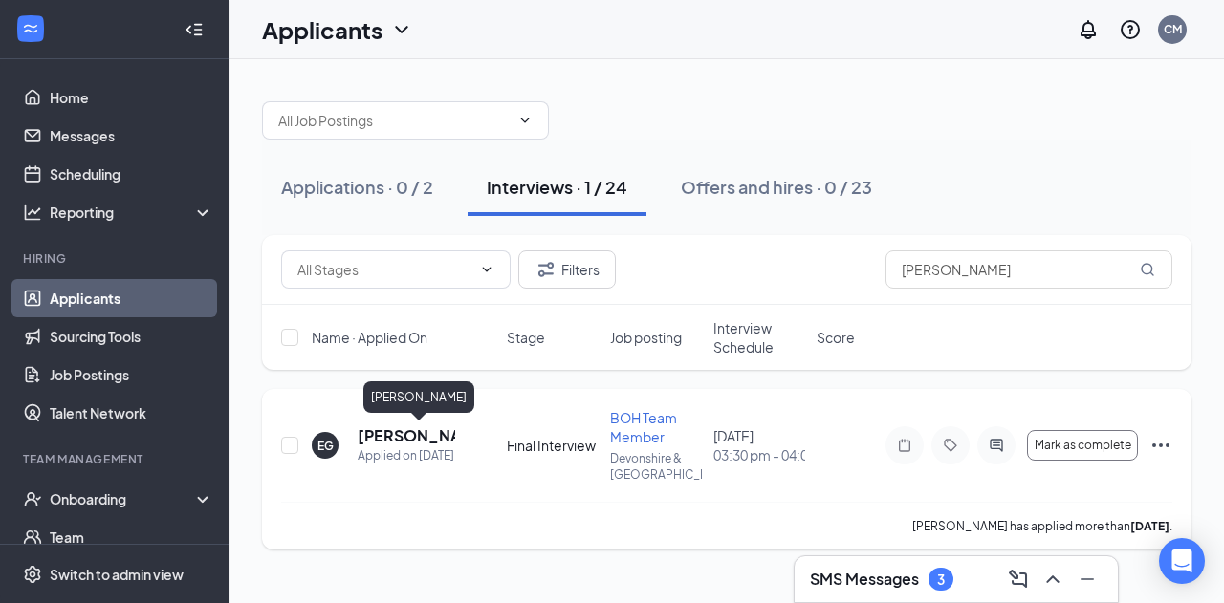
click at [412, 437] on h5 "[PERSON_NAME]" at bounding box center [407, 435] width 98 height 21
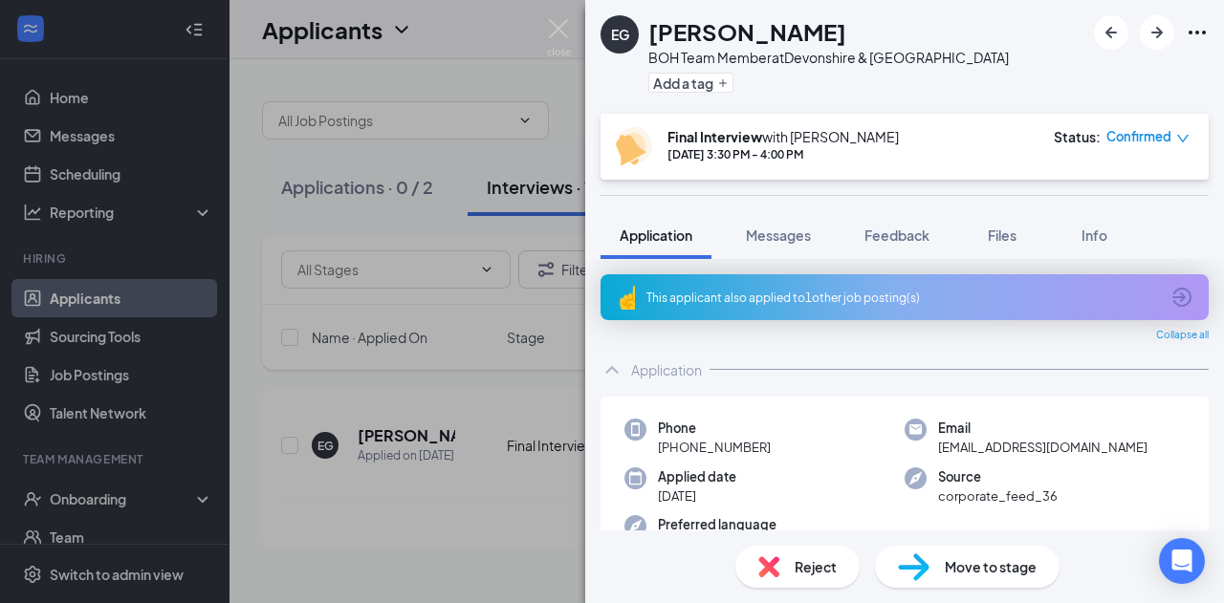
click at [719, 37] on h1 "[PERSON_NAME]" at bounding box center [747, 31] width 198 height 33
drag, startPoint x: 786, startPoint y: 26, endPoint x: 648, endPoint y: 43, distance: 138.7
click at [648, 43] on h1 "[PERSON_NAME]" at bounding box center [747, 31] width 198 height 33
click at [668, 34] on h1 "[PERSON_NAME]" at bounding box center [747, 31] width 198 height 33
drag, startPoint x: 791, startPoint y: 33, endPoint x: 647, endPoint y: 33, distance: 144.3
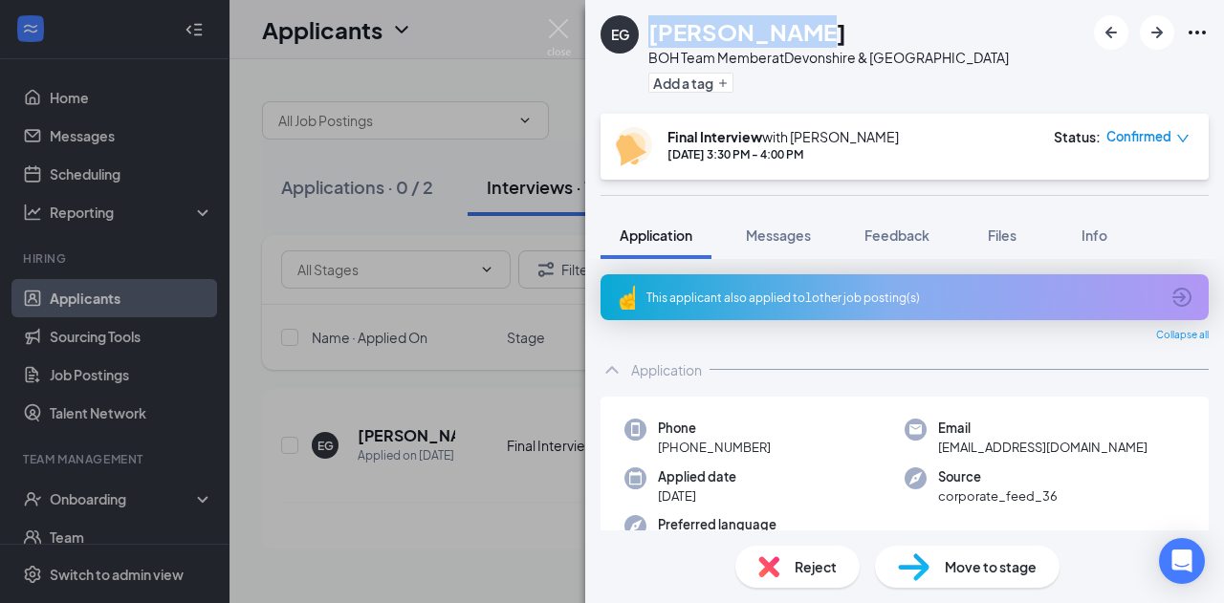
click at [647, 33] on div "EG Emily Galvez BOH Team Member at Devonshire & Reseda Add a tag" at bounding box center [804, 56] width 408 height 83
copy h1 "[PERSON_NAME]"
click at [803, 70] on div "Add a tag" at bounding box center [828, 83] width 360 height 32
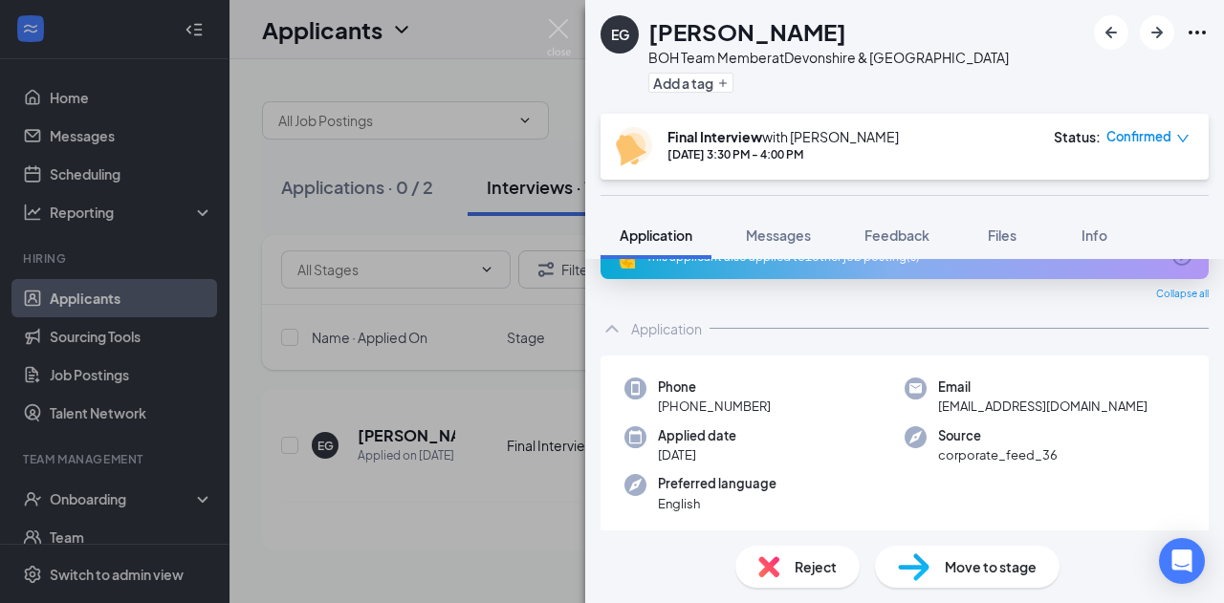
scroll to position [40, 0]
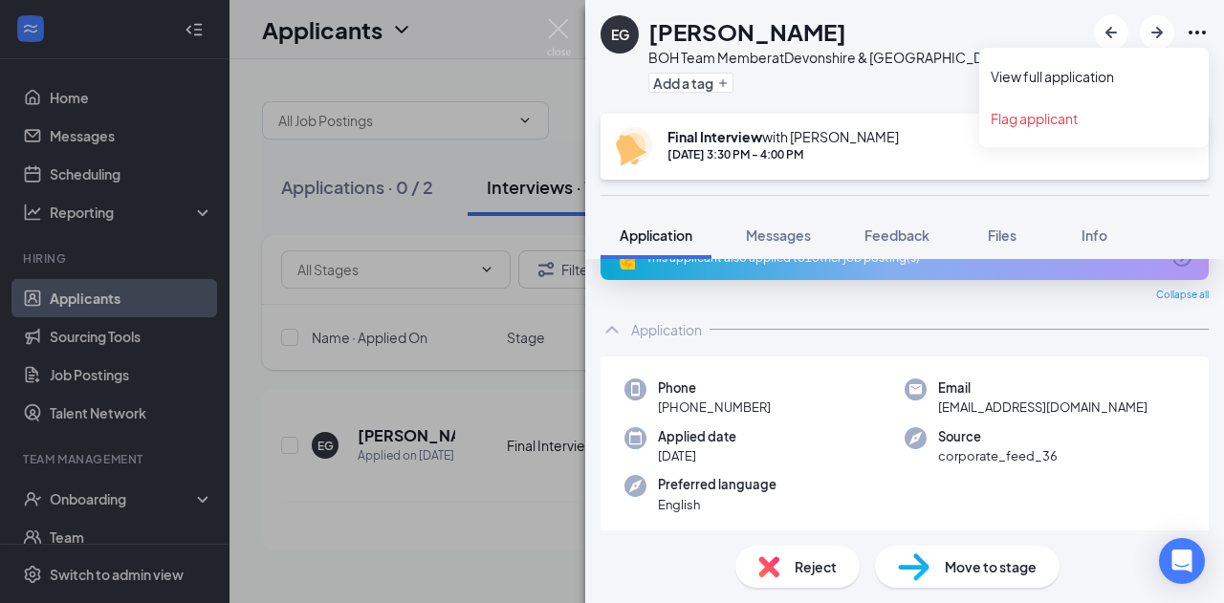
click at [1195, 33] on icon "Ellipses" at bounding box center [1196, 33] width 17 height 4
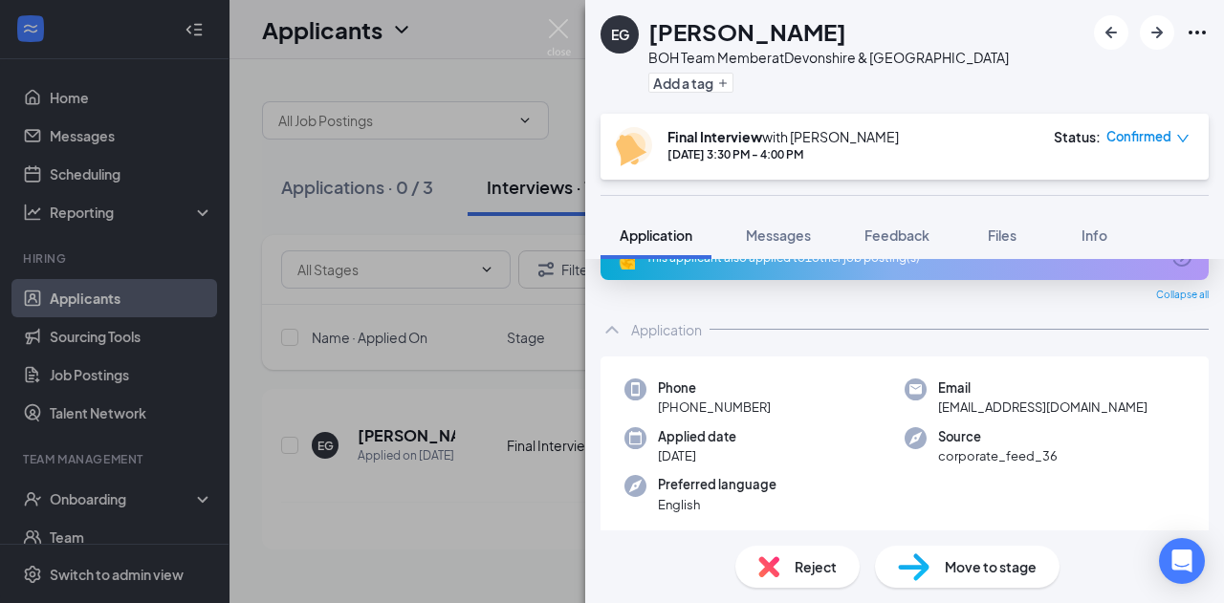
scroll to position [0, 0]
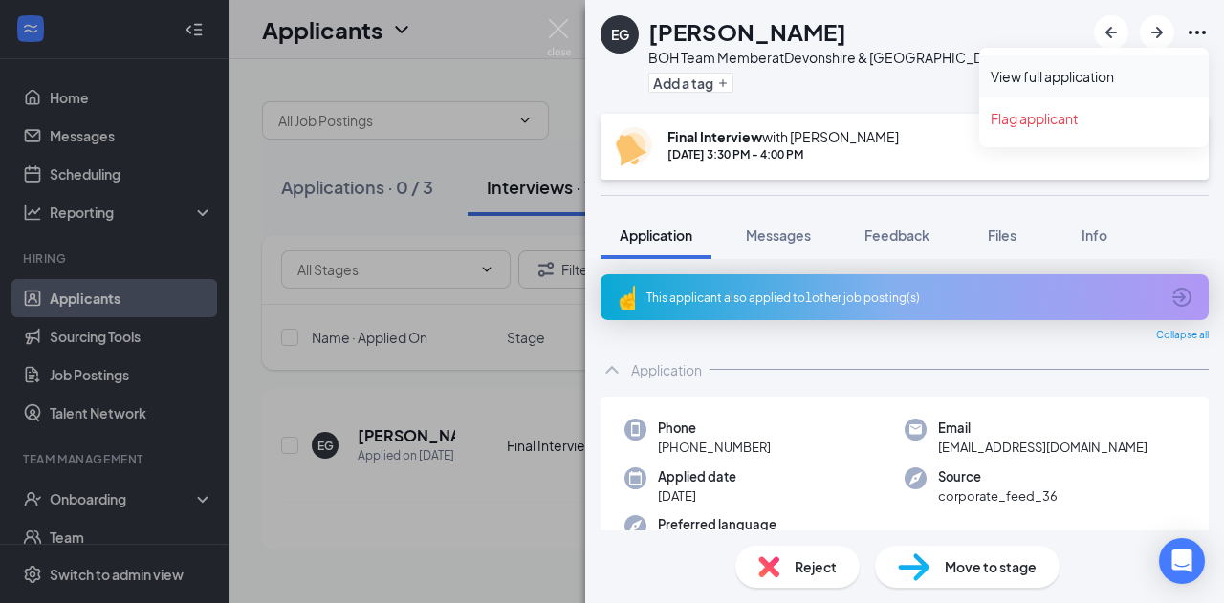
click at [1118, 81] on link "View full application" at bounding box center [1093, 76] width 206 height 19
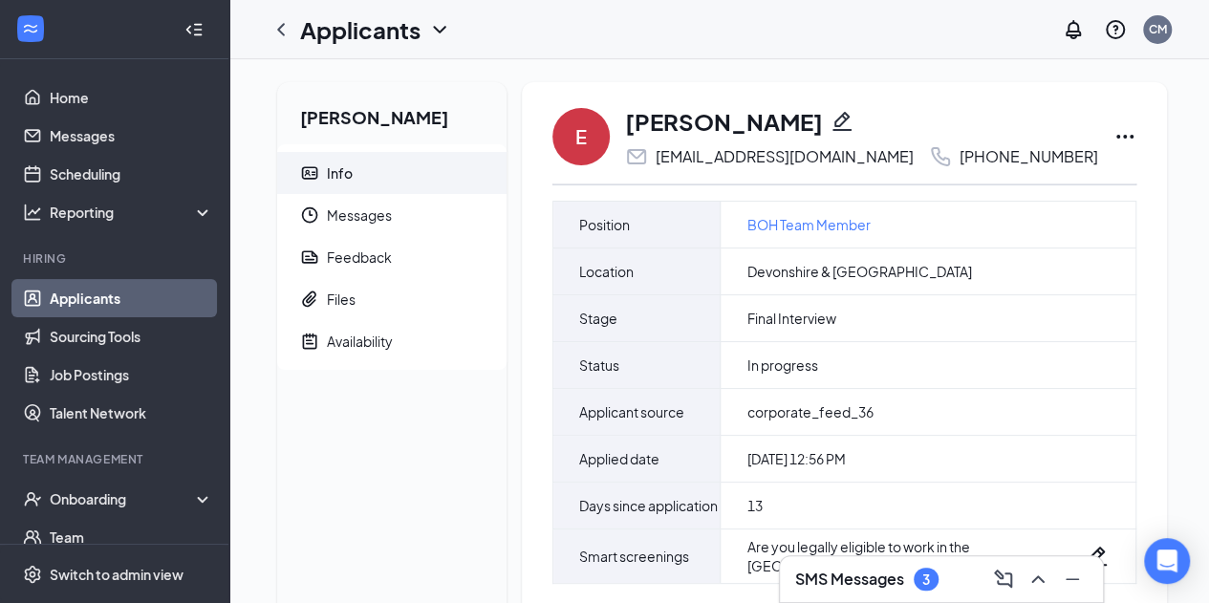
click at [141, 297] on link "Applicants" at bounding box center [131, 298] width 163 height 38
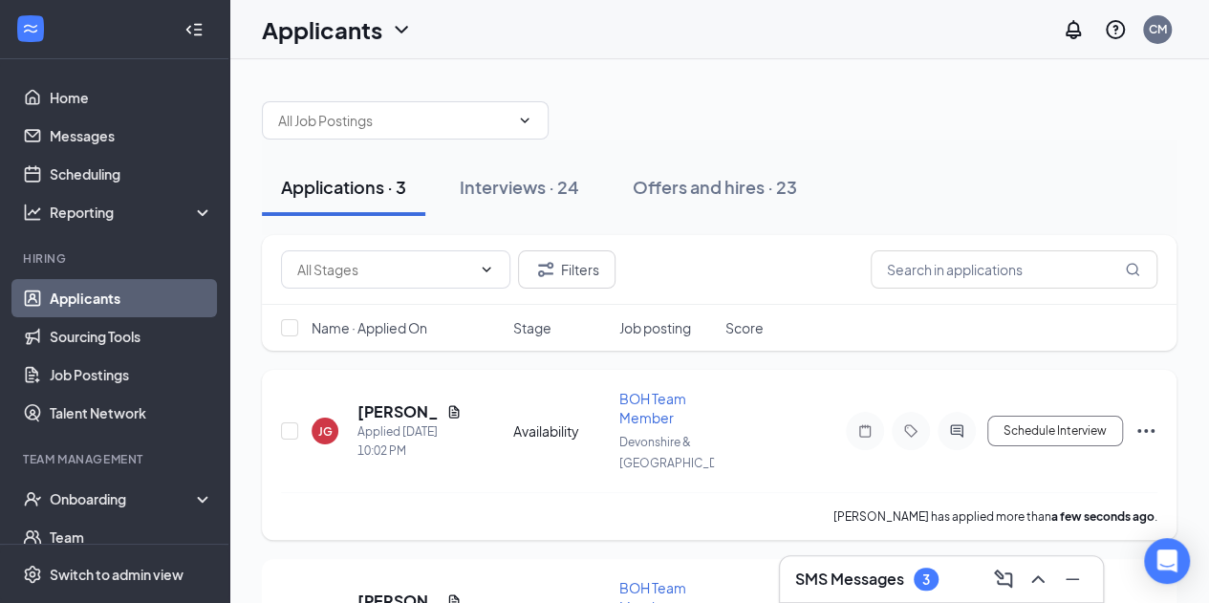
click at [1151, 425] on icon "Ellipses" at bounding box center [1146, 431] width 23 height 23
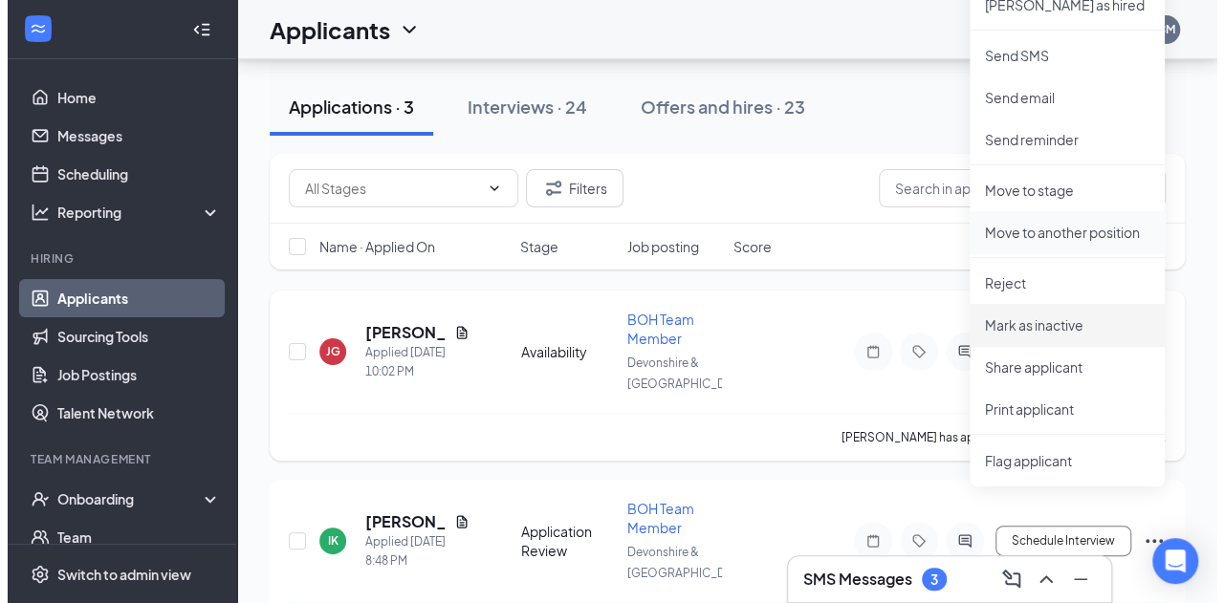
scroll to position [83, 0]
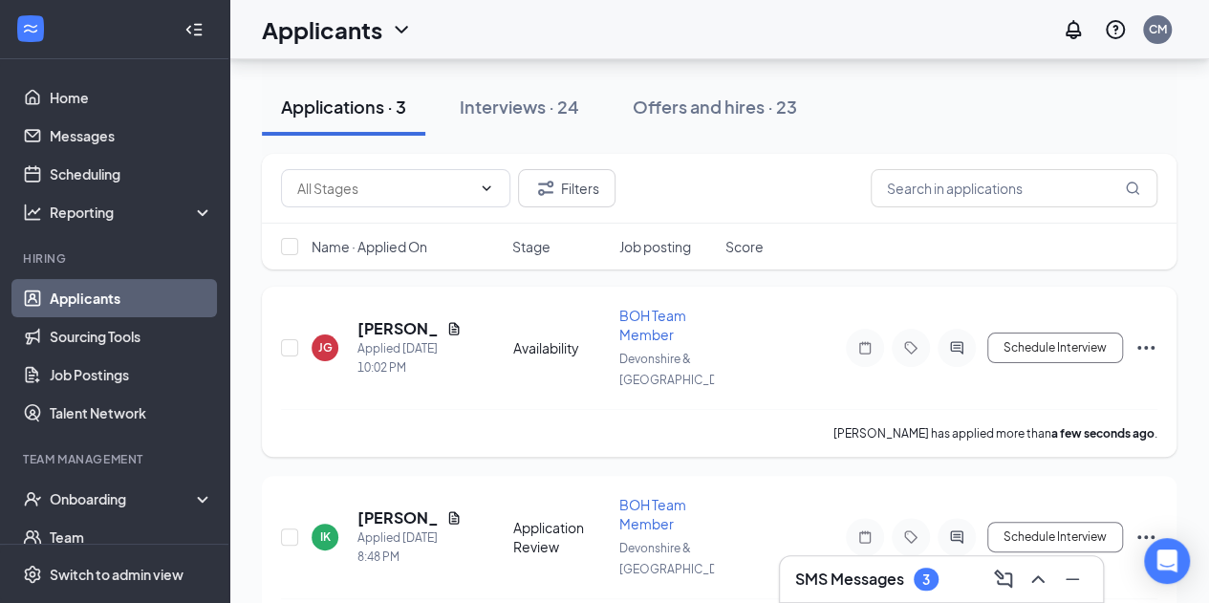
click at [742, 392] on div "[PERSON_NAME] [PERSON_NAME] Applied [DATE] 10:02 PM Availability BOH Team Membe…" at bounding box center [719, 357] width 877 height 103
drag, startPoint x: 407, startPoint y: 324, endPoint x: 374, endPoint y: 429, distance: 110.3
click at [374, 429] on div "[PERSON_NAME] has applied more than a few seconds ago ." at bounding box center [719, 433] width 877 height 48
click at [386, 329] on h5 "[PERSON_NAME]" at bounding box center [398, 328] width 81 height 21
